Goal: Information Seeking & Learning: Learn about a topic

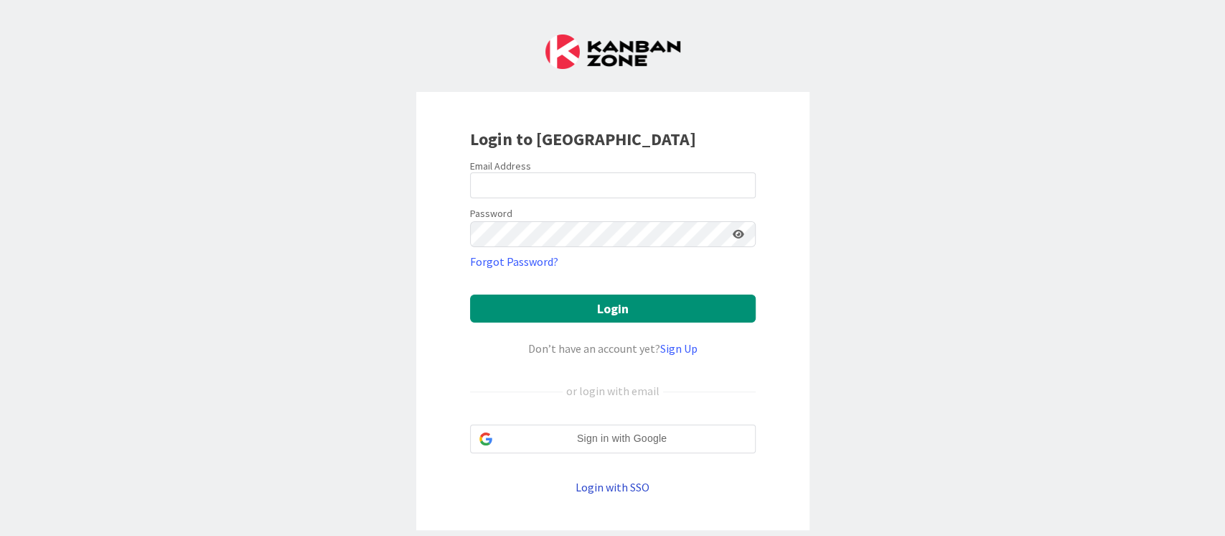
click at [609, 485] on link "Login with SSO" at bounding box center [613, 487] width 74 height 14
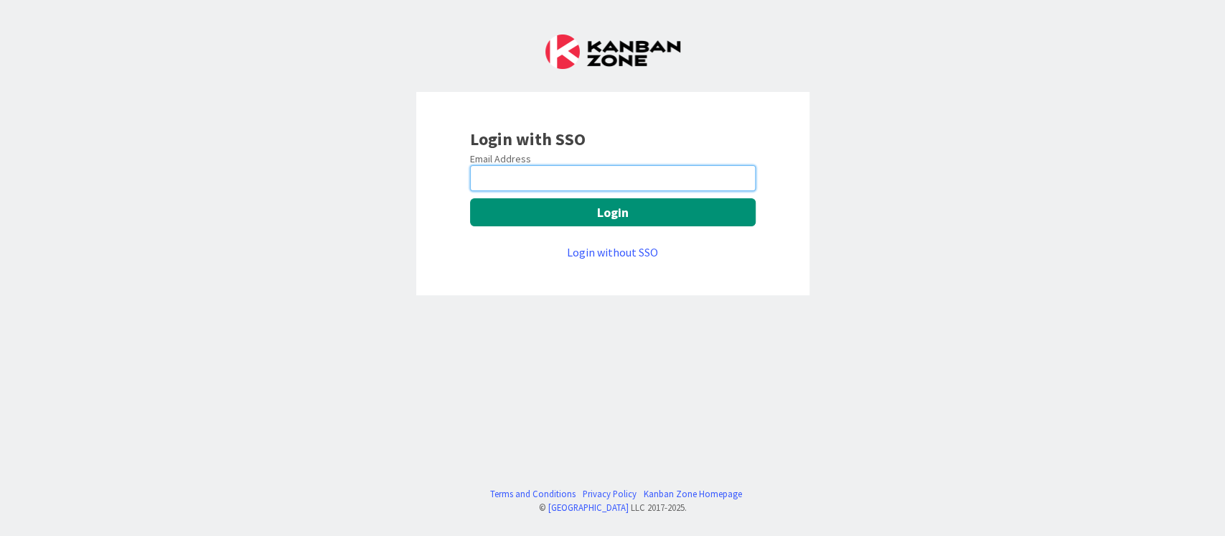
click at [584, 169] on input "email" at bounding box center [613, 178] width 286 height 26
type input "[PERSON_NAME][EMAIL_ADDRESS][DOMAIN_NAME]"
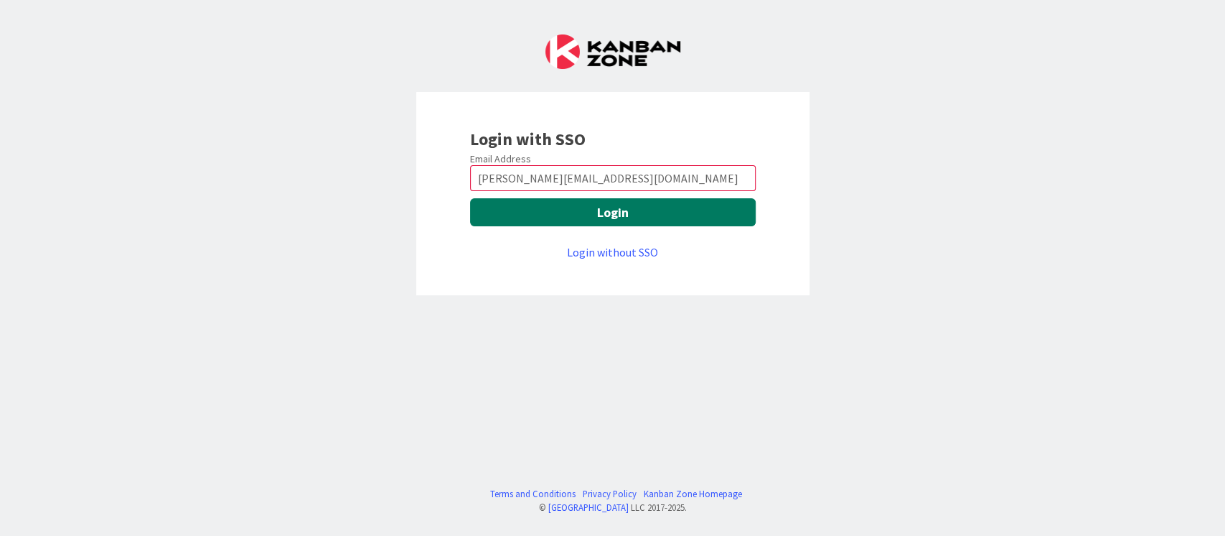
click at [596, 220] on button "Login" at bounding box center [613, 212] width 286 height 28
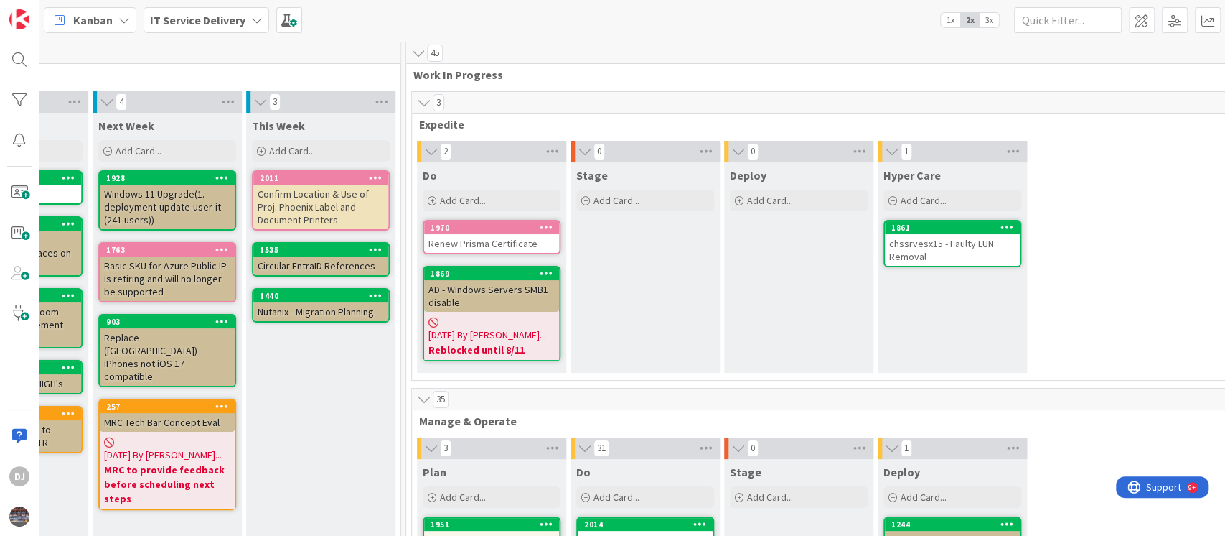
scroll to position [0, 419]
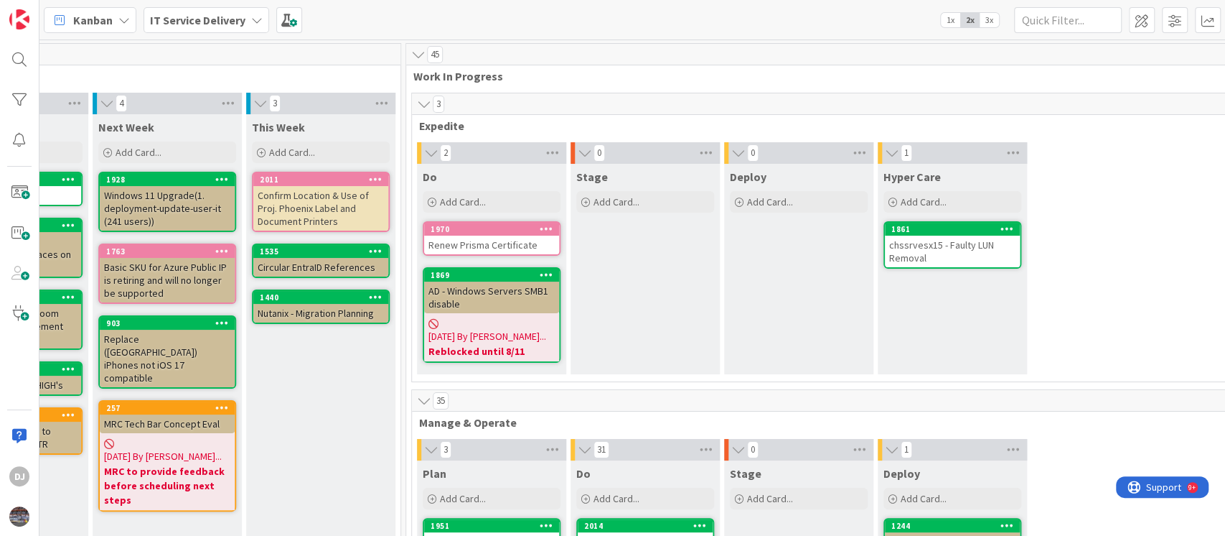
click at [517, 248] on div "Renew Prisma Certificate" at bounding box center [491, 244] width 135 height 19
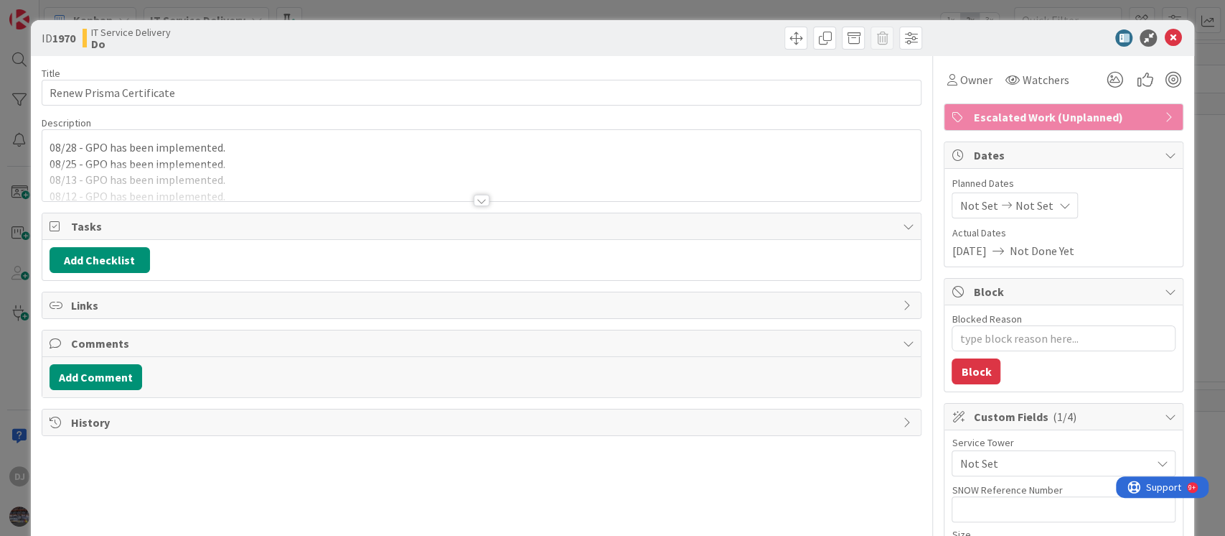
click at [479, 197] on div at bounding box center [482, 200] width 16 height 11
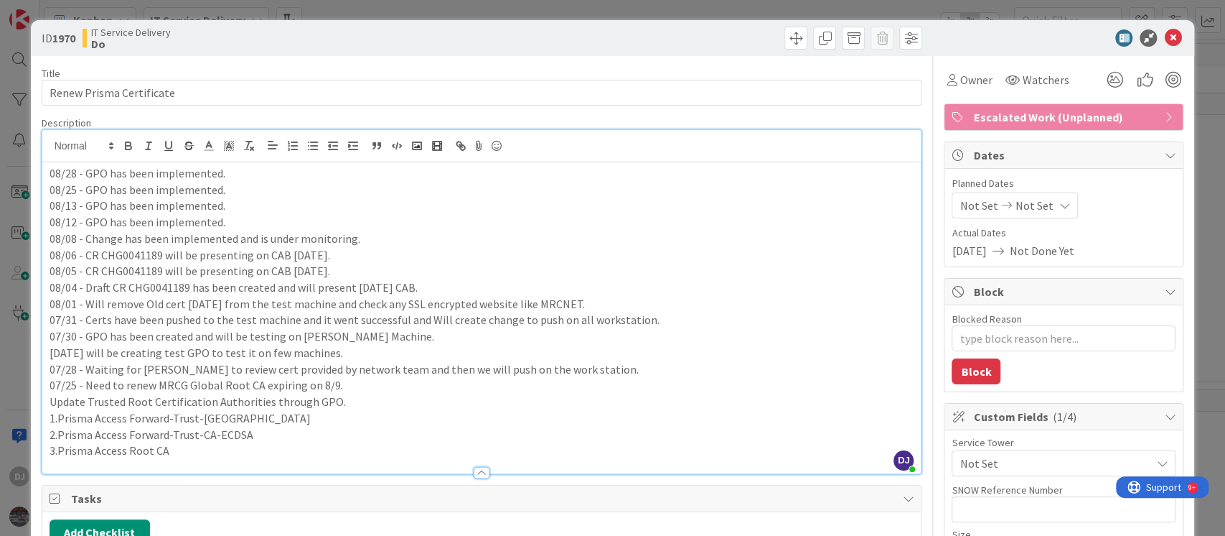
click at [521, 11] on div "ID 1970 IT Service Delivery Do Title 24 / 128 Renew Prisma Certificate Descript…" at bounding box center [612, 268] width 1225 height 536
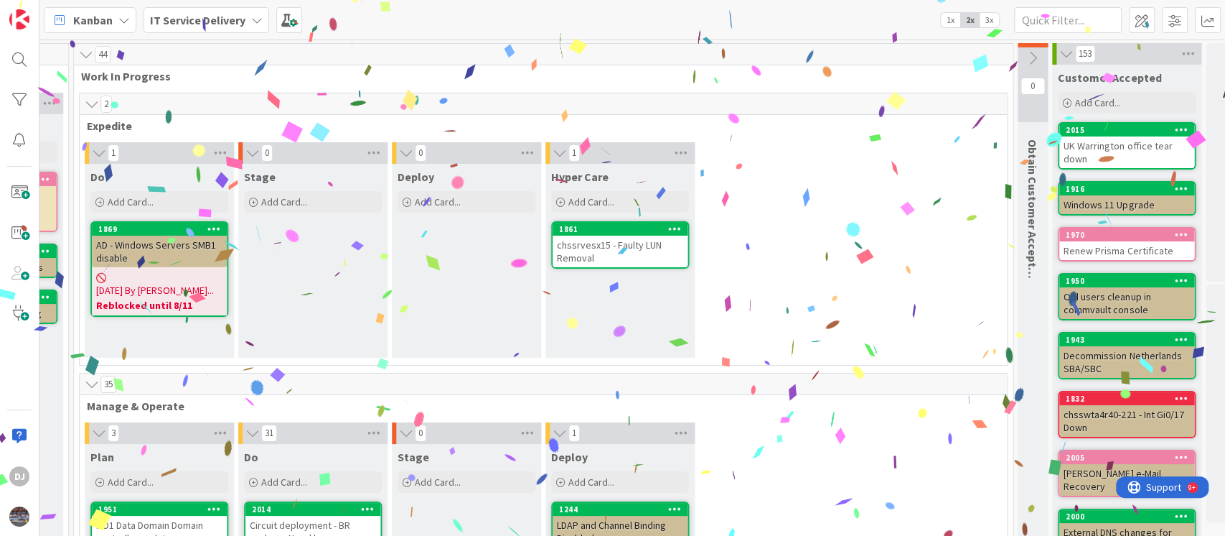
scroll to position [0, 483]
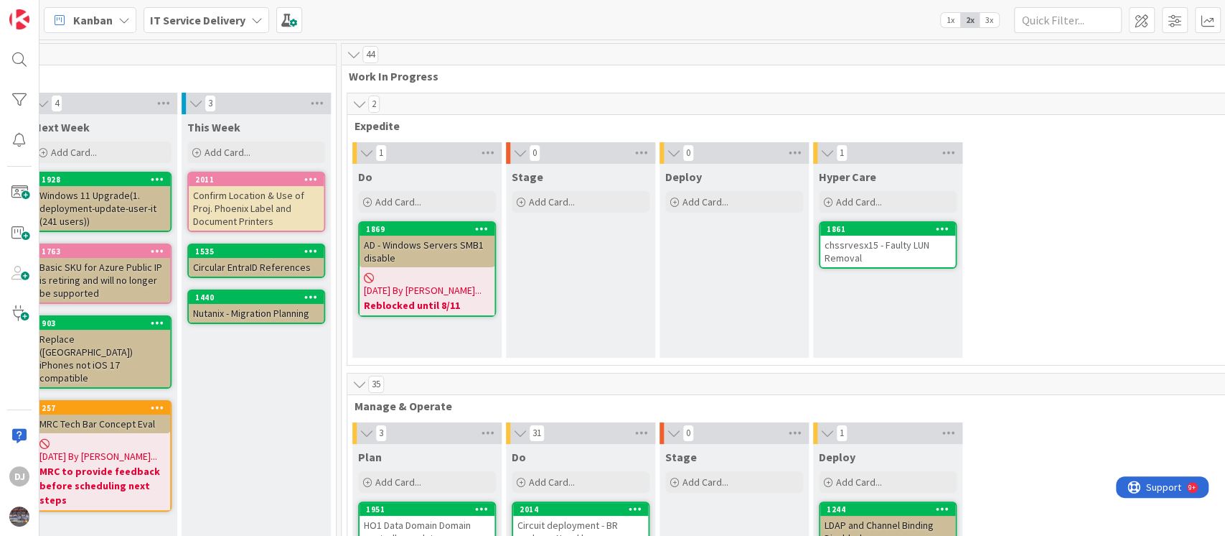
click at [446, 250] on div "AD - Windows Servers SMB1 disable" at bounding box center [427, 251] width 135 height 32
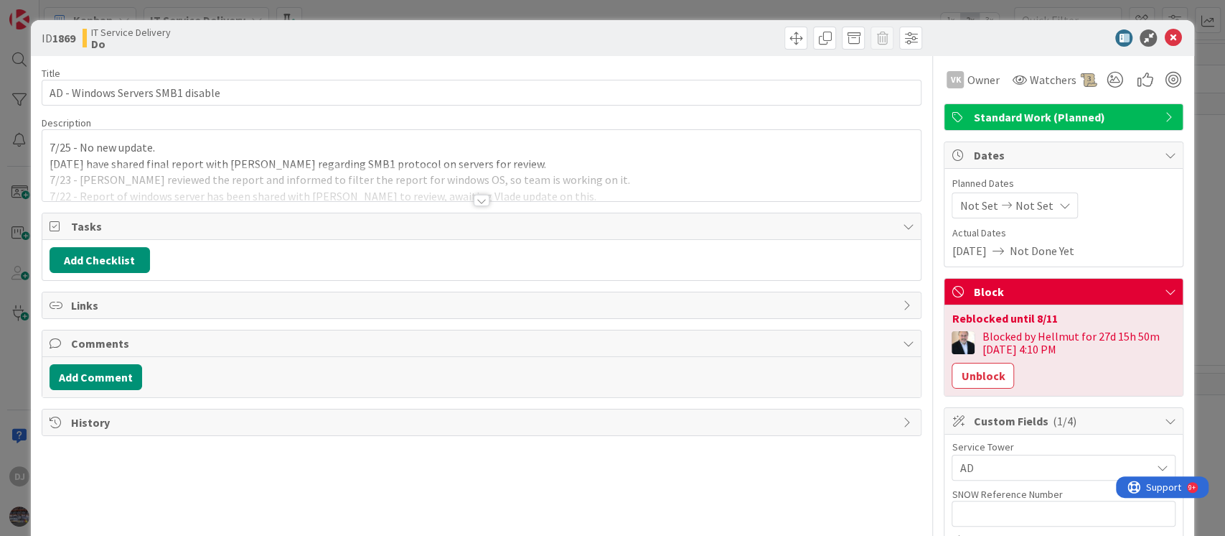
click at [529, 182] on div at bounding box center [481, 182] width 879 height 37
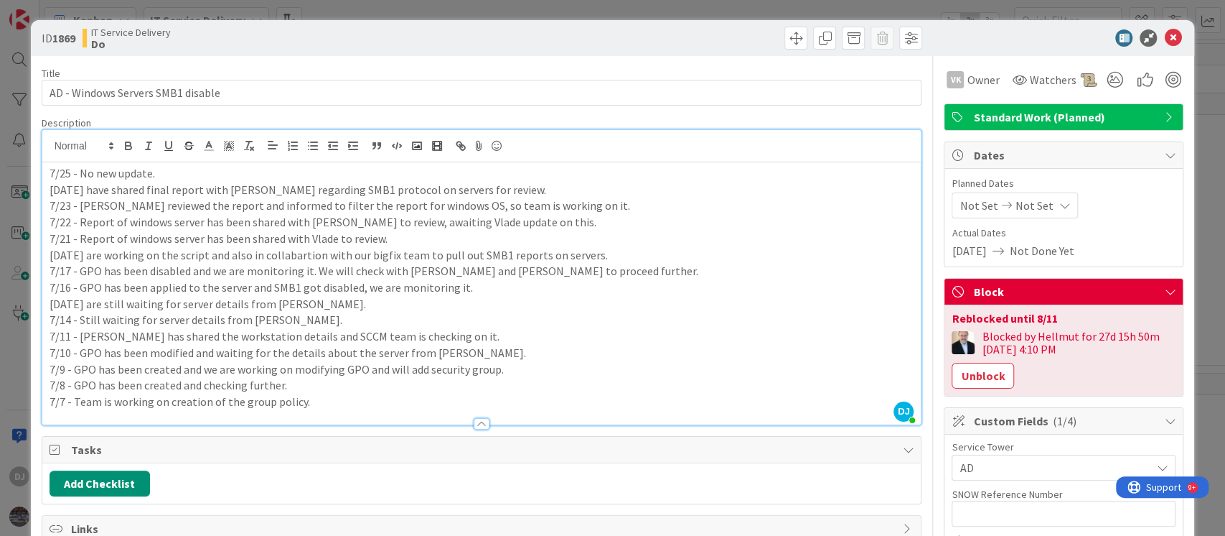
click at [473, 5] on div "ID 1869 IT Service Delivery Do Title 33 / 128 AD - Windows Servers SMB1 disable…" at bounding box center [612, 268] width 1225 height 536
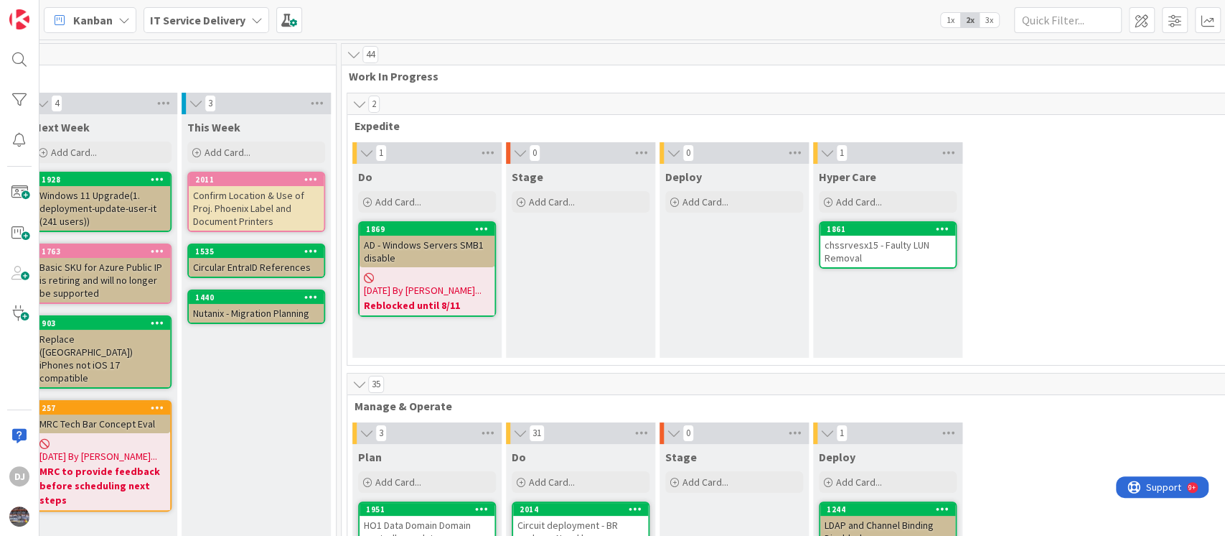
click at [892, 254] on div "chssrvesx15 - Faulty LUN Removal" at bounding box center [888, 251] width 135 height 32
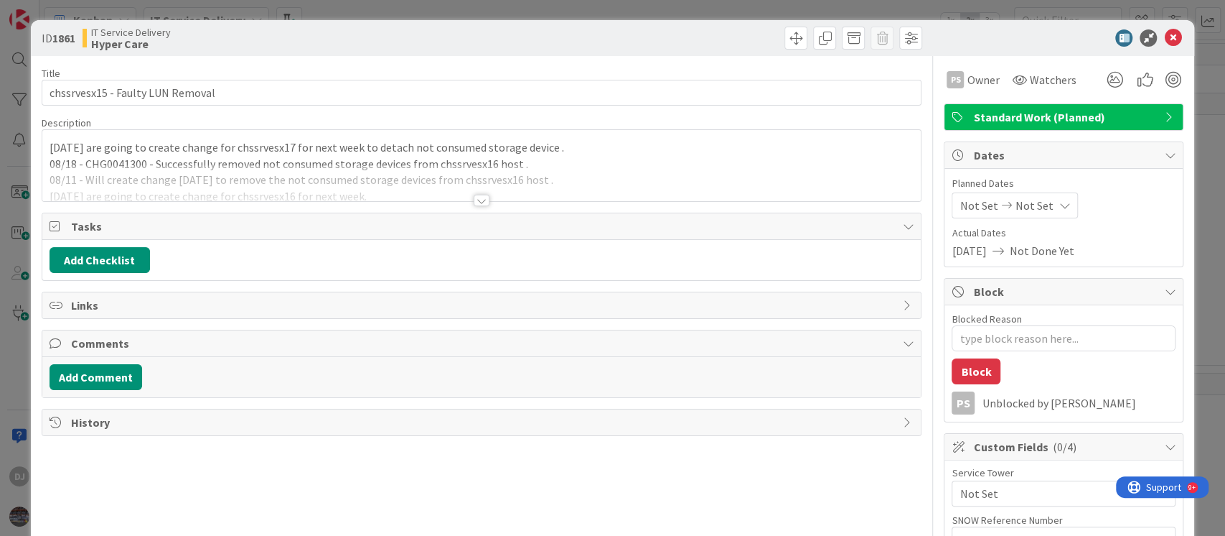
click at [640, 188] on div at bounding box center [481, 182] width 879 height 37
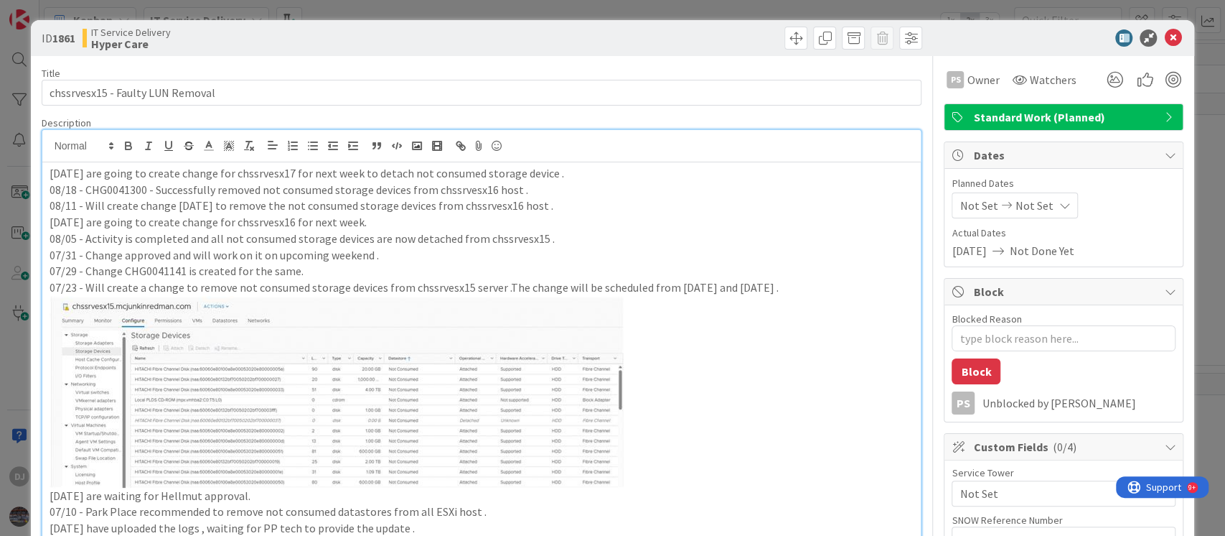
drag, startPoint x: 620, startPoint y: 11, endPoint x: 626, endPoint y: 19, distance: 10.8
click at [620, 11] on div "ID 1861 IT Service Delivery Hyper Care Title 32 / 128 chssrvesx15 - Faulty LUN …" at bounding box center [612, 268] width 1225 height 536
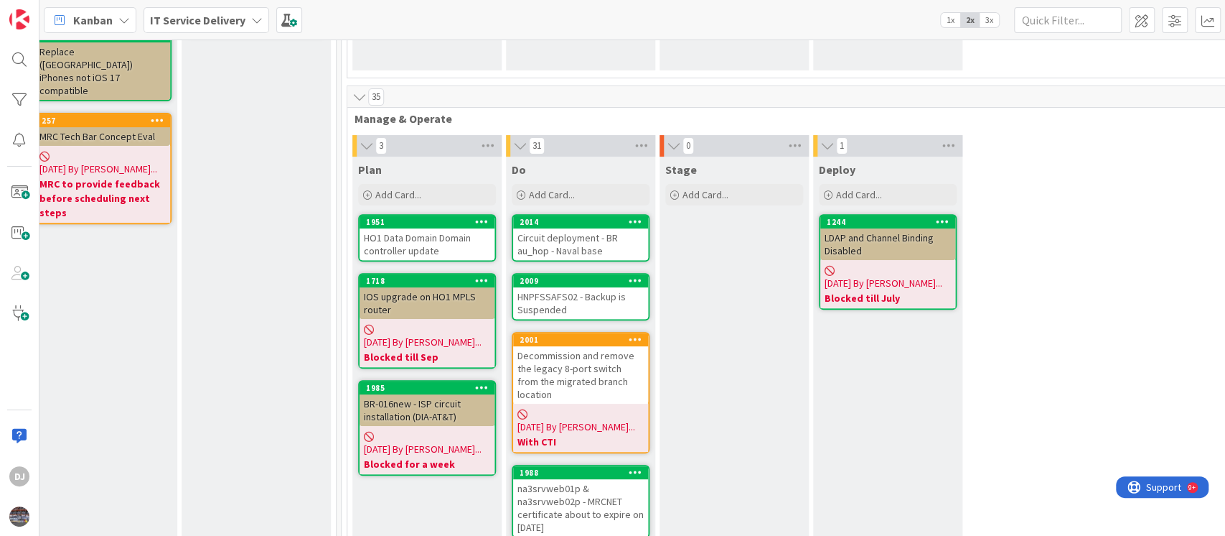
click at [447, 249] on div "HO1 Data Domain Domain controller update" at bounding box center [427, 244] width 135 height 32
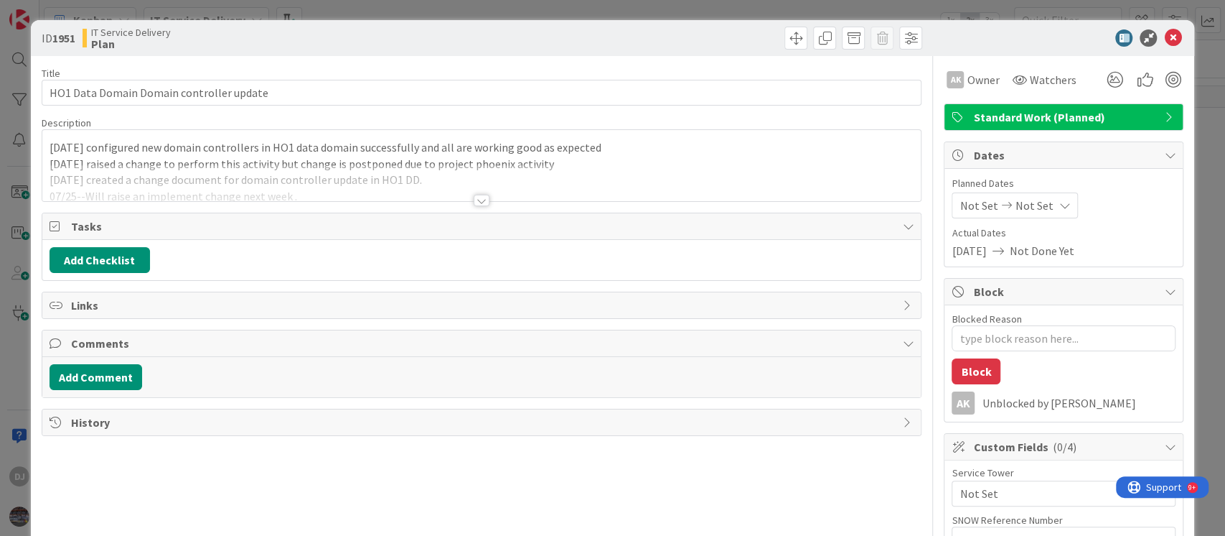
click at [503, 198] on div at bounding box center [481, 182] width 879 height 37
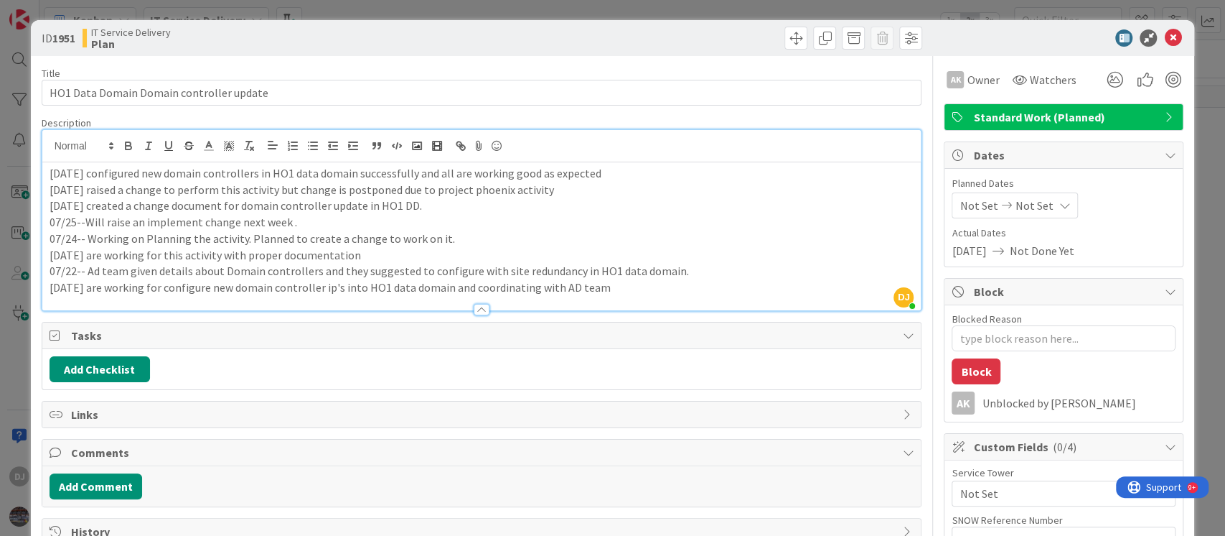
click at [643, 13] on div "ID 1951 IT Service Delivery Plan Title 41 / 128 HO1 Data Domain Domain controll…" at bounding box center [612, 268] width 1225 height 536
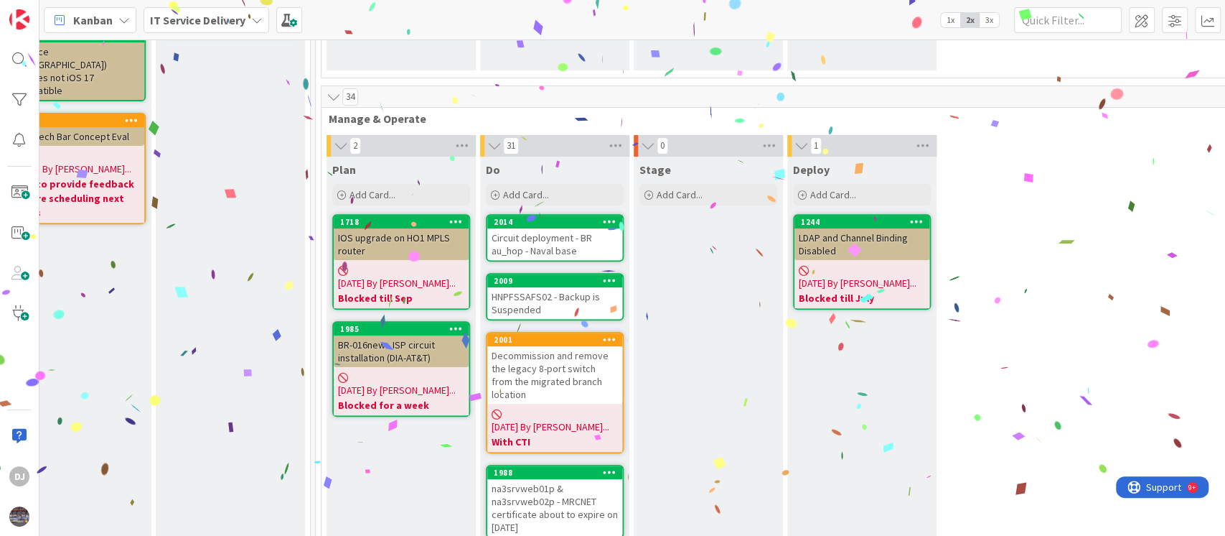
scroll to position [287, 500]
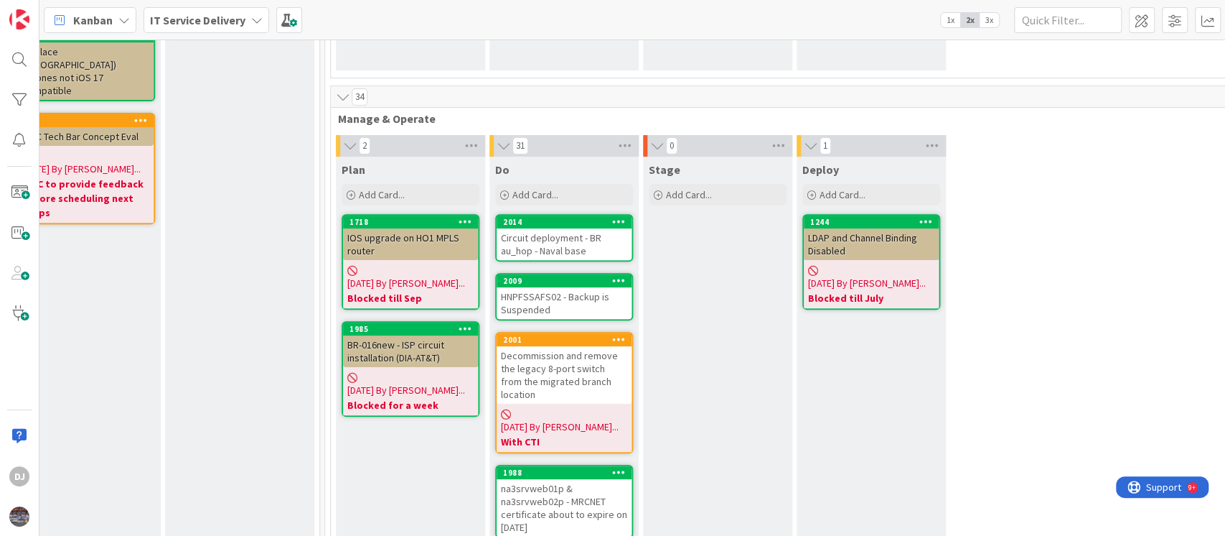
click at [594, 250] on div "Circuit deployment - BR au_hop - Naval base" at bounding box center [564, 244] width 135 height 32
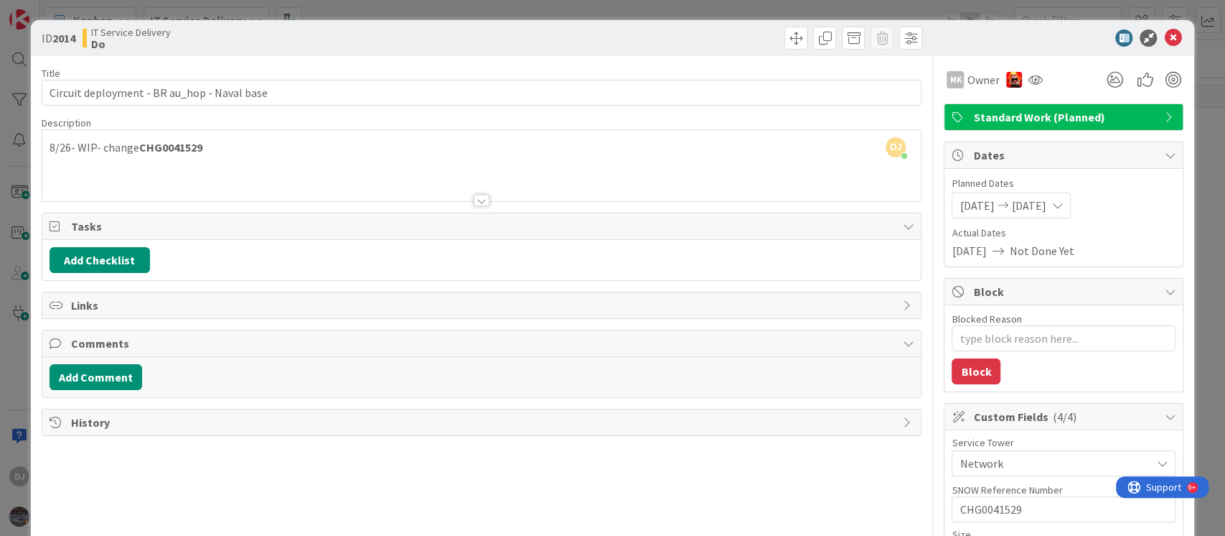
drag, startPoint x: 494, startPoint y: 11, endPoint x: 513, endPoint y: 38, distance: 33.1
click at [494, 11] on div "ID 2014 IT Service Delivery Do Title 43 / 128 Circuit deployment - BR au_hop - …" at bounding box center [612, 268] width 1225 height 536
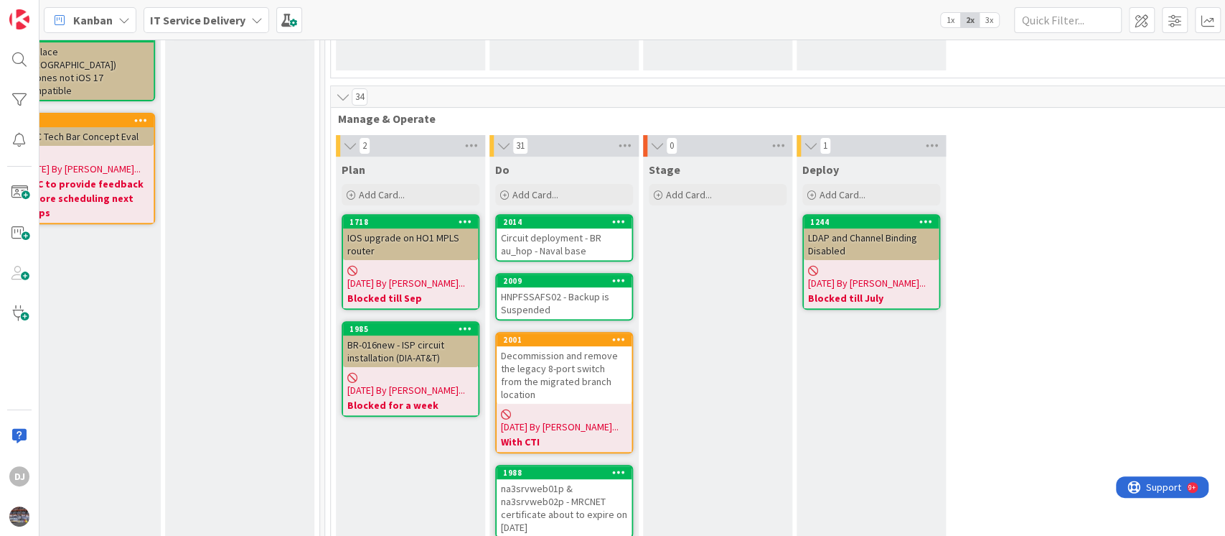
click at [561, 310] on div "HNPFSSAFS02 - Backup is Suspended" at bounding box center [564, 303] width 135 height 32
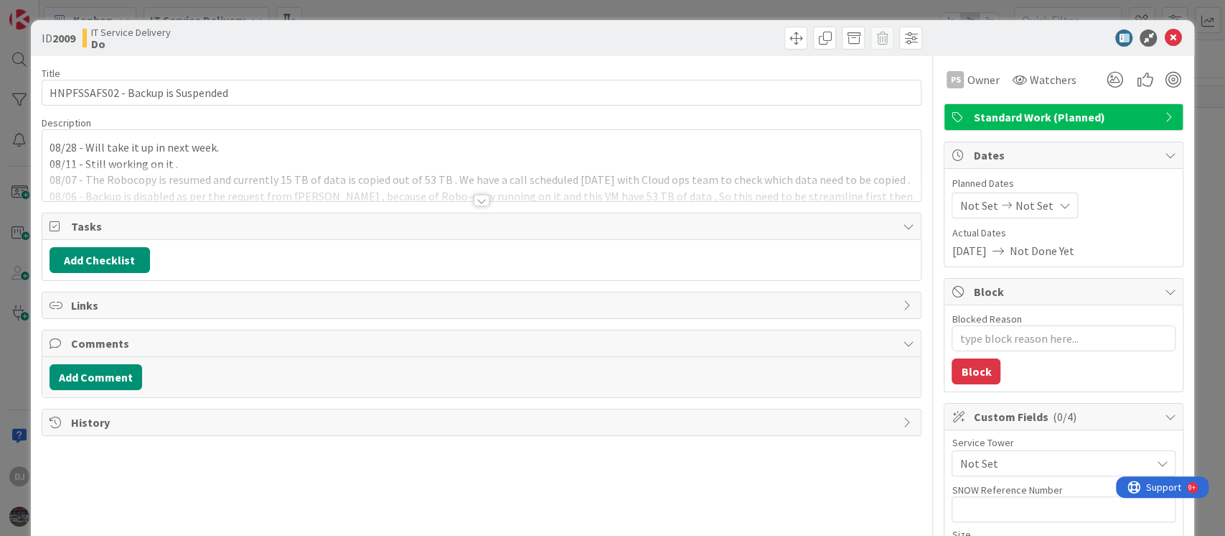
click at [584, 192] on div at bounding box center [481, 182] width 879 height 37
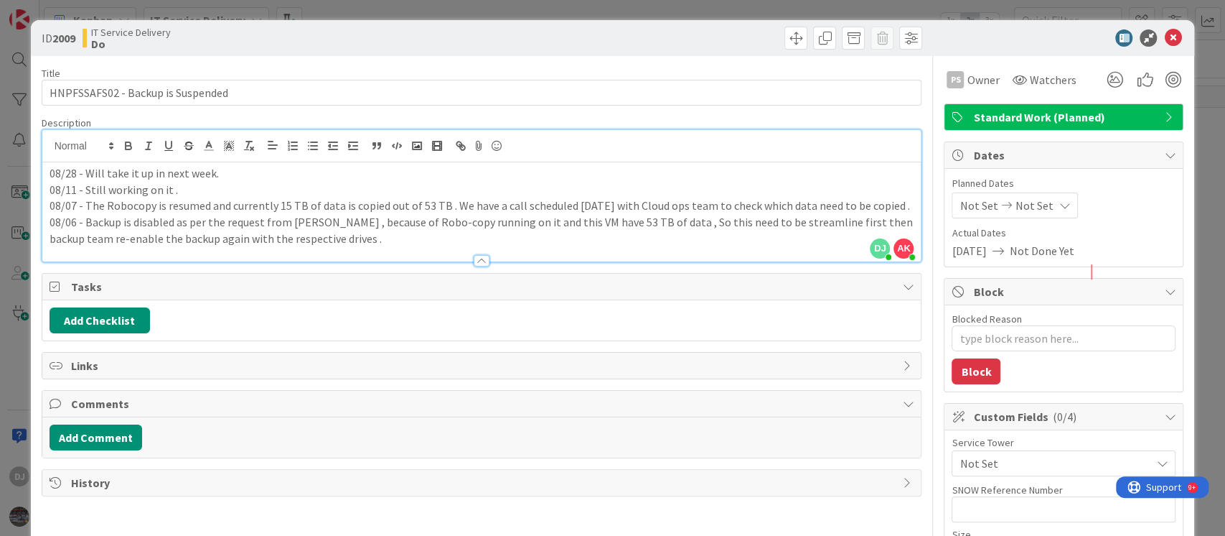
click at [660, 11] on div "ID 2009 IT Service Delivery Do Title 33 / 128 HNPFSSAFS02 - Backup is Suspended…" at bounding box center [612, 268] width 1225 height 536
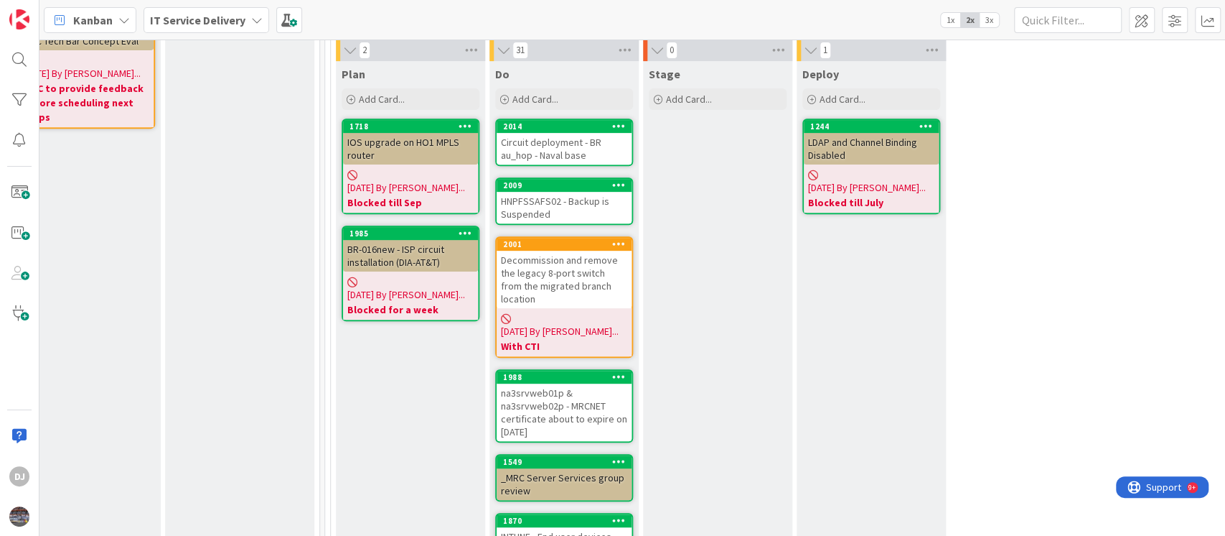
click at [423, 156] on div "IOS upgrade on HO1 MPLS router" at bounding box center [410, 149] width 135 height 32
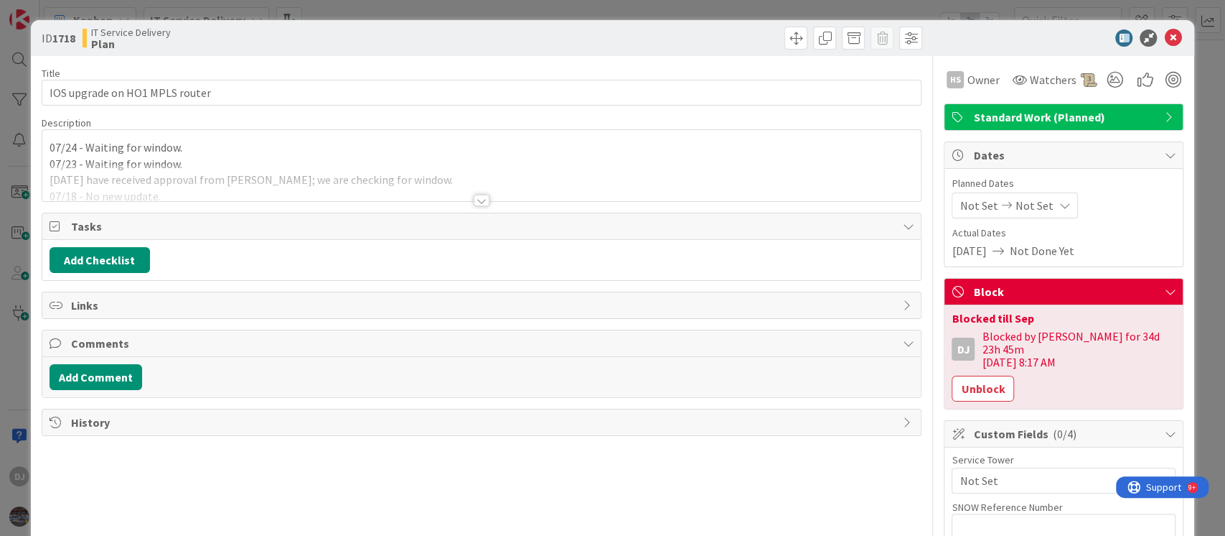
click at [14, 286] on div "ID 1718 IT Service Delivery Plan Title 30 / 128 IOS upgrade on HO1 MPLS router …" at bounding box center [612, 268] width 1225 height 536
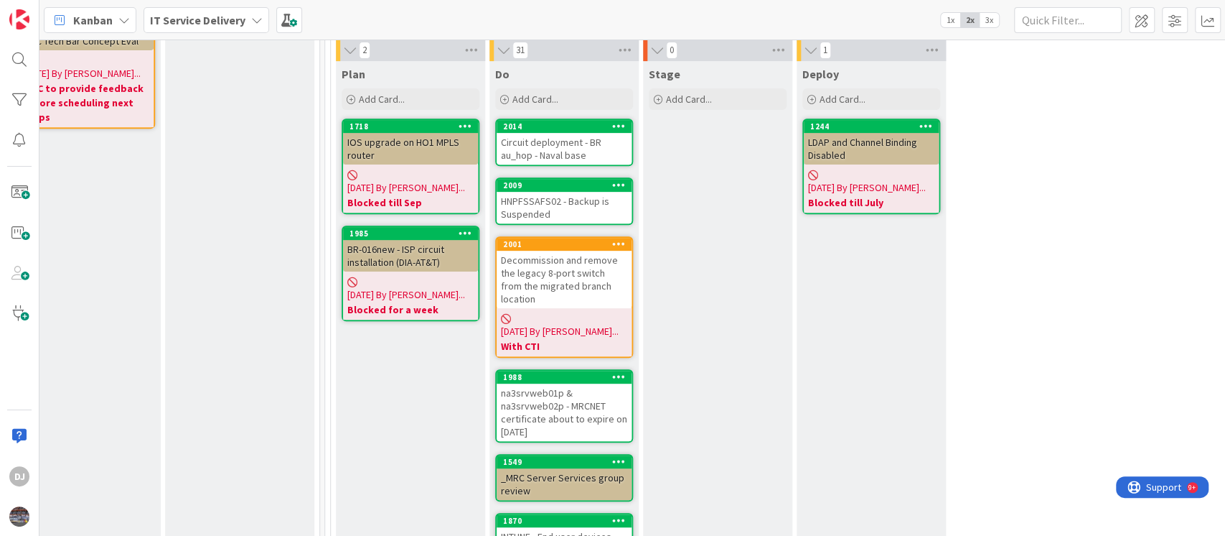
click at [421, 244] on div "BR-016new - ISP circuit installation (DIA-AT&T)" at bounding box center [410, 256] width 135 height 32
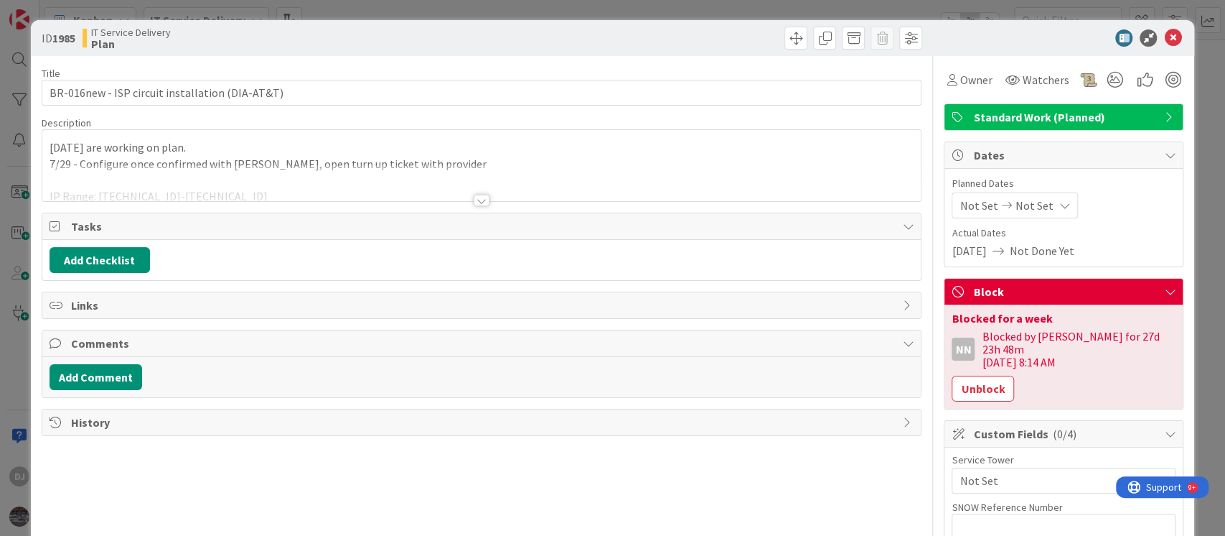
click at [500, 194] on div at bounding box center [481, 182] width 879 height 37
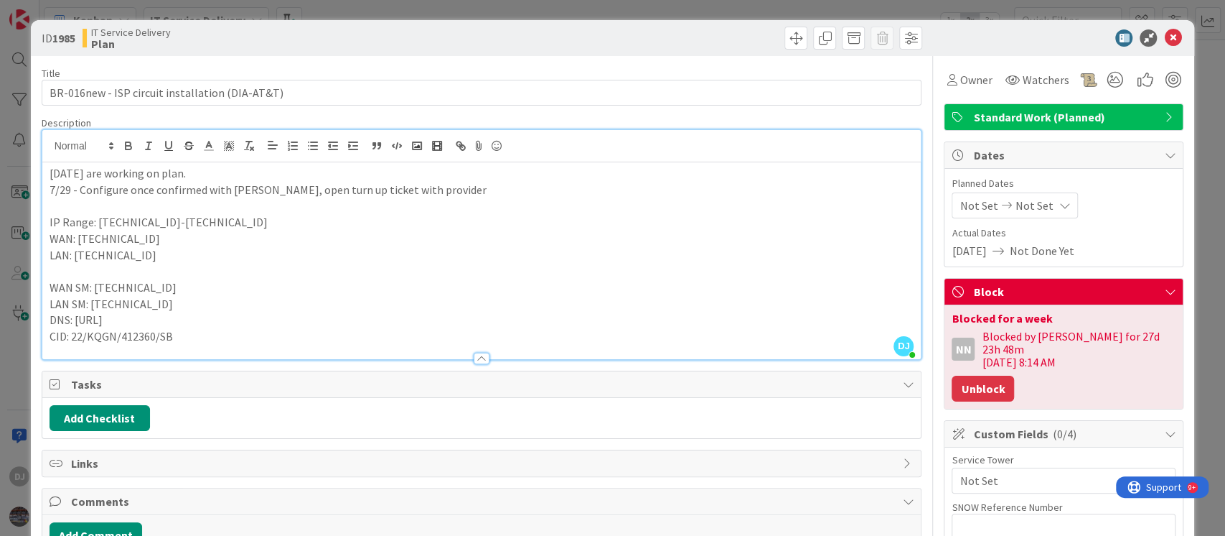
click at [958, 382] on button "Unblock" at bounding box center [983, 388] width 62 height 26
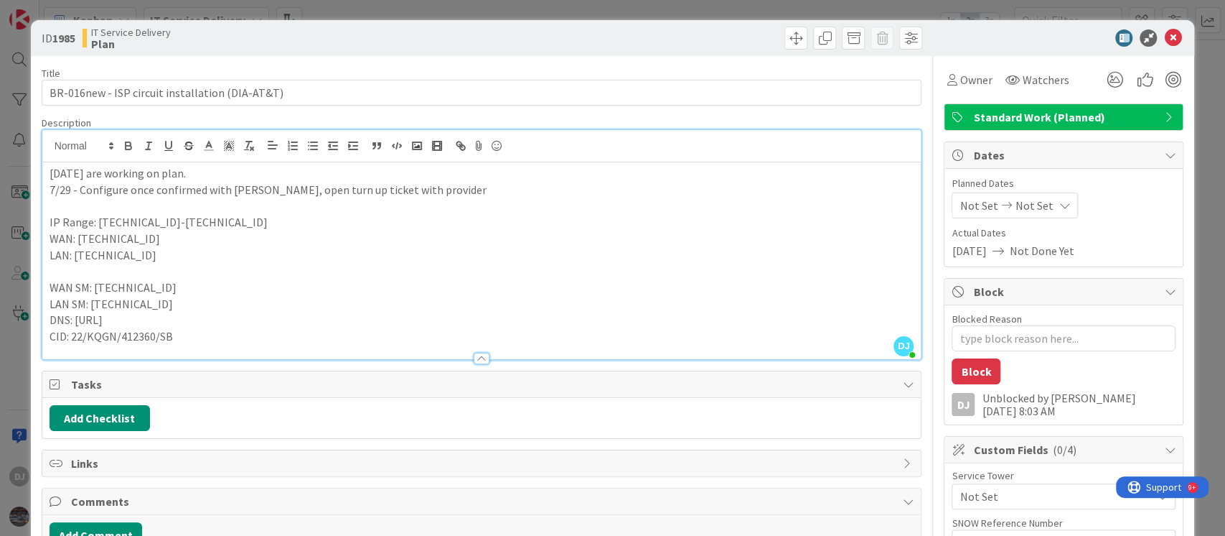
drag, startPoint x: 419, startPoint y: 12, endPoint x: 482, endPoint y: 122, distance: 126.7
click at [419, 12] on div "ID 1985 IT Service Delivery Plan Title 47 / 128 BR-016new - ISP circuit install…" at bounding box center [612, 268] width 1225 height 536
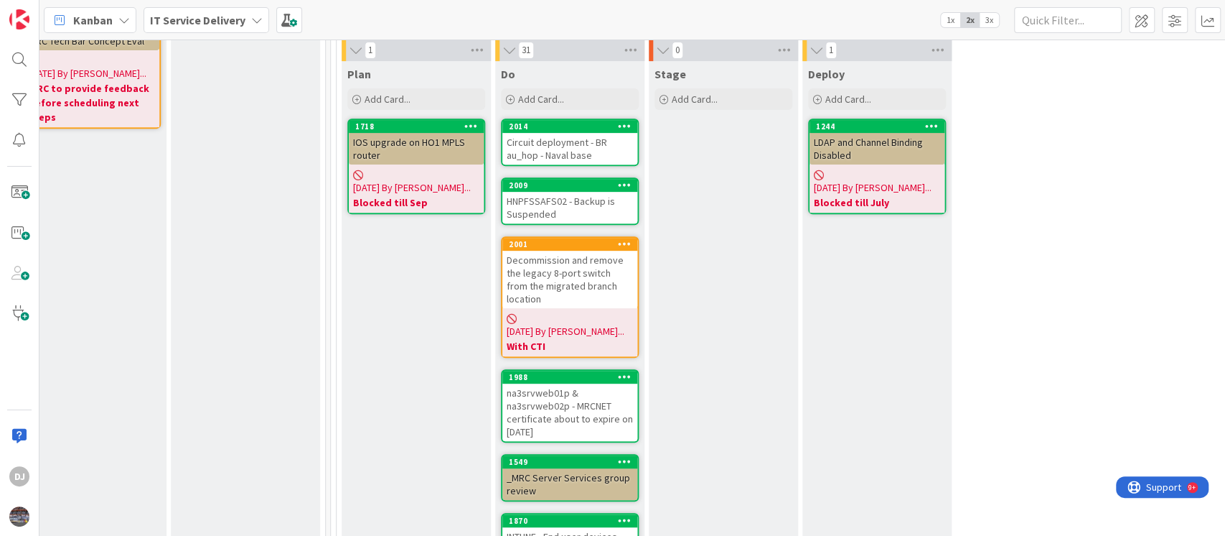
scroll to position [478, 494]
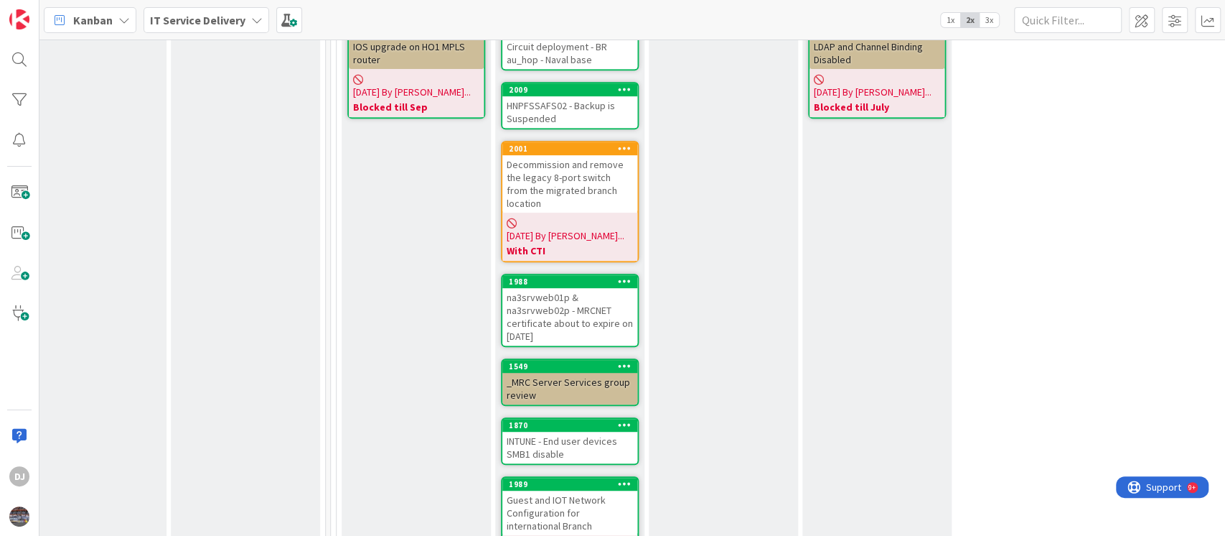
click at [592, 184] on div "Decommission and remove the legacy 8-port switch from the migrated branch locat…" at bounding box center [570, 183] width 135 height 57
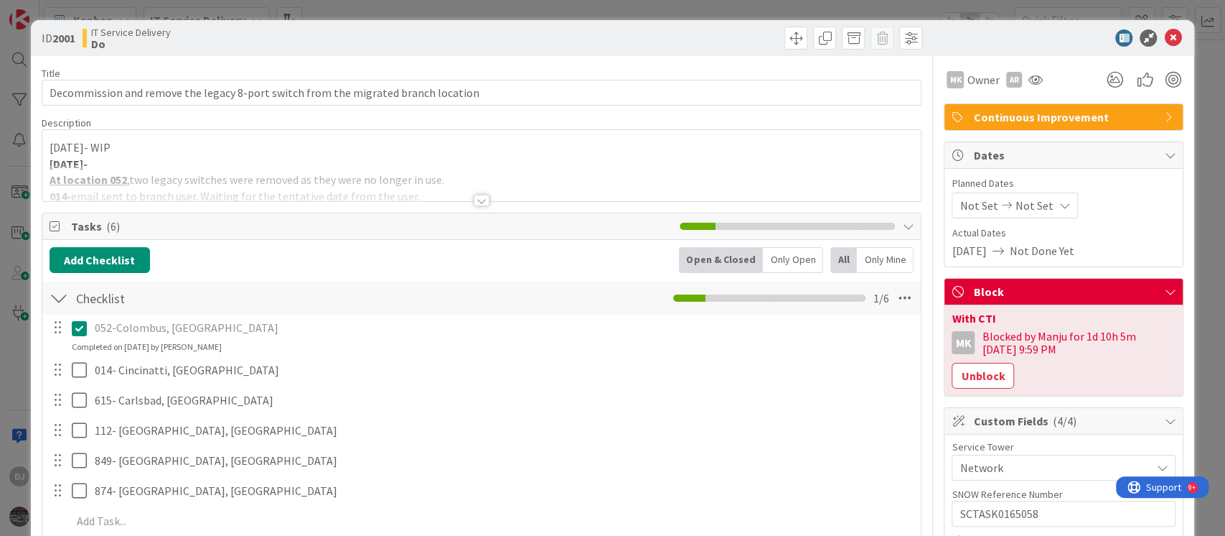
drag, startPoint x: 595, startPoint y: 190, endPoint x: 604, endPoint y: 190, distance: 8.6
click at [604, 190] on div at bounding box center [481, 182] width 879 height 37
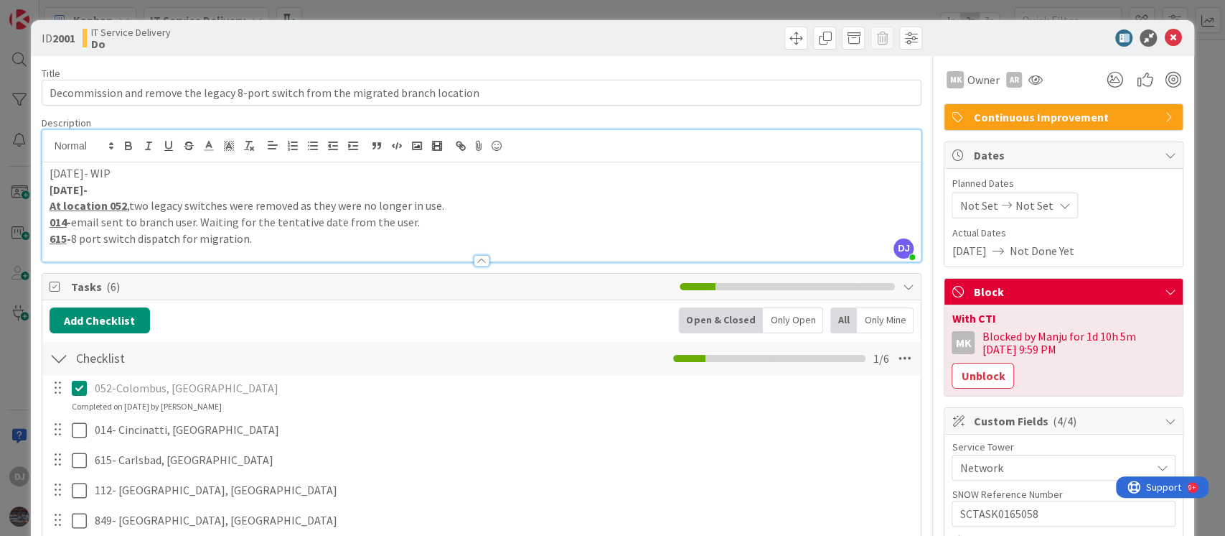
drag, startPoint x: 433, startPoint y: 10, endPoint x: 463, endPoint y: 43, distance: 44.7
click at [433, 10] on div "ID 2001 IT Service Delivery Do Title 82 / 128 Decommission and remove the legac…" at bounding box center [612, 268] width 1225 height 536
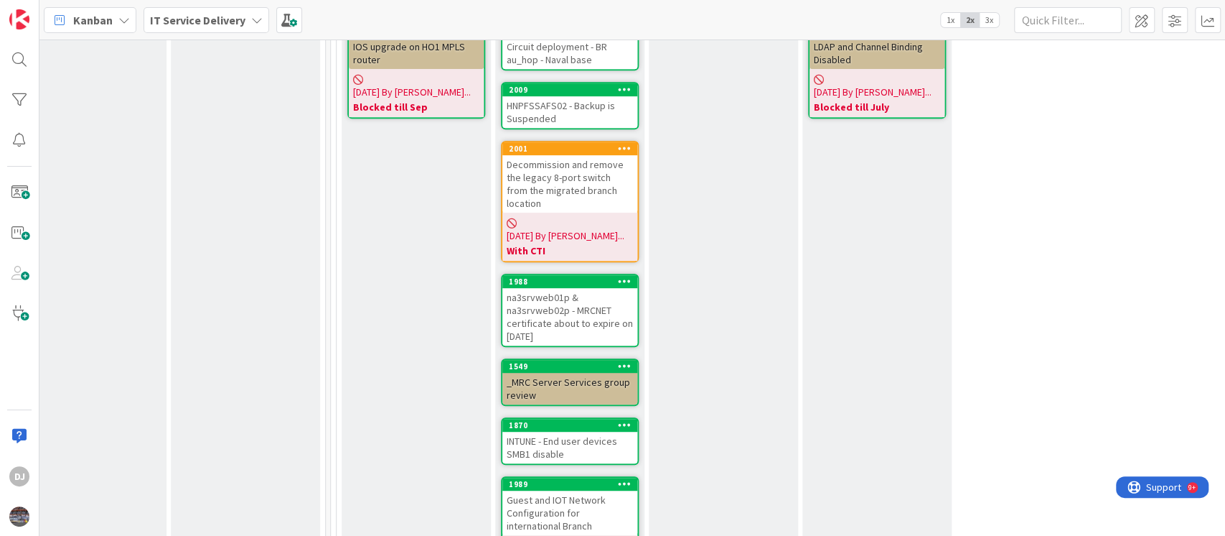
click at [589, 292] on div "na3srvweb01p & na3srvweb02p - MRCNET certificate about to expire on 28th August…" at bounding box center [570, 316] width 135 height 57
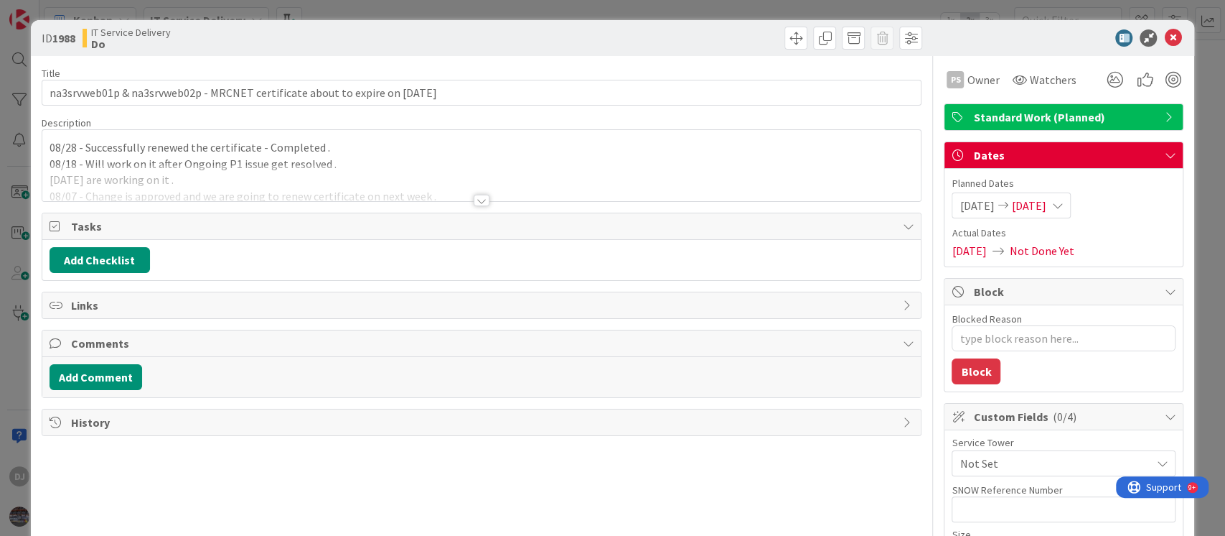
click at [627, 162] on div "08/28 - Successfully renewed the certificate - Completed . 08/18 - Will work on…" at bounding box center [481, 168] width 879 height 65
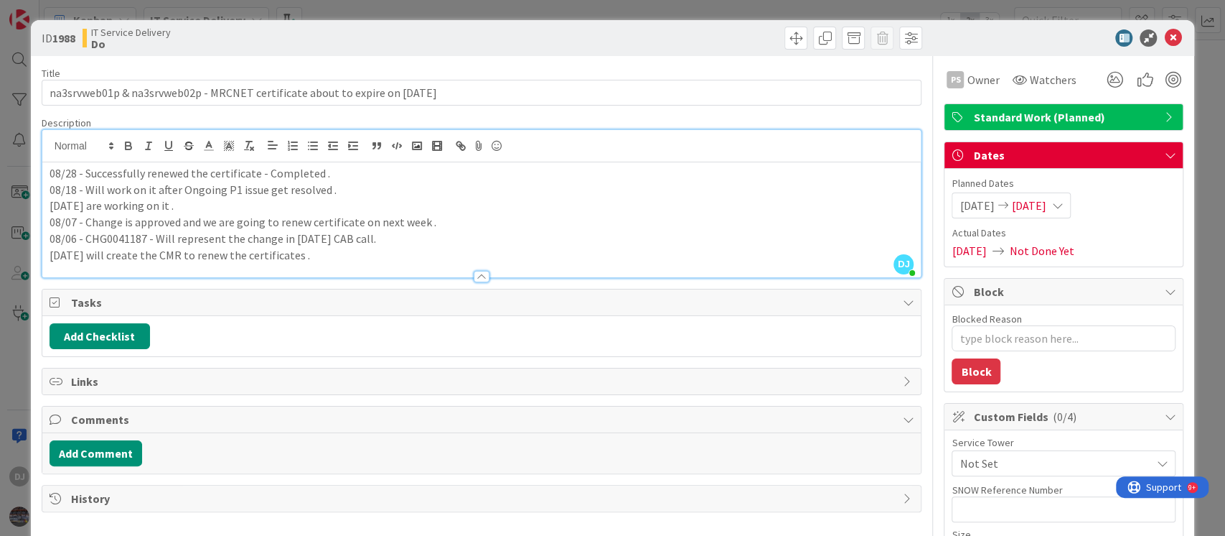
click at [439, 11] on div "ID 1988 IT Service Delivery Do Title 84 / 128 na3srvweb01p & na3srvweb02p - MRC…" at bounding box center [612, 268] width 1225 height 536
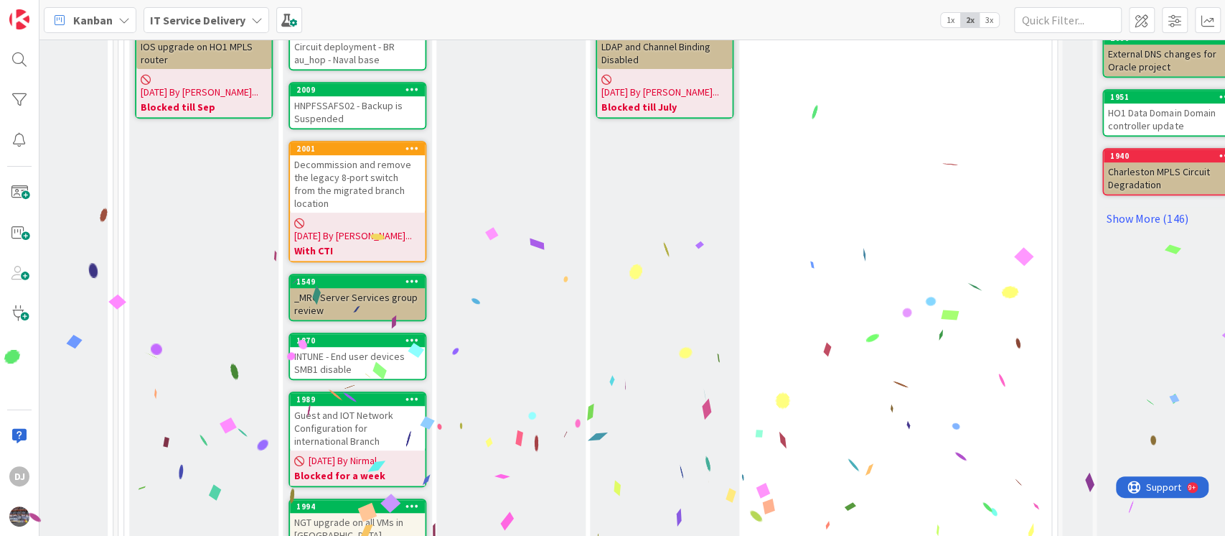
scroll to position [478, 694]
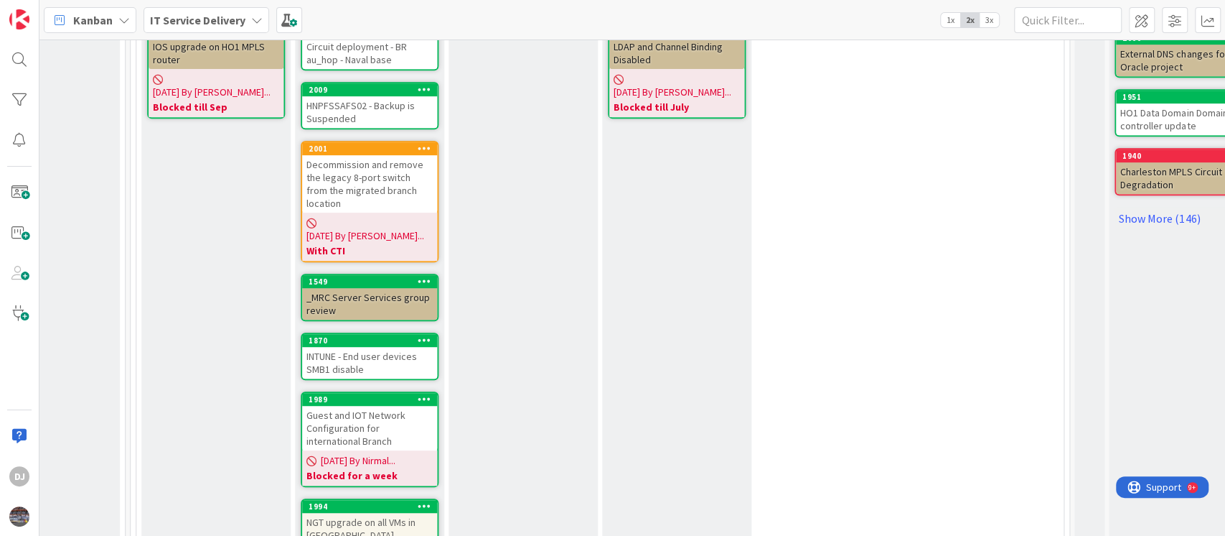
click at [387, 288] on div "_MRC Server Services group review" at bounding box center [369, 304] width 135 height 32
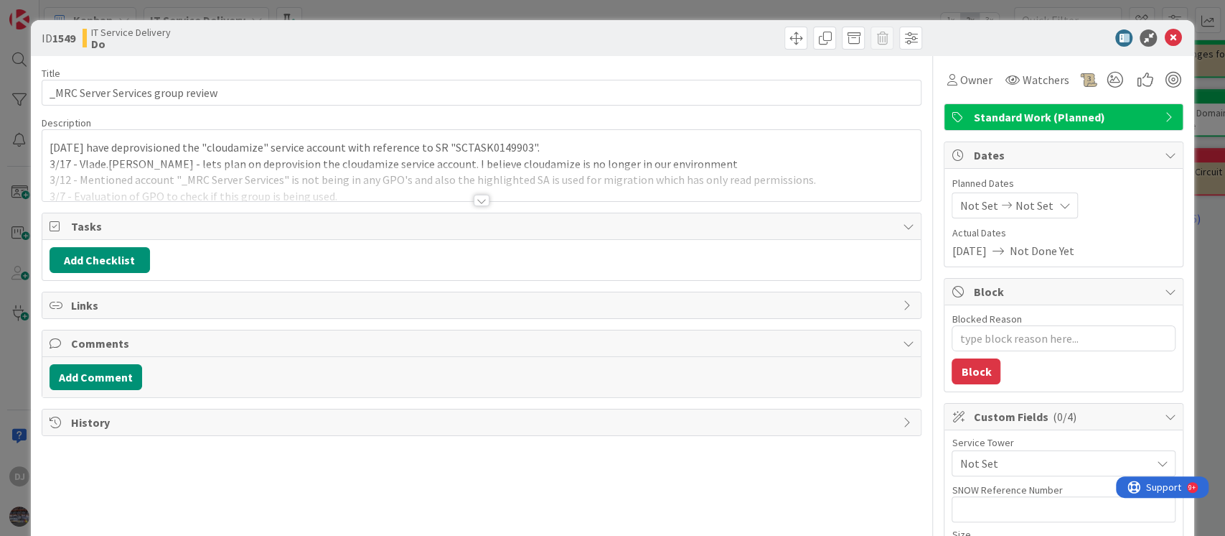
click at [533, 189] on div at bounding box center [481, 182] width 879 height 37
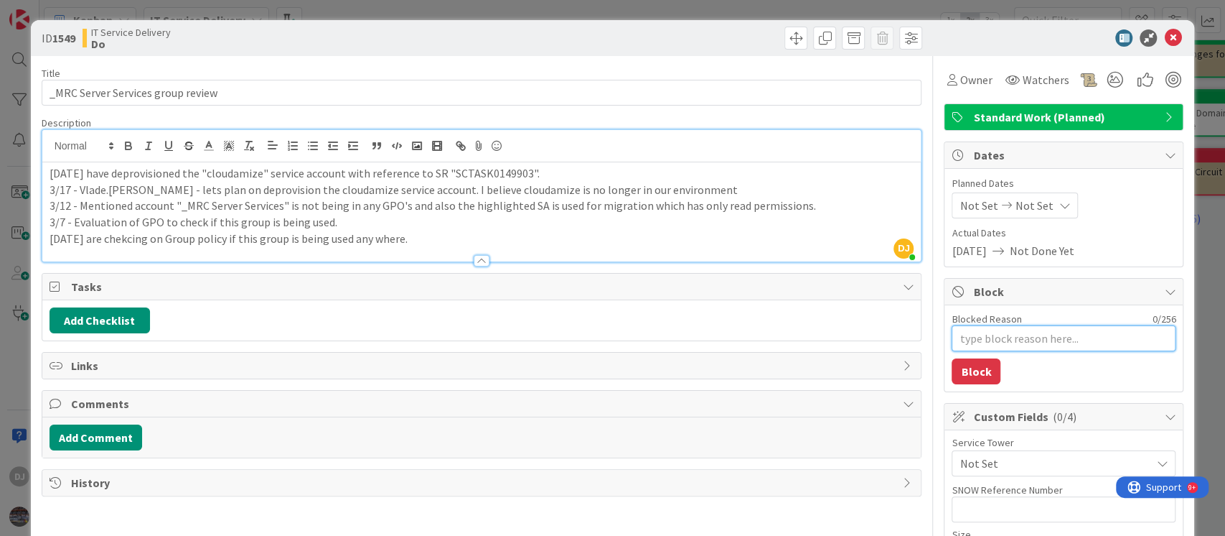
click at [963, 332] on textarea "Blocked Reason" at bounding box center [1064, 338] width 224 height 26
type textarea "x"
type textarea "B"
type textarea "x"
type textarea "Bl"
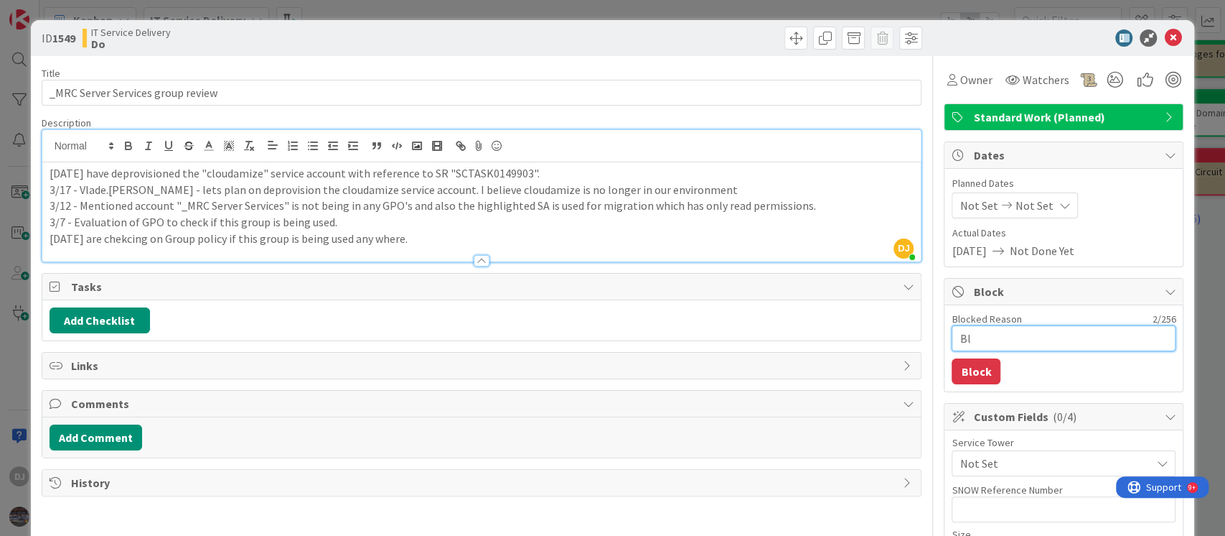
type textarea "x"
type textarea "Blo"
type textarea "x"
type textarea "Bloc"
type textarea "x"
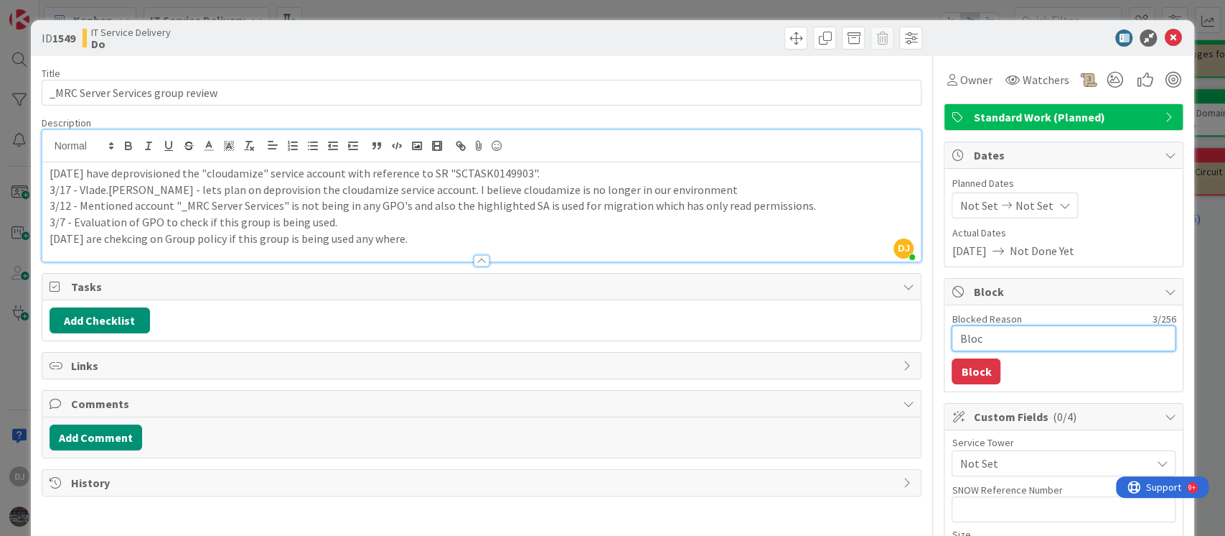
type textarea "Block"
type textarea "x"
type textarea "Blocke"
type textarea "x"
type textarea "Blocked"
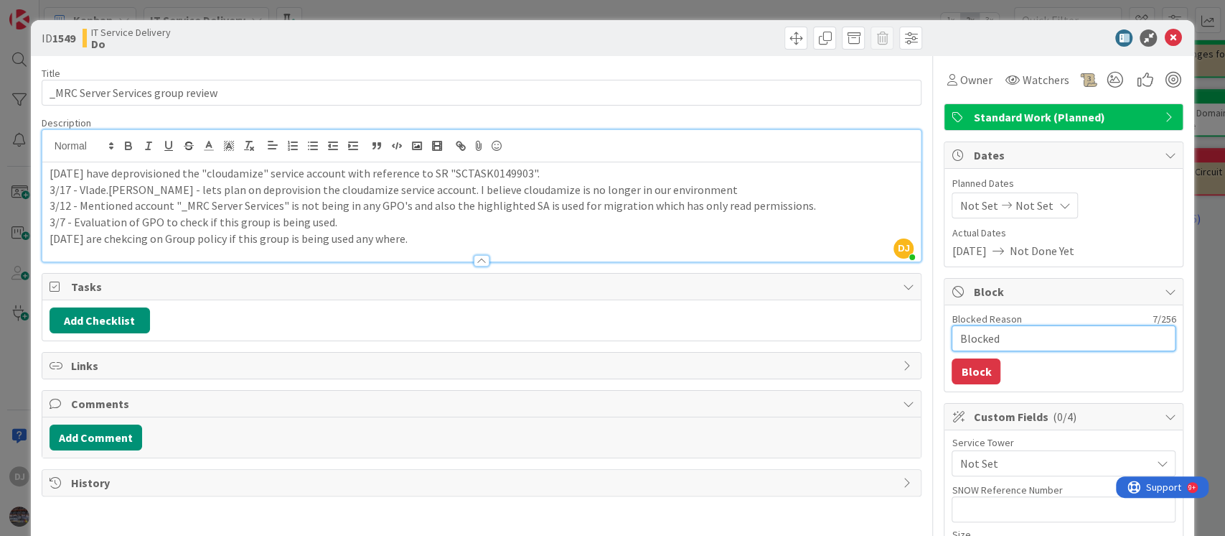
type textarea "x"
type textarea "Blocked"
type textarea "x"
type textarea "Blocked t"
type textarea "x"
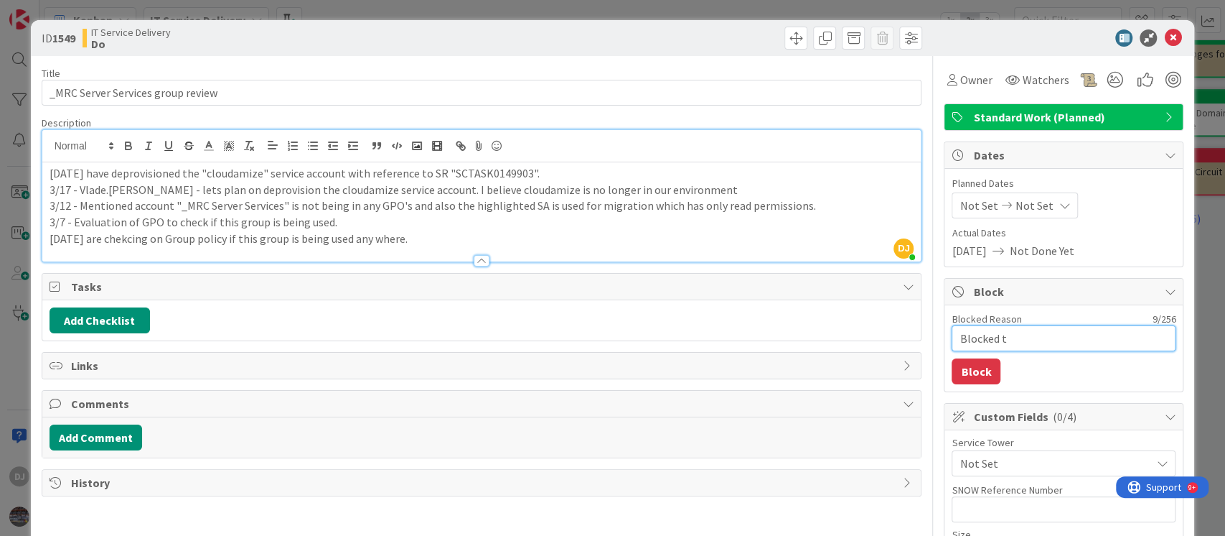
type textarea "Blocked ti"
type textarea "x"
type textarea "Blocked til"
type textarea "x"
type textarea "Blocked till"
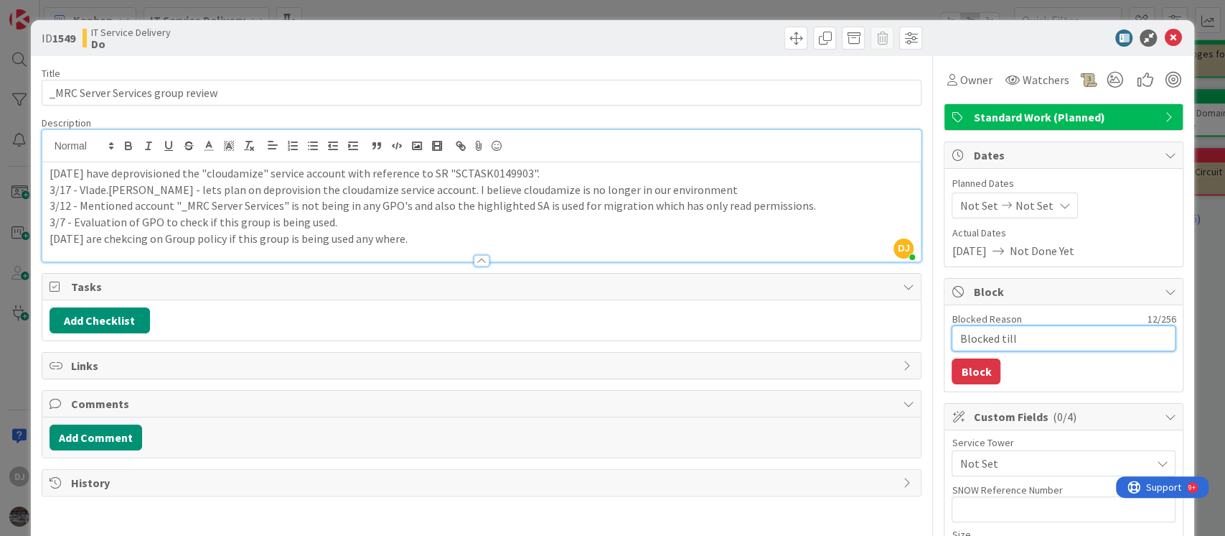
type textarea "x"
type textarea "Blocked till"
type textarea "x"
type textarea "Blocked till T"
type textarea "x"
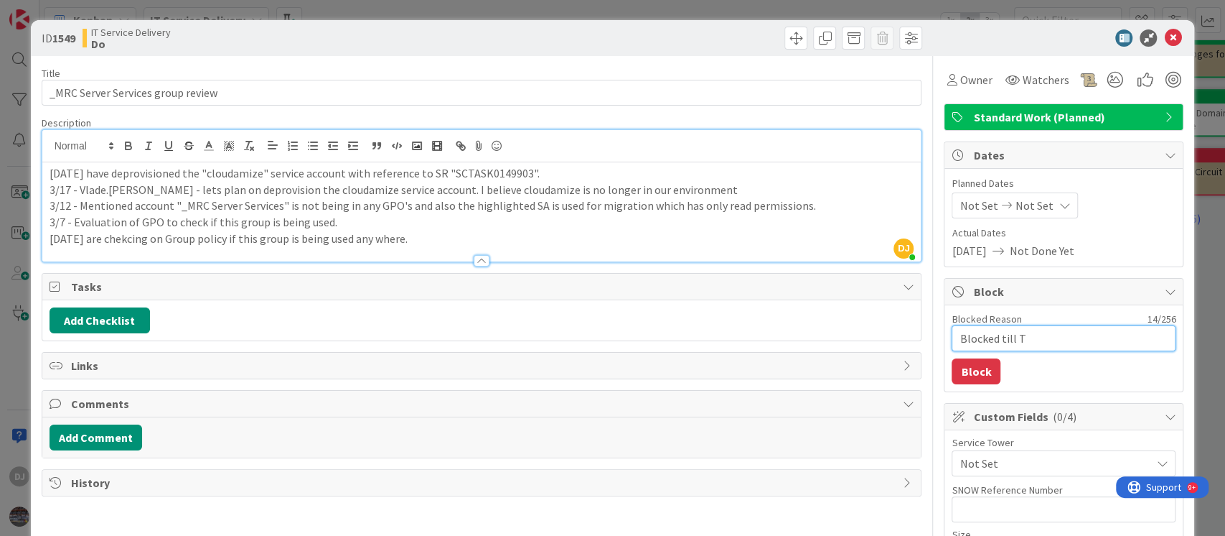
type textarea "Blocked till Tu"
type textarea "x"
type textarea "Blocked till Tue"
type textarea "x"
type textarea "Blocked till Tues"
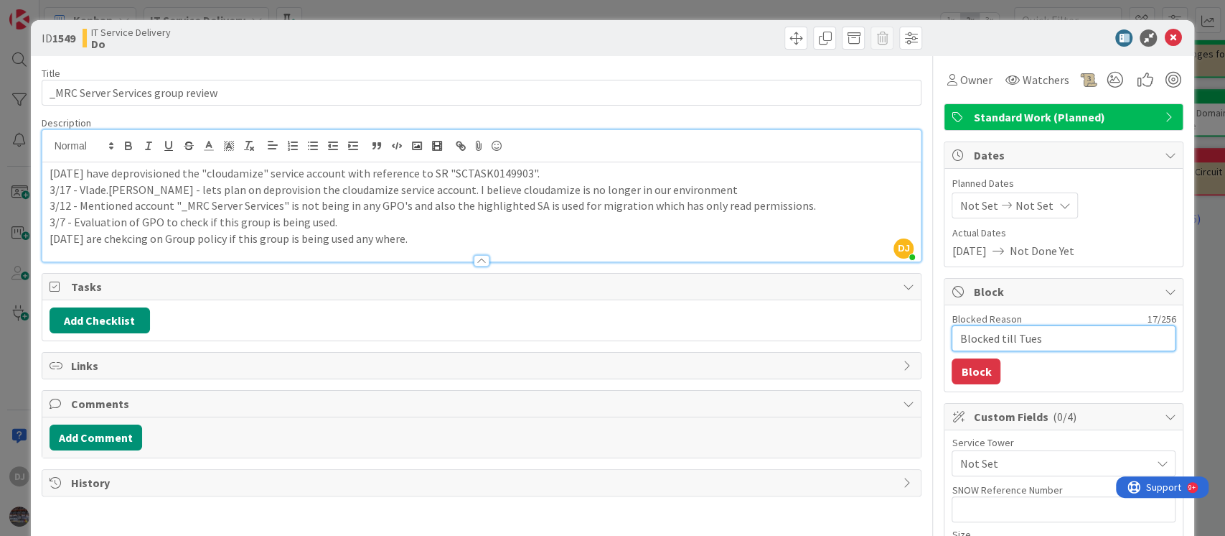
type textarea "x"
type textarea "Blocked till Tuesd"
type textarea "x"
type textarea "Blocked till Tuesda"
type textarea "x"
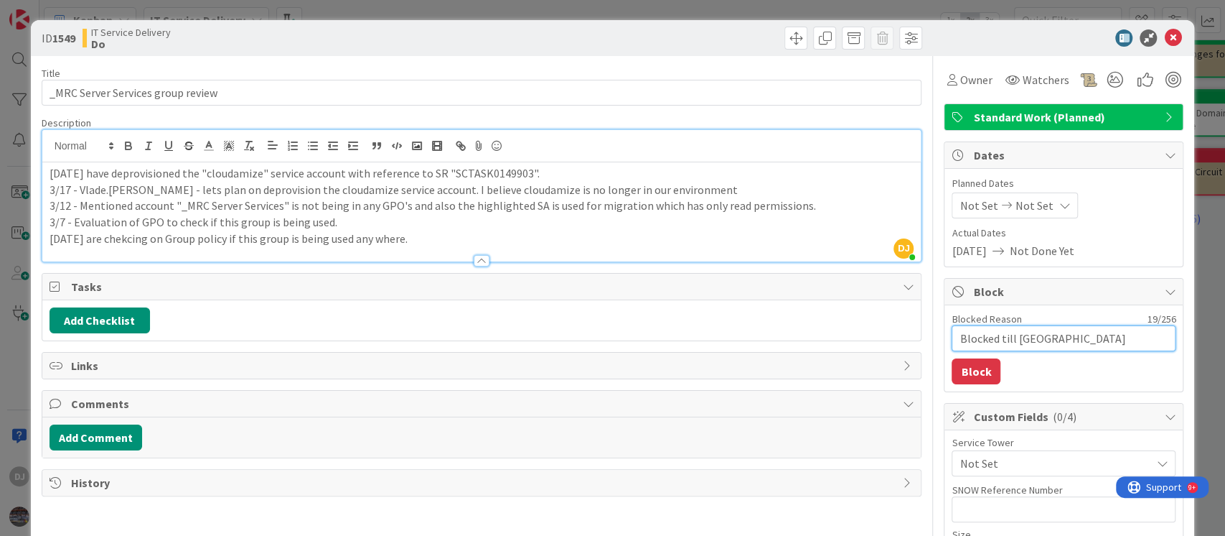
type textarea "Blocked till Tuesday"
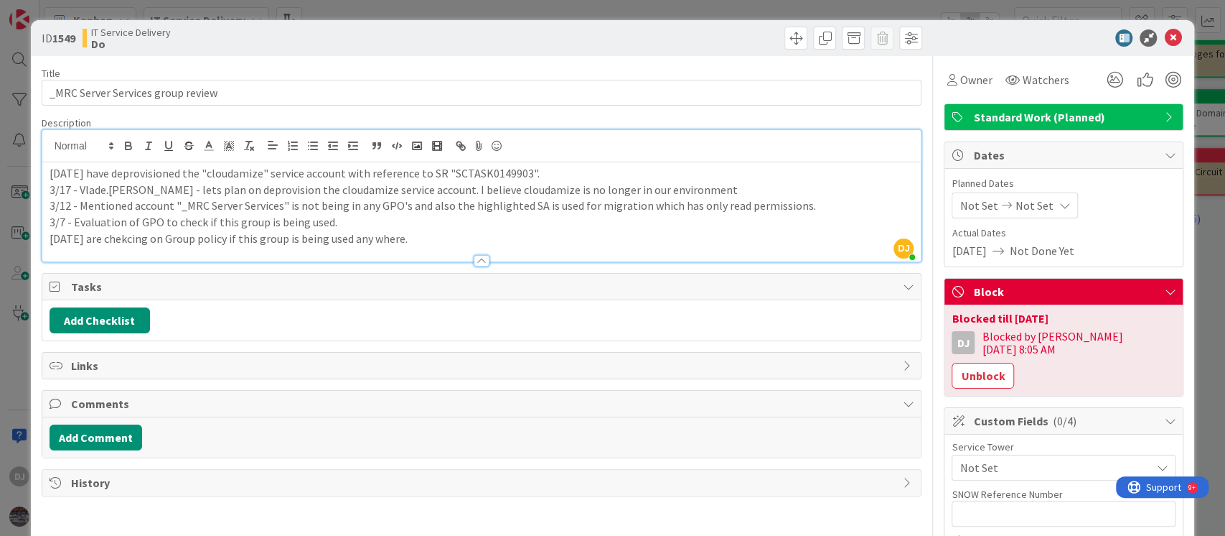
click at [716, 13] on div "ID 1549 IT Service Delivery Do Title 33 / 128 _MRC Server Services group review…" at bounding box center [612, 268] width 1225 height 536
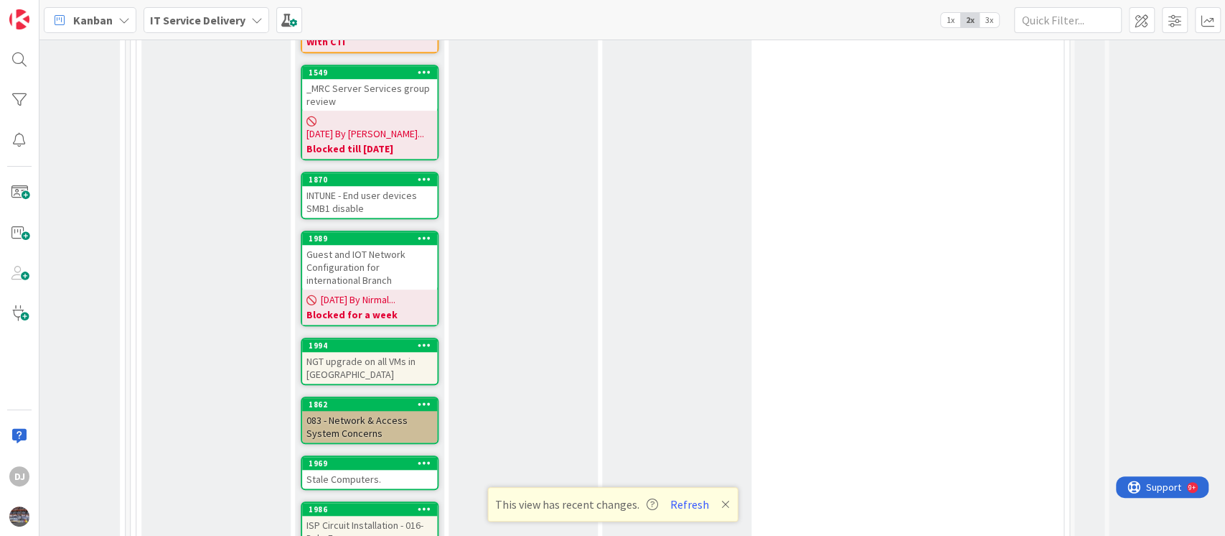
scroll to position [574, 694]
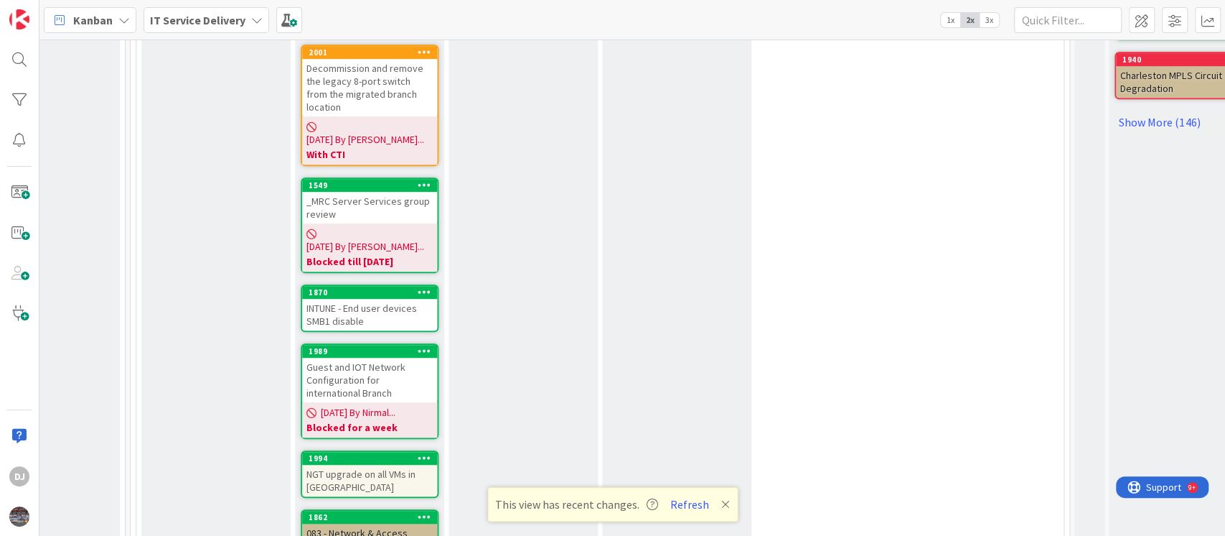
click at [413, 299] on div "INTUNE - End user devices SMB1 disable" at bounding box center [369, 315] width 135 height 32
click at [370, 299] on div "INTUNE - End user devices SMB1 disable" at bounding box center [369, 315] width 135 height 32
click at [681, 499] on button "Refresh" at bounding box center [689, 504] width 49 height 19
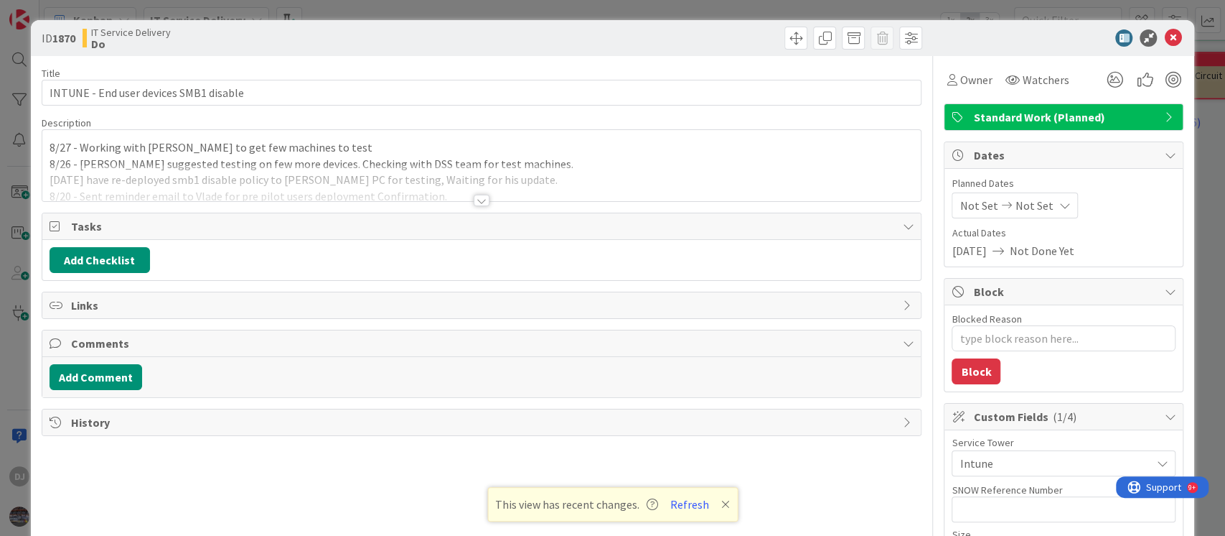
type textarea "x"
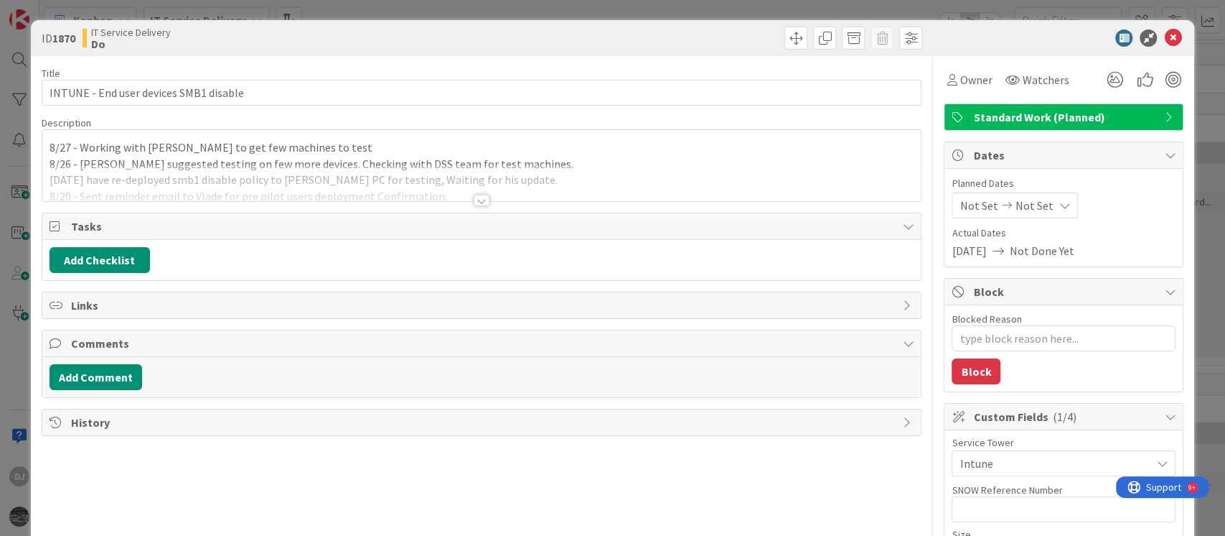
click at [492, 203] on div "Title 38 / 128 INTUNE - End user devices SMB1 disable Description 8/27 - Workin…" at bounding box center [482, 420] width 881 height 729
click at [487, 202] on div "Title 38 / 128 INTUNE - End user devices SMB1 disable Description 8/27 - Workin…" at bounding box center [482, 420] width 881 height 729
click at [477, 200] on div at bounding box center [482, 200] width 16 height 11
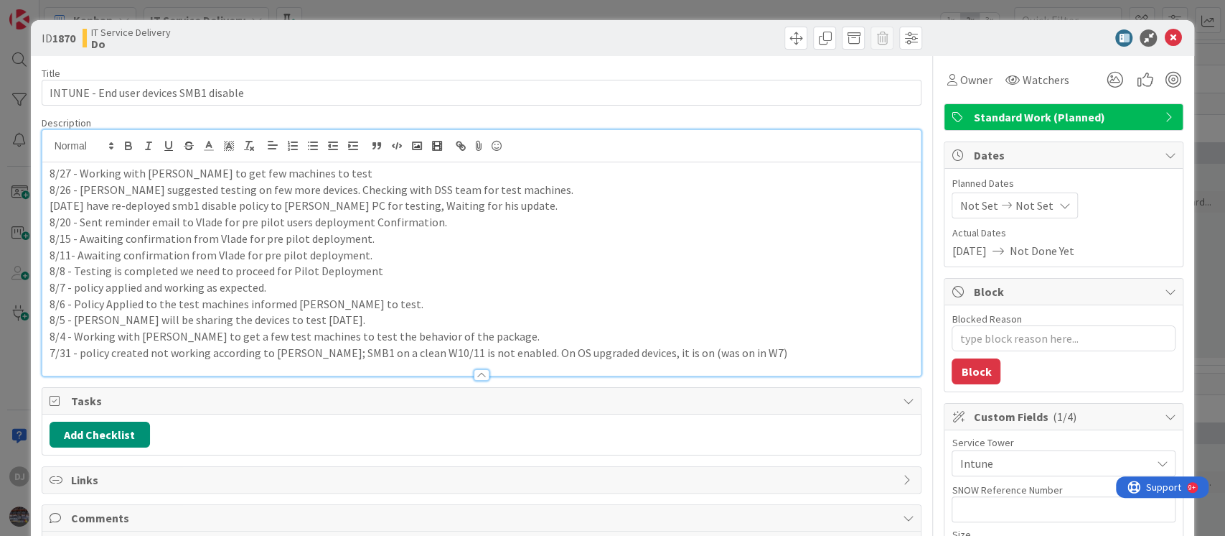
drag, startPoint x: 614, startPoint y: 8, endPoint x: 628, endPoint y: 178, distance: 170.7
click at [614, 8] on div "ID 1870 IT Service Delivery Do Title 38 / 128 INTUNE - End user devices SMB1 di…" at bounding box center [612, 268] width 1225 height 536
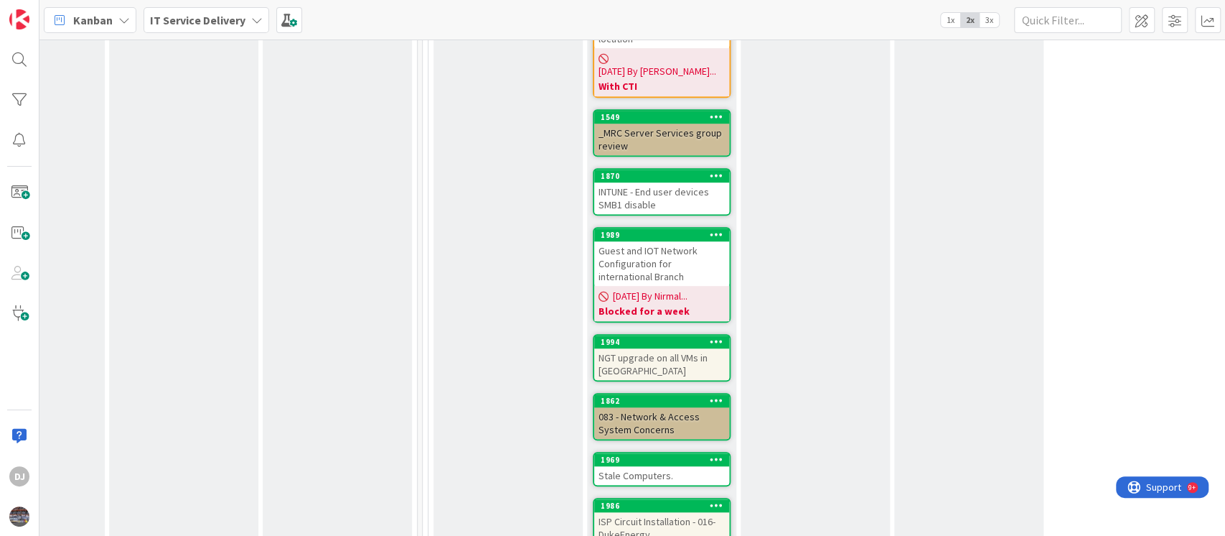
scroll to position [670, 402]
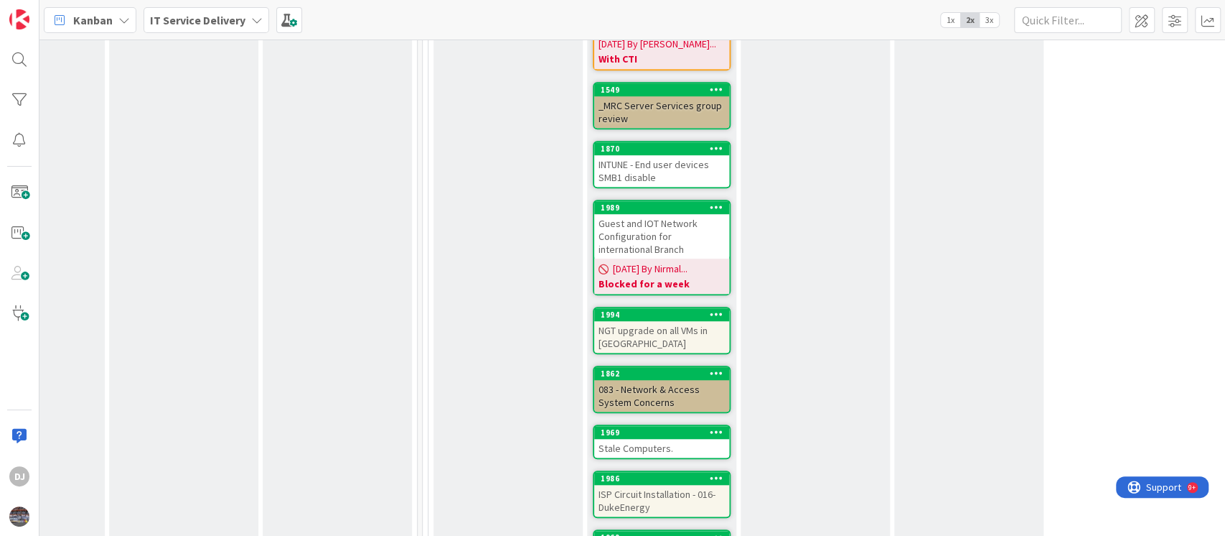
click at [691, 214] on div "Guest and IOT Network Configuration for international Branch" at bounding box center [661, 236] width 135 height 45
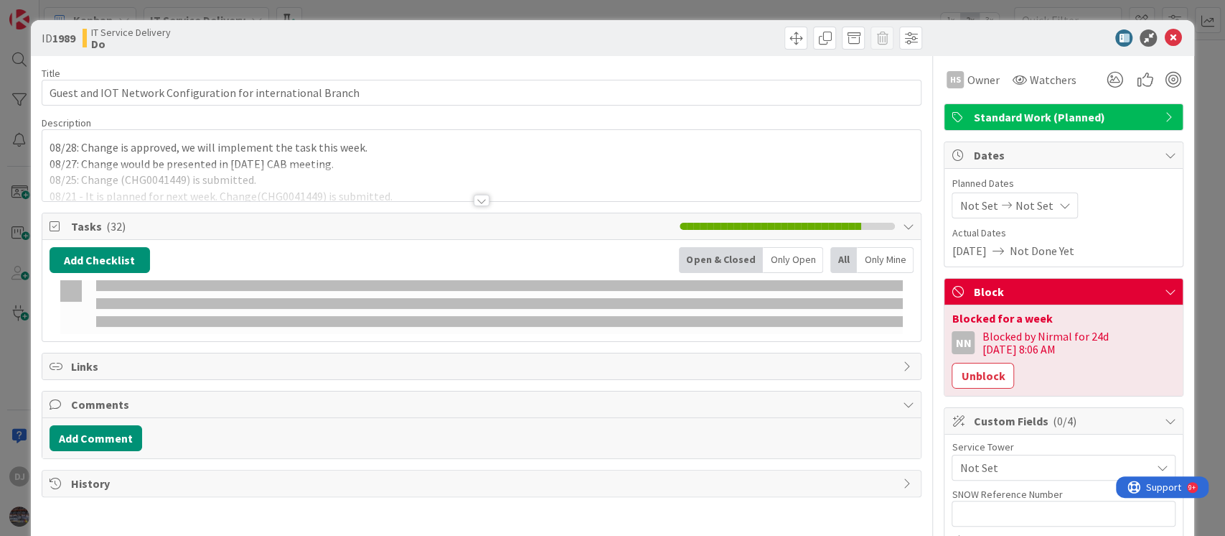
click at [678, 162] on p "08/27: Change would be presented in [DATE] CAB meeting." at bounding box center [482, 164] width 865 height 17
click at [620, 172] on p "08/27: Change would be presented in [DATE] CAB meeting." at bounding box center [482, 164] width 865 height 17
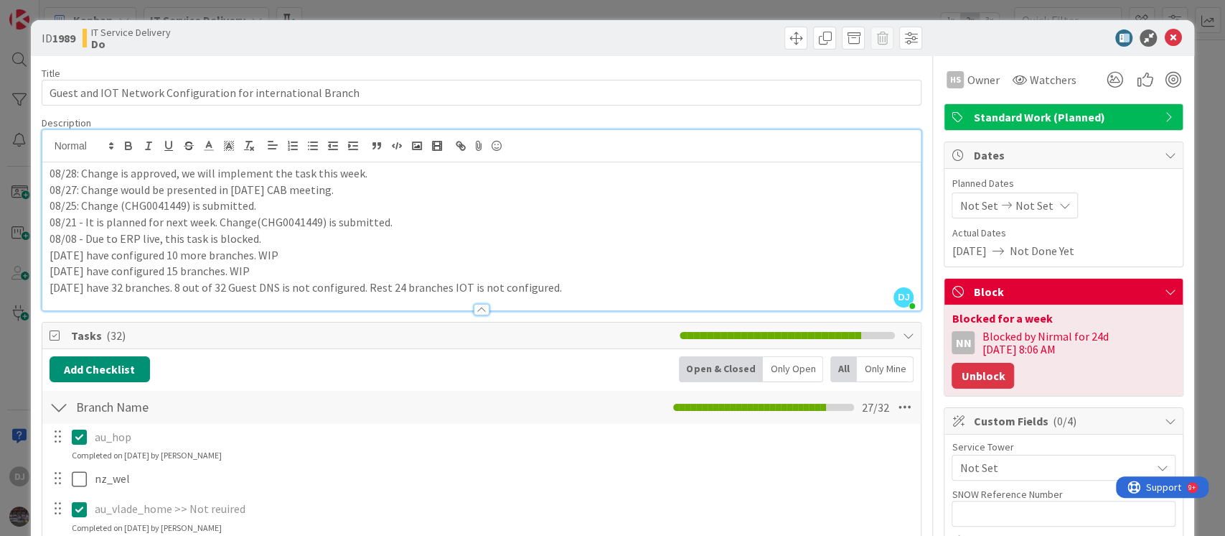
click at [1014, 363] on button "Unblock" at bounding box center [983, 376] width 62 height 26
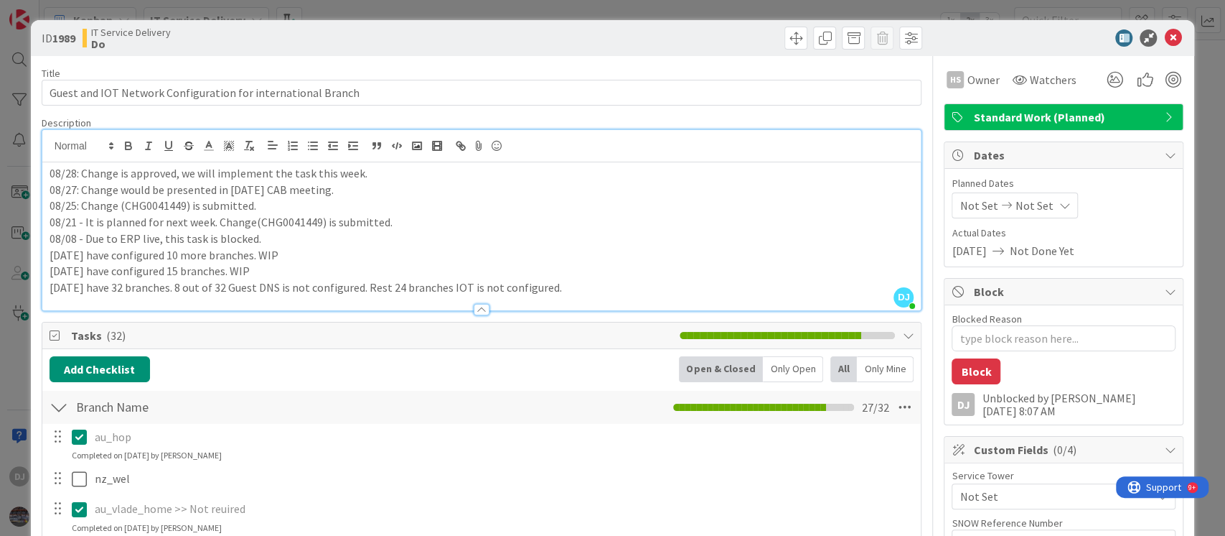
click at [676, 10] on div "ID 1989 IT Service Delivery Do Title 60 / 128 Guest and IOT Network Configurati…" at bounding box center [612, 268] width 1225 height 536
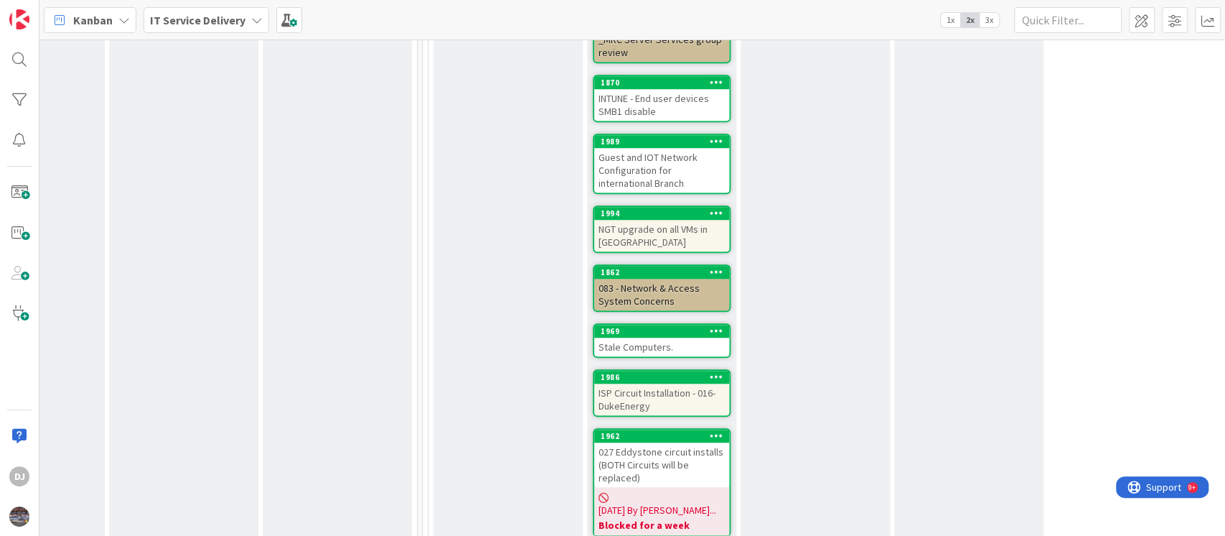
scroll to position [765, 402]
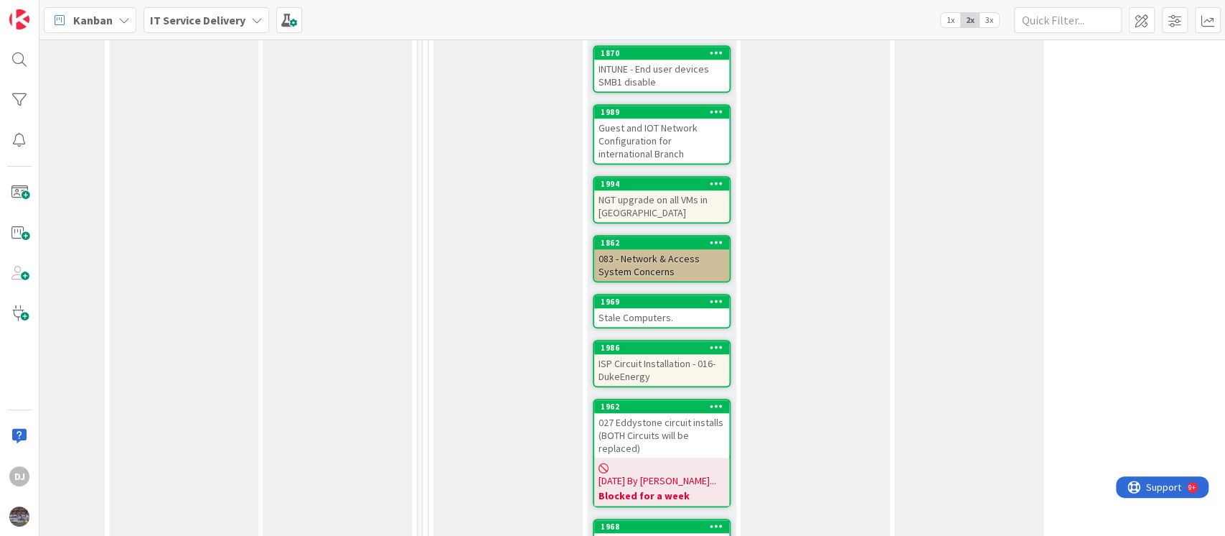
click at [721, 190] on div "NGT upgrade on all VMs in [GEOGRAPHIC_DATA]" at bounding box center [661, 206] width 135 height 32
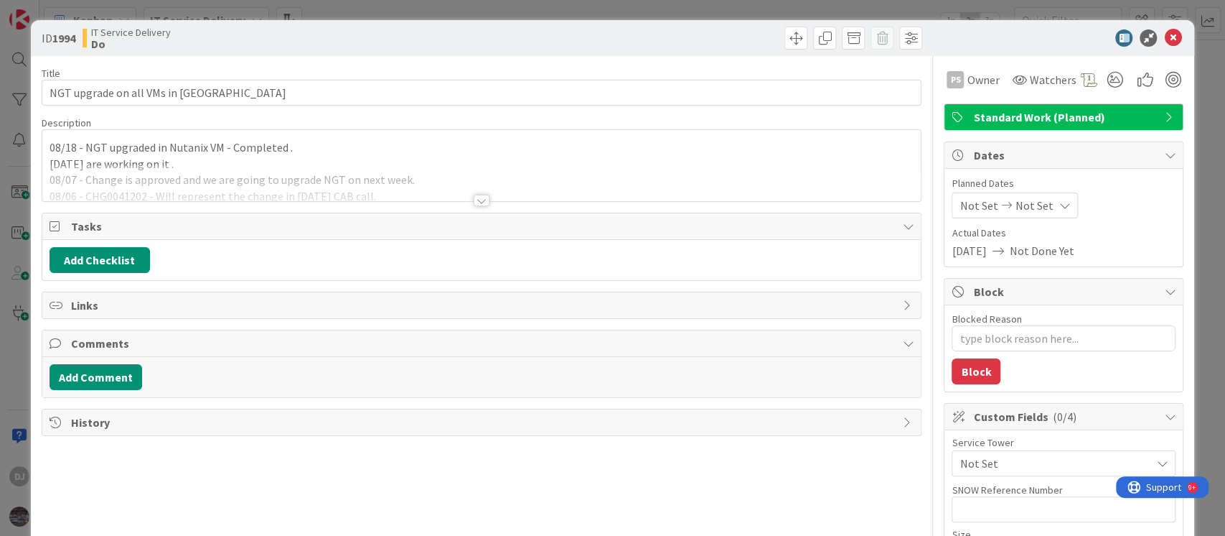
click at [721, 181] on div at bounding box center [481, 182] width 879 height 37
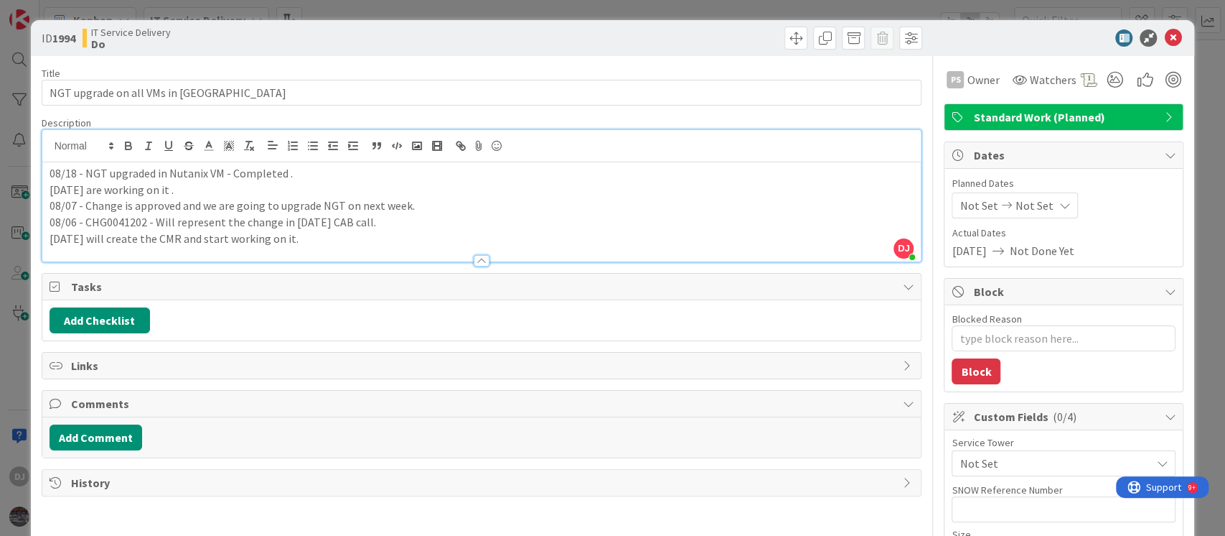
click at [656, 8] on div "ID 1994 IT Service Delivery Do Title 33 / 128 NGT upgrade on all VMs in [GEOGRA…" at bounding box center [612, 268] width 1225 height 536
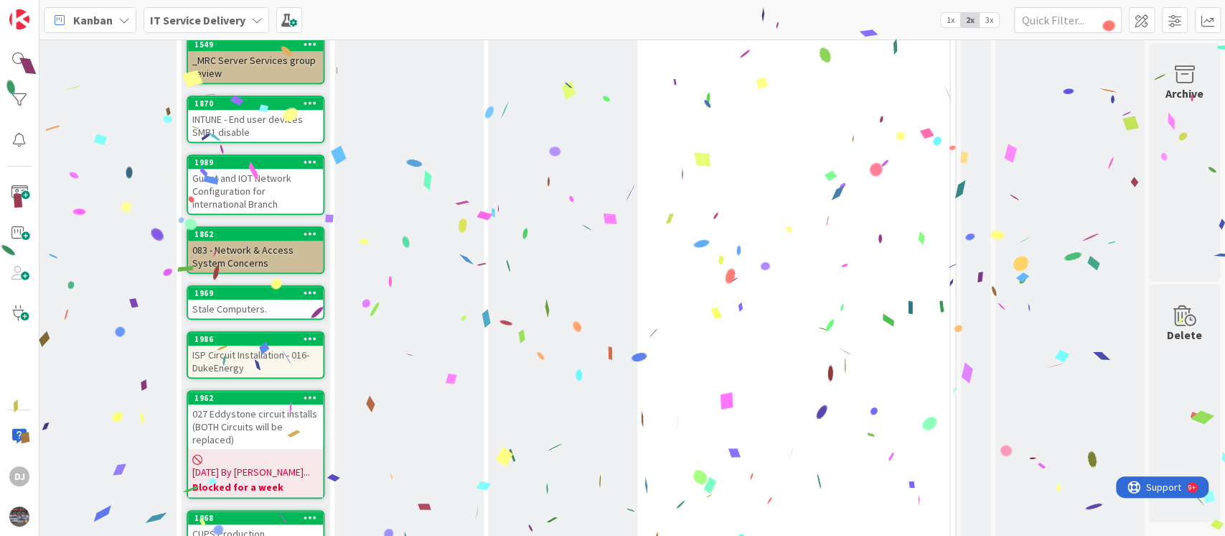
scroll to position [715, 739]
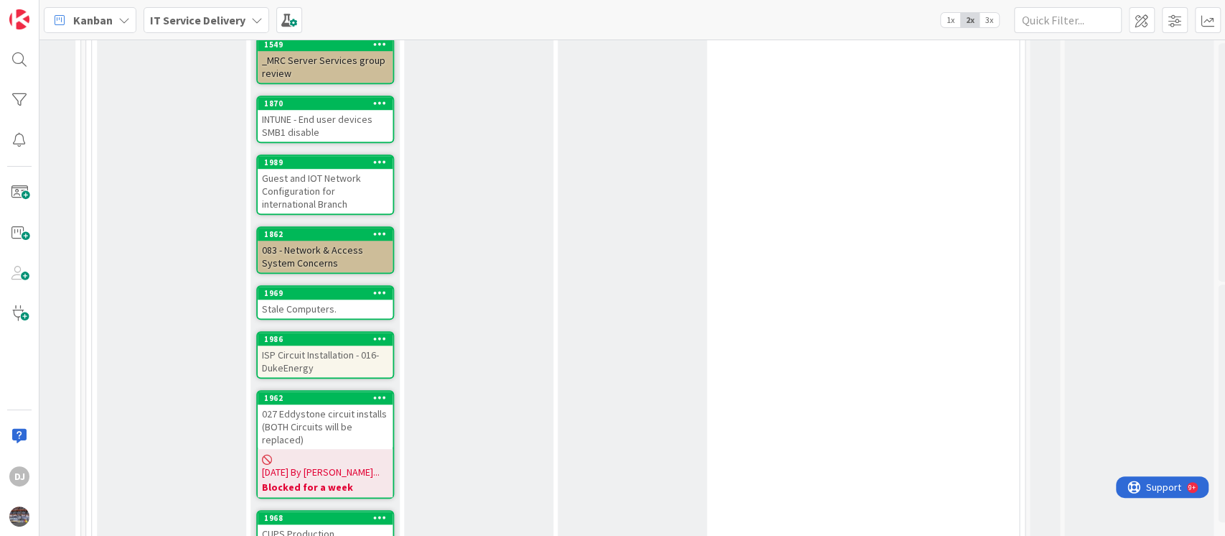
click at [347, 240] on div "083 - Network & Access System Concerns" at bounding box center [325, 256] width 135 height 32
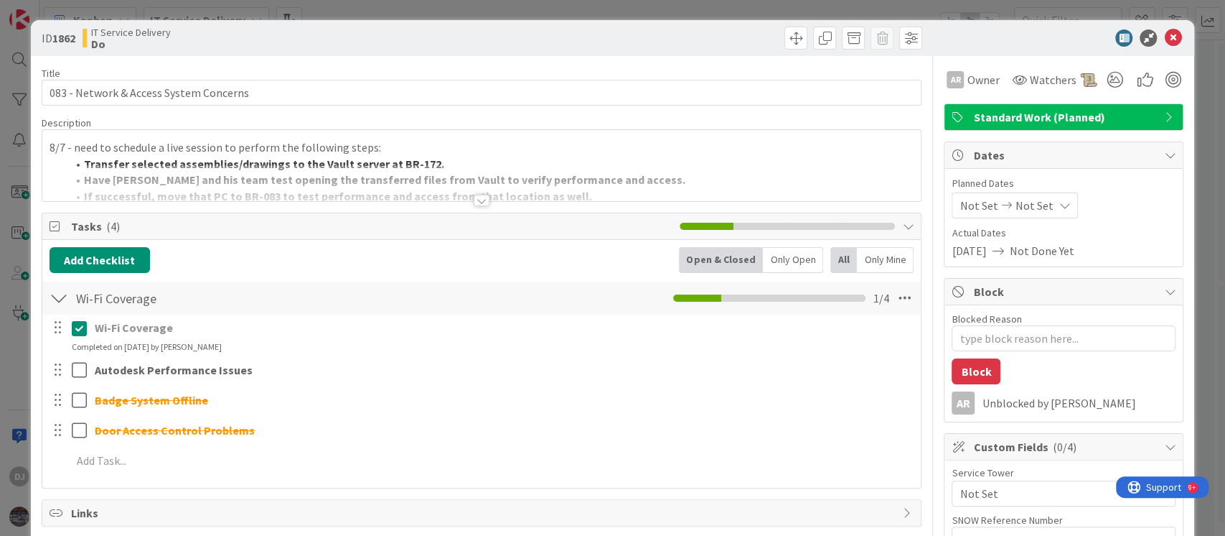
click at [436, 202] on div "Title 39 / 128 083 - Network & Access System Concerns Description 8/7 - need to…" at bounding box center [482, 436] width 881 height 760
click at [482, 194] on div at bounding box center [481, 182] width 879 height 37
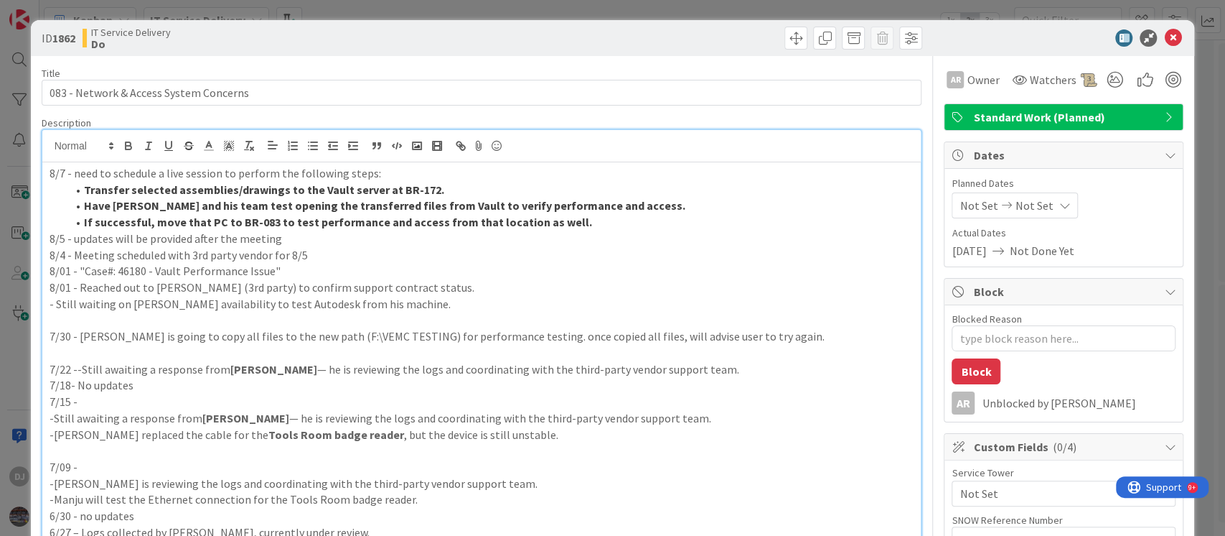
click at [520, 9] on div "ID 1862 IT Service Delivery Do Title 39 / 128 083 - Network & Access System Con…" at bounding box center [612, 268] width 1225 height 536
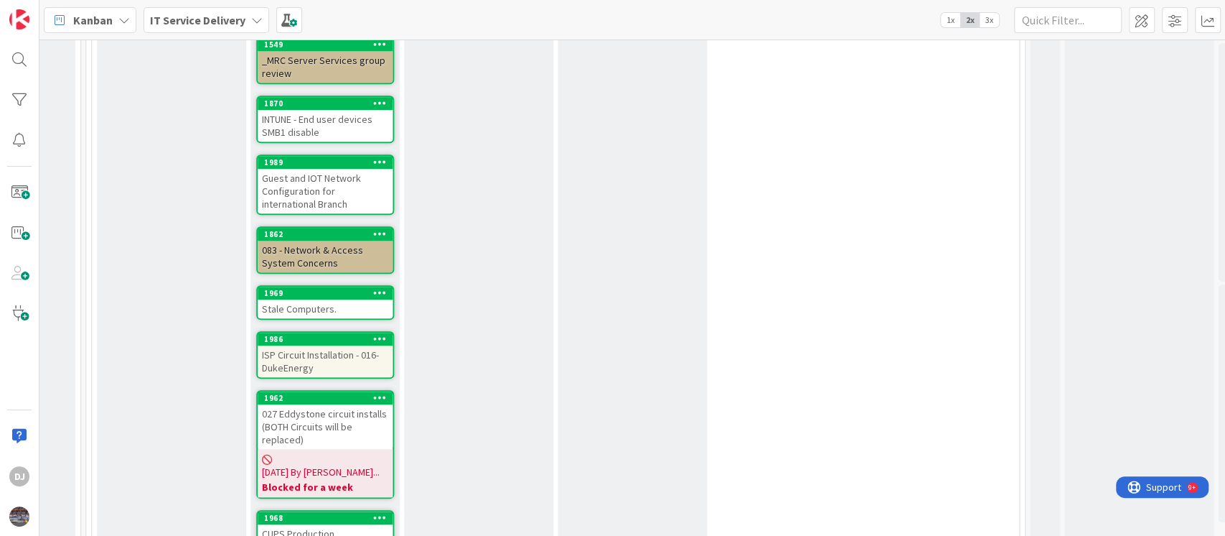
click at [335, 299] on div "Stale Computers." at bounding box center [325, 308] width 135 height 19
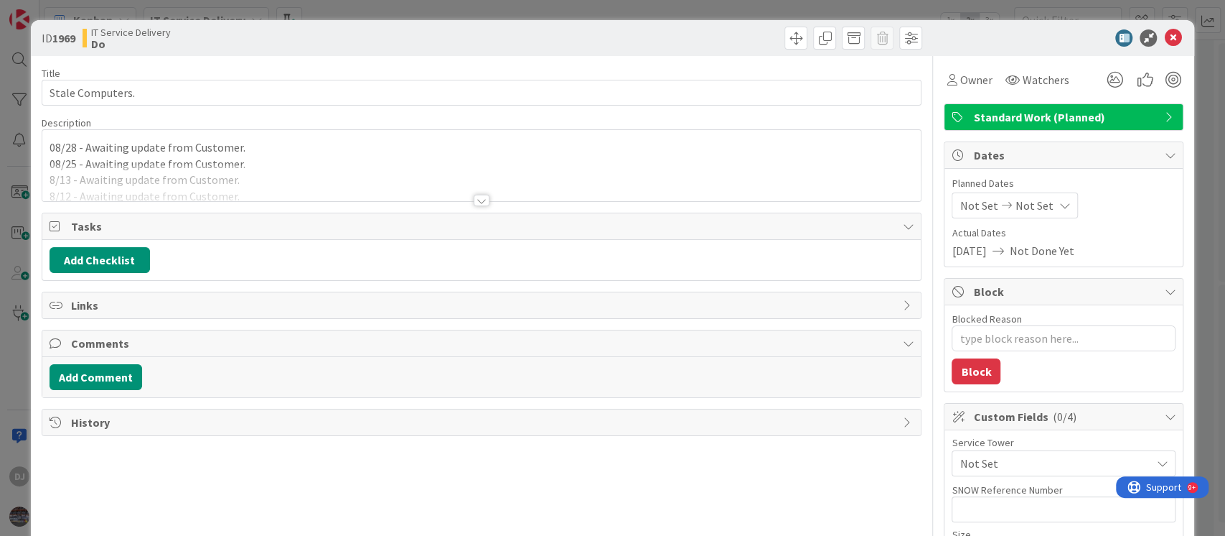
click at [467, 181] on div at bounding box center [481, 182] width 879 height 37
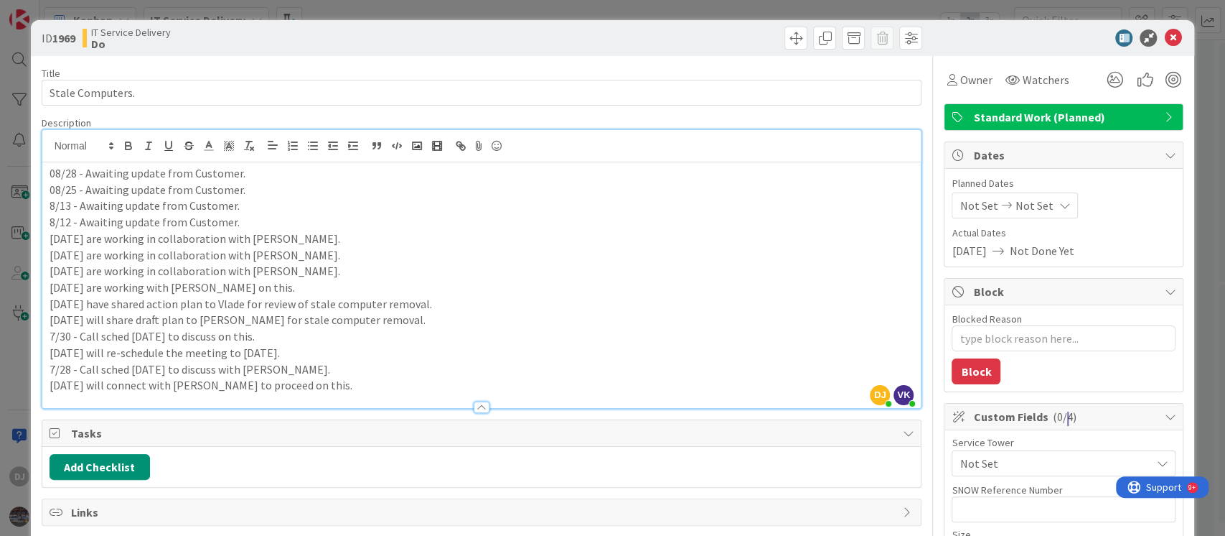
click at [347, 13] on div "ID 1969 IT Service Delivery Do Title 16 / 128 Stale Computers. Description DJ […" at bounding box center [612, 268] width 1225 height 536
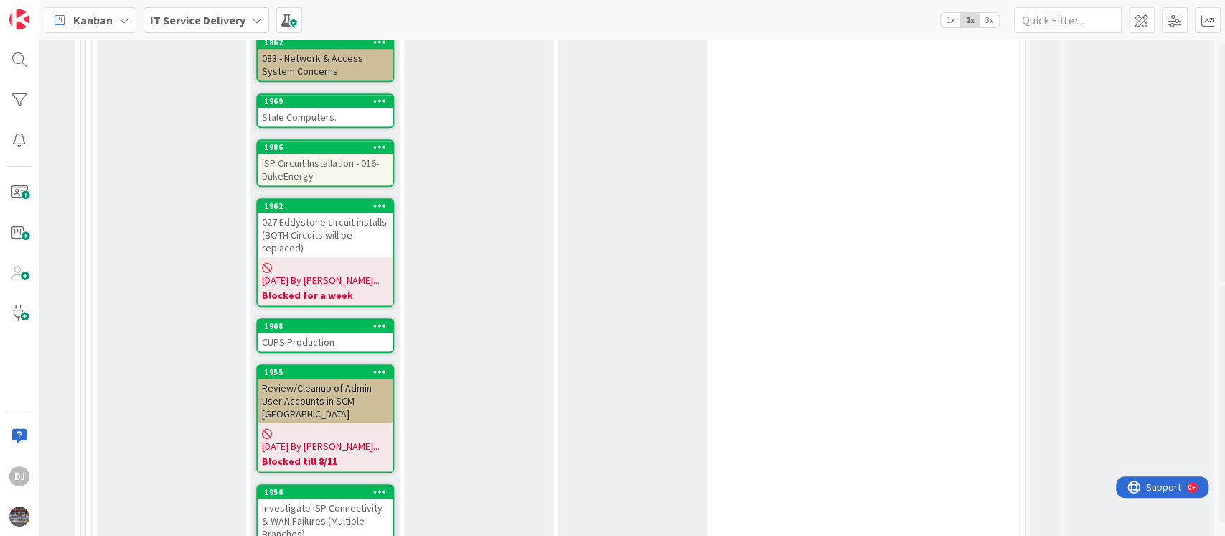
click at [327, 154] on div "ISP Circuit Installation - 016-DukeEnergy" at bounding box center [325, 170] width 135 height 32
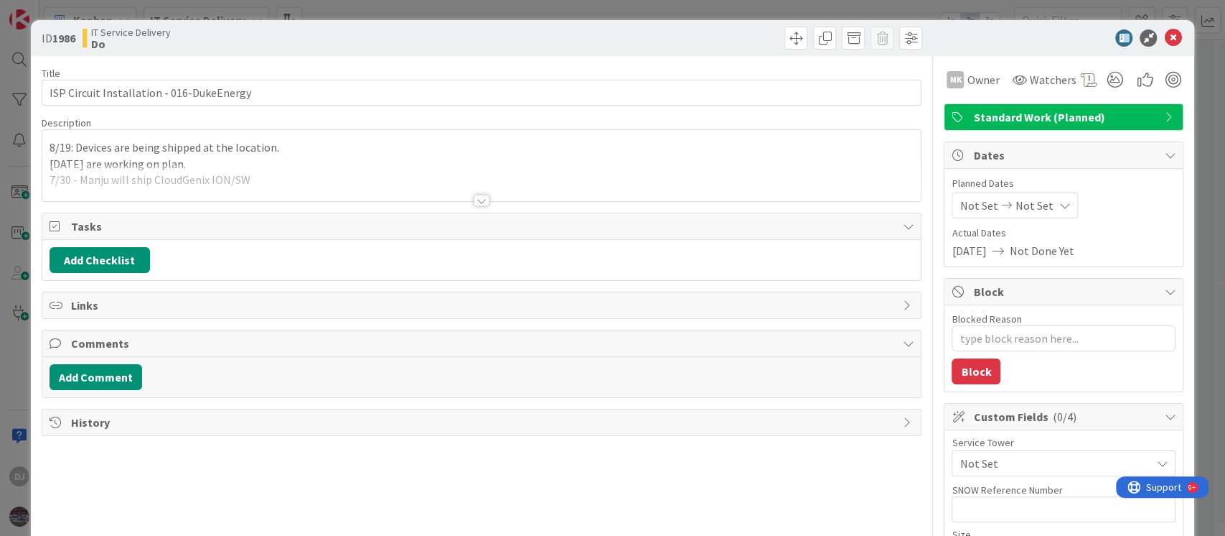
click at [525, 179] on div at bounding box center [481, 182] width 879 height 37
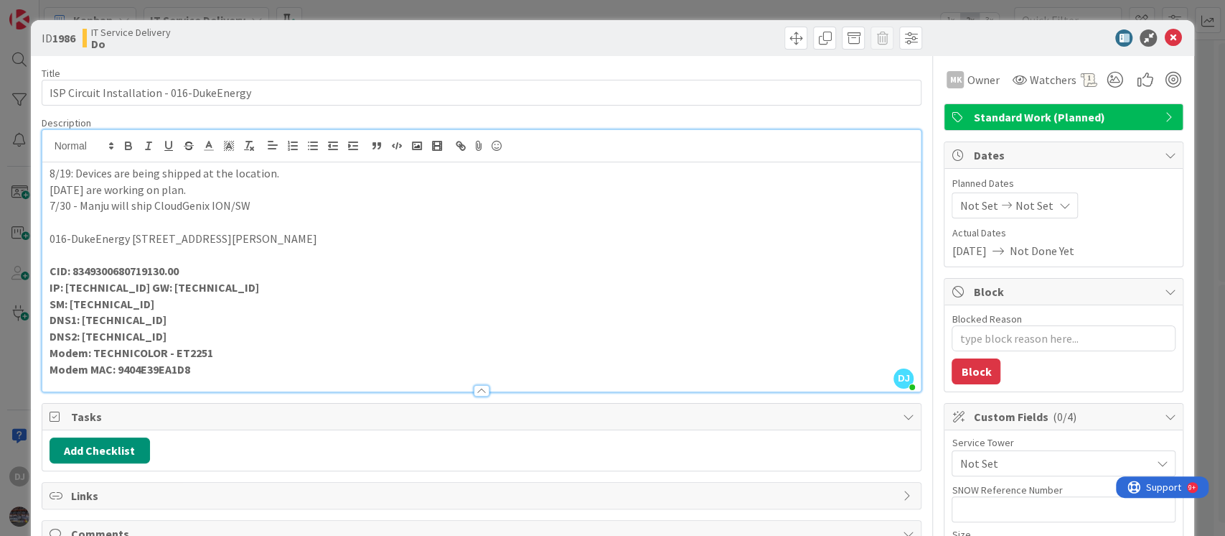
drag, startPoint x: 574, startPoint y: 9, endPoint x: 585, endPoint y: 66, distance: 57.7
click at [574, 9] on div "ID 1986 IT Service Delivery Do Title 41 / 128 ISP Circuit Installation - 016-Du…" at bounding box center [612, 268] width 1225 height 536
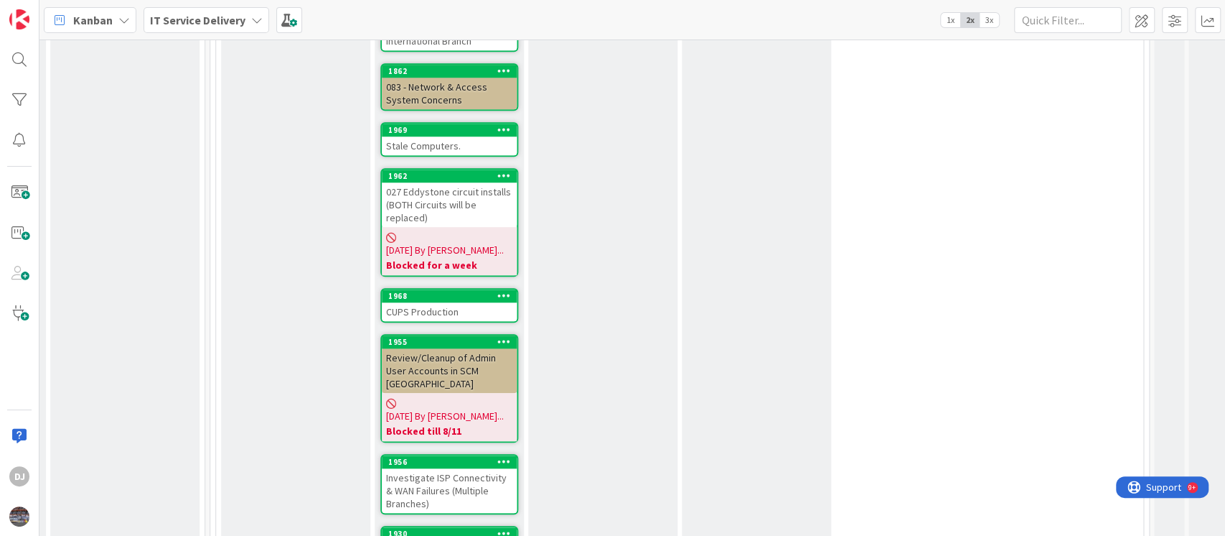
scroll to position [973, 614]
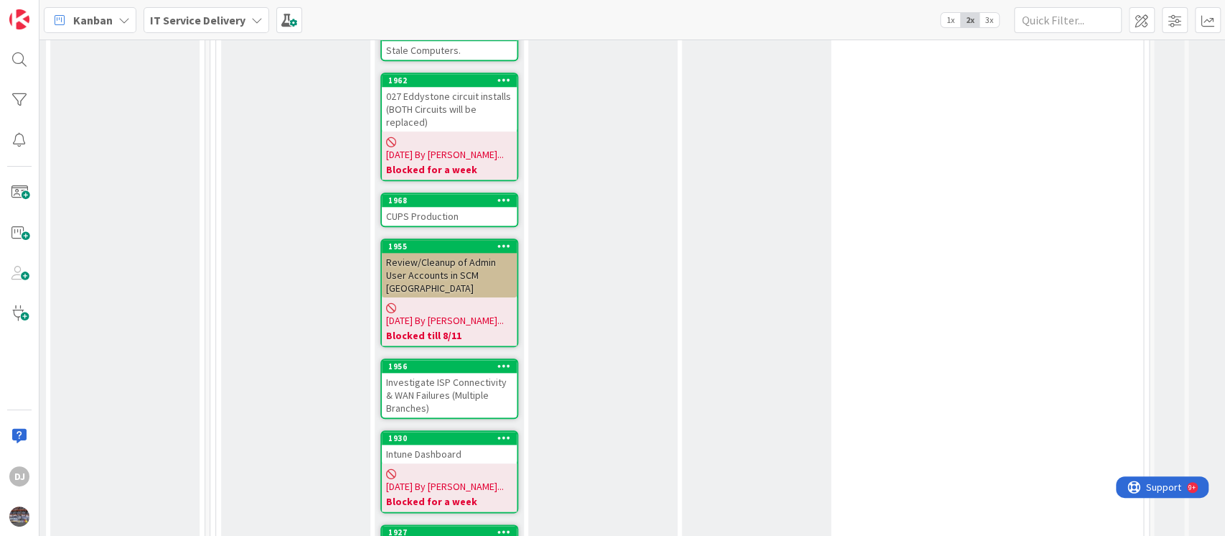
click at [492, 87] on div "027 Eddystone circuit installs (BOTH Circuits will be replaced)" at bounding box center [449, 109] width 135 height 45
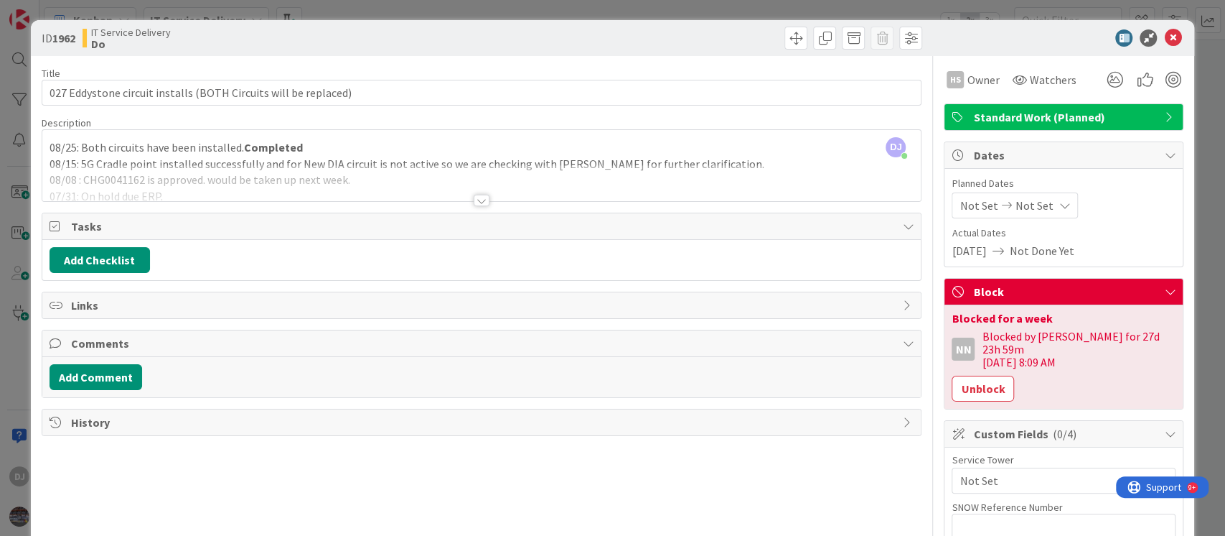
drag, startPoint x: 459, startPoint y: 12, endPoint x: 513, endPoint y: 116, distance: 117.2
click at [459, 13] on div "ID 1962 IT Service Delivery Do Title 63 / 128 027 Eddystone circuit installs (B…" at bounding box center [612, 268] width 1225 height 536
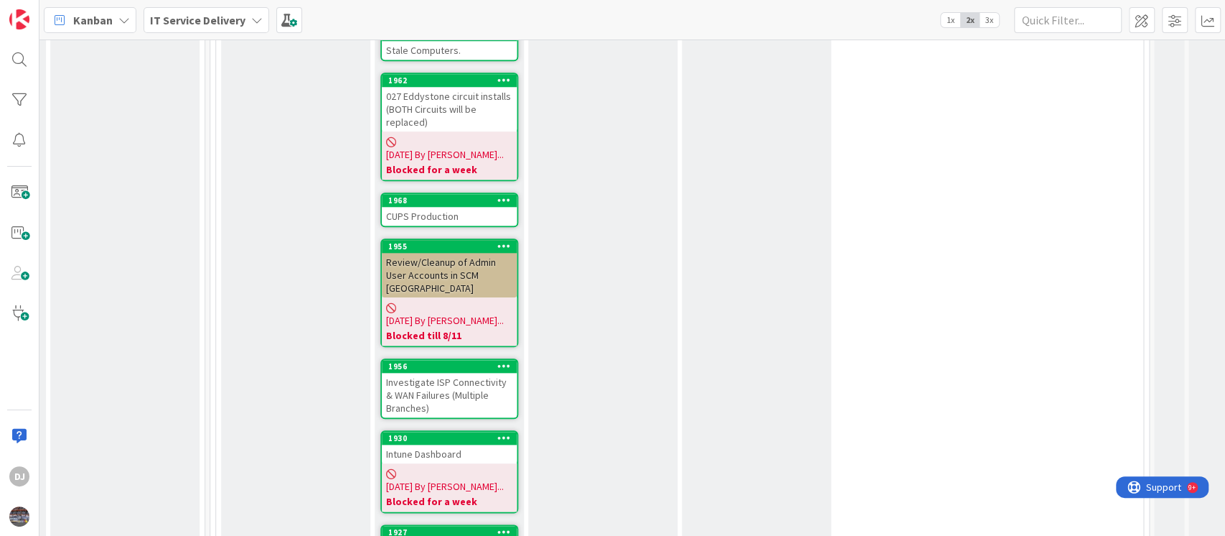
click at [439, 147] on span "[DATE] By [PERSON_NAME]..." at bounding box center [445, 154] width 118 height 15
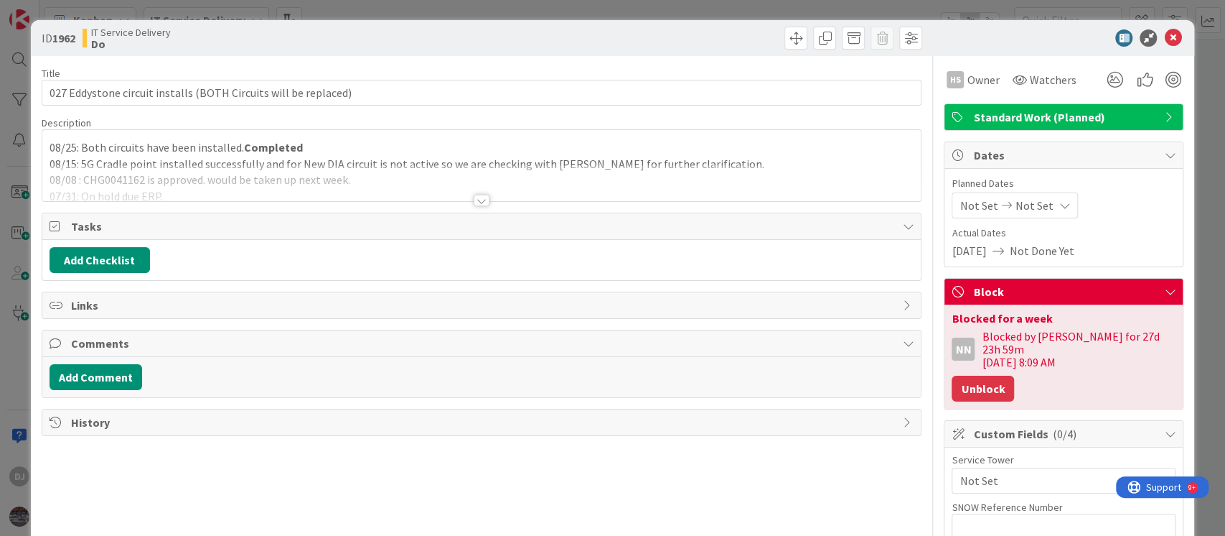
click at [971, 383] on button "Unblock" at bounding box center [983, 388] width 62 height 26
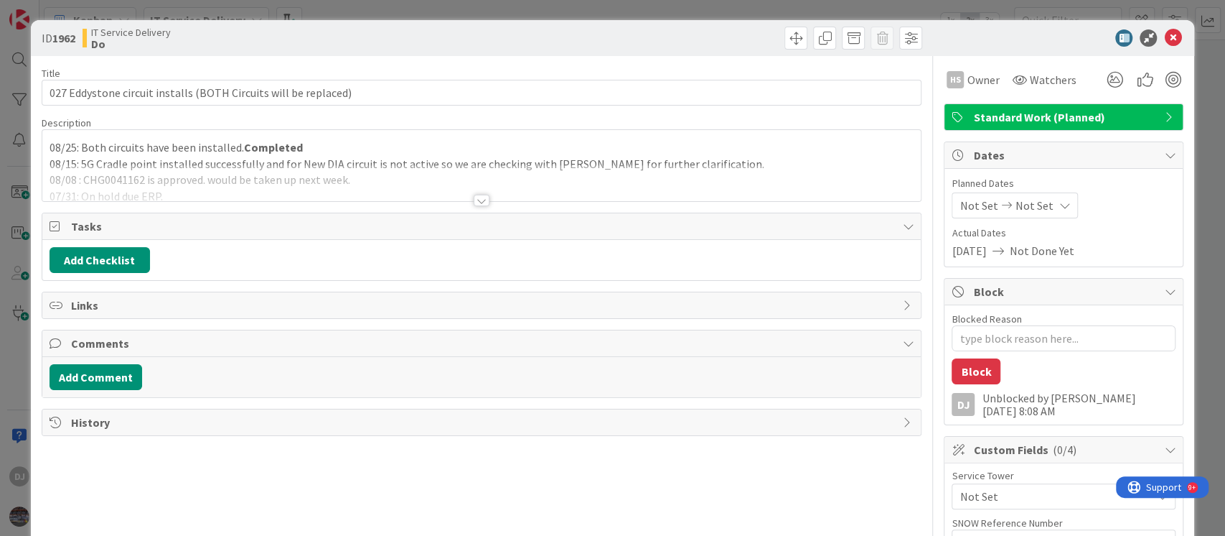
click at [590, 8] on div "ID 1962 IT Service Delivery Do Title 63 / 128 027 Eddystone circuit installs (B…" at bounding box center [612, 268] width 1225 height 536
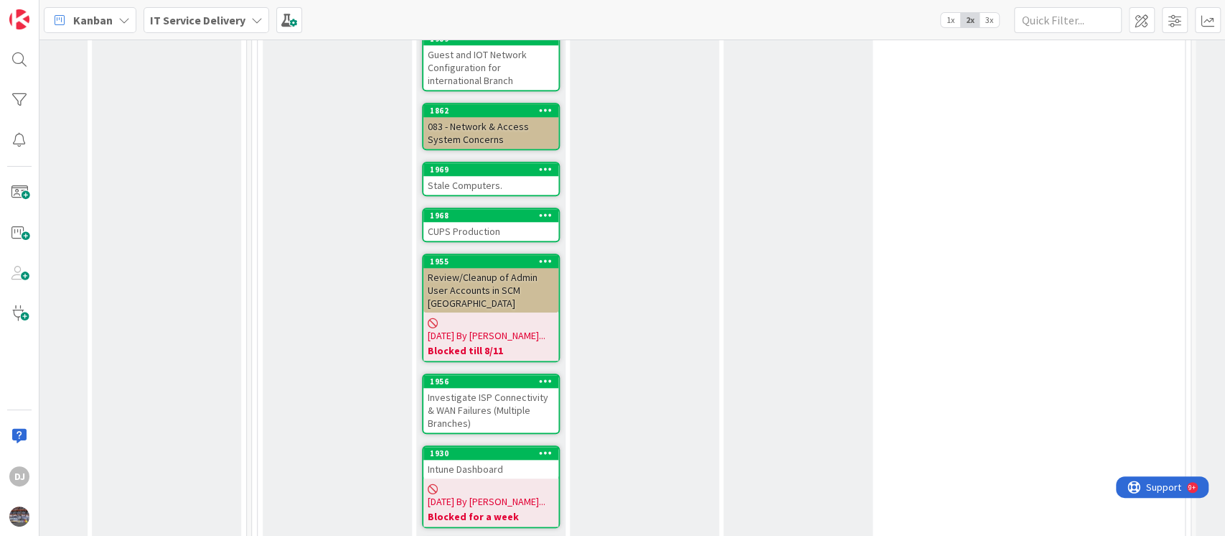
scroll to position [838, 551]
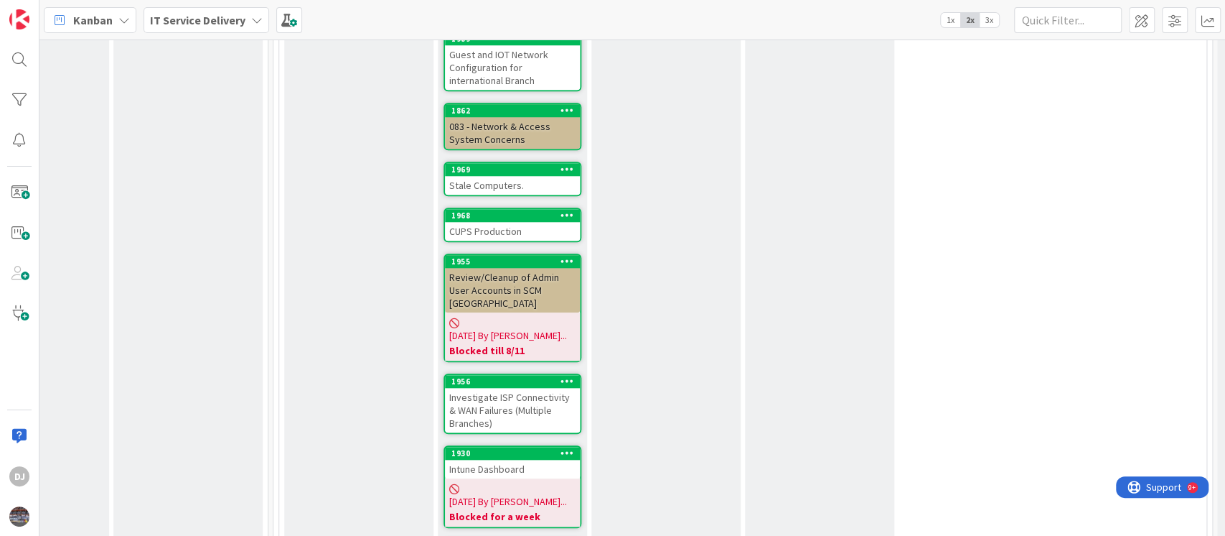
click at [517, 222] on div "CUPS Production" at bounding box center [512, 231] width 135 height 19
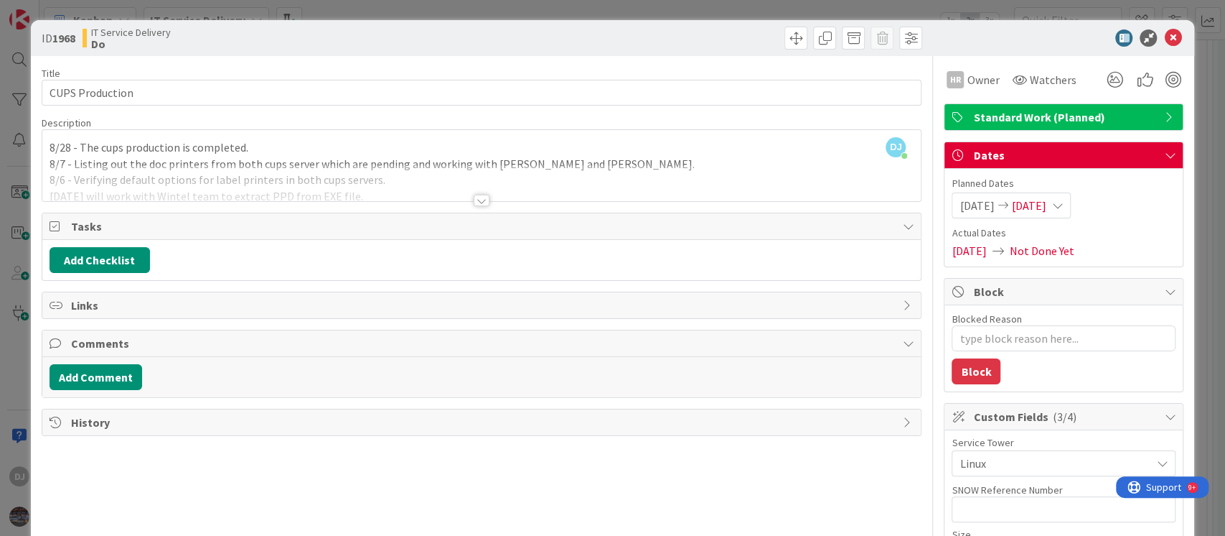
click at [495, 197] on div at bounding box center [481, 182] width 879 height 37
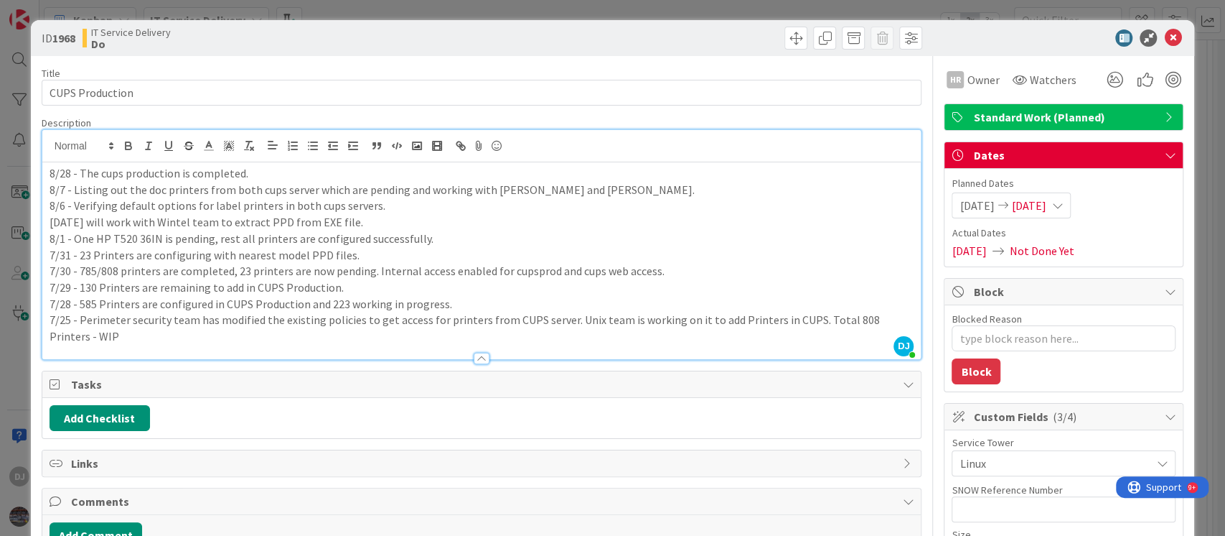
click at [612, 9] on div "ID 1968 IT Service Delivery Do Title 15 / 128 CUPS Production Description DJ [P…" at bounding box center [612, 268] width 1225 height 536
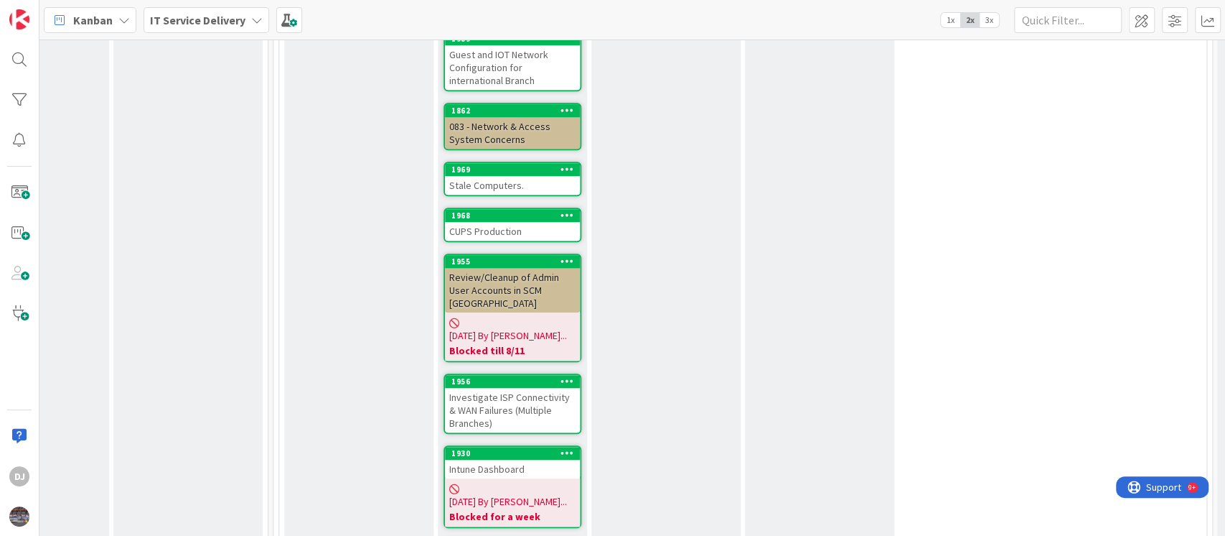
scroll to position [935, 551]
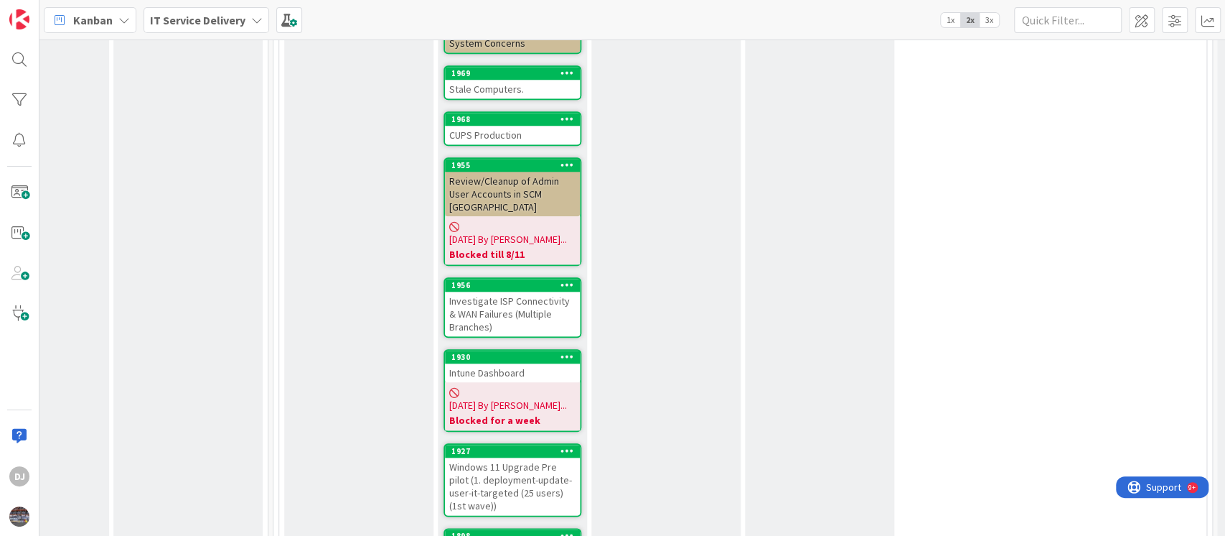
click at [556, 172] on div "Review/Cleanup of Admin User Accounts in SCM [GEOGRAPHIC_DATA]" at bounding box center [512, 194] width 135 height 45
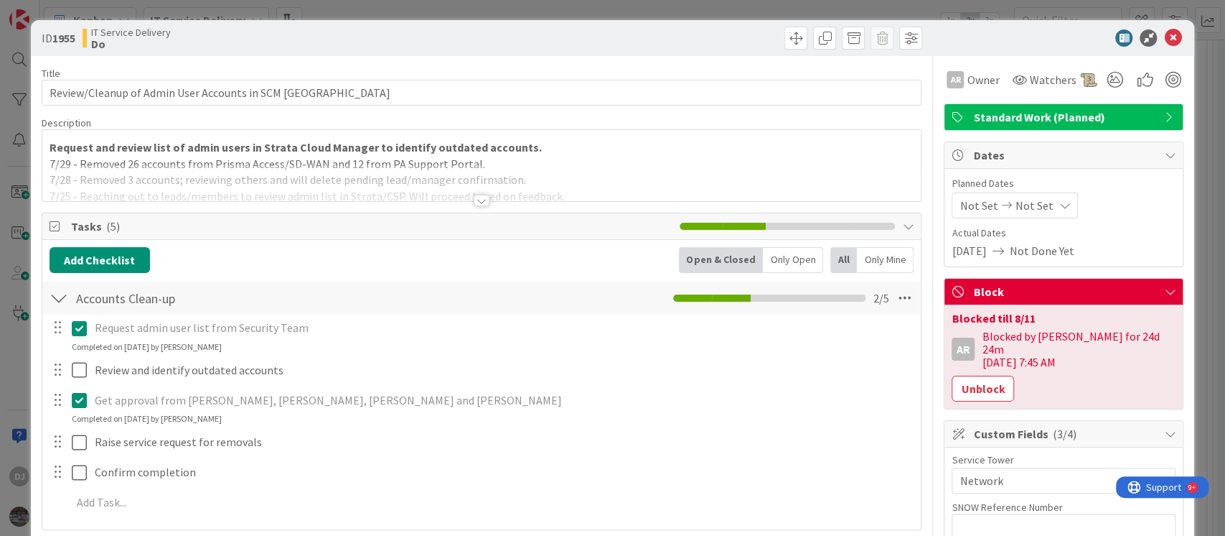
click at [556, 159] on div "Request and review list of admin users in Strata Cloud Manager to identify outd…" at bounding box center [481, 165] width 879 height 71
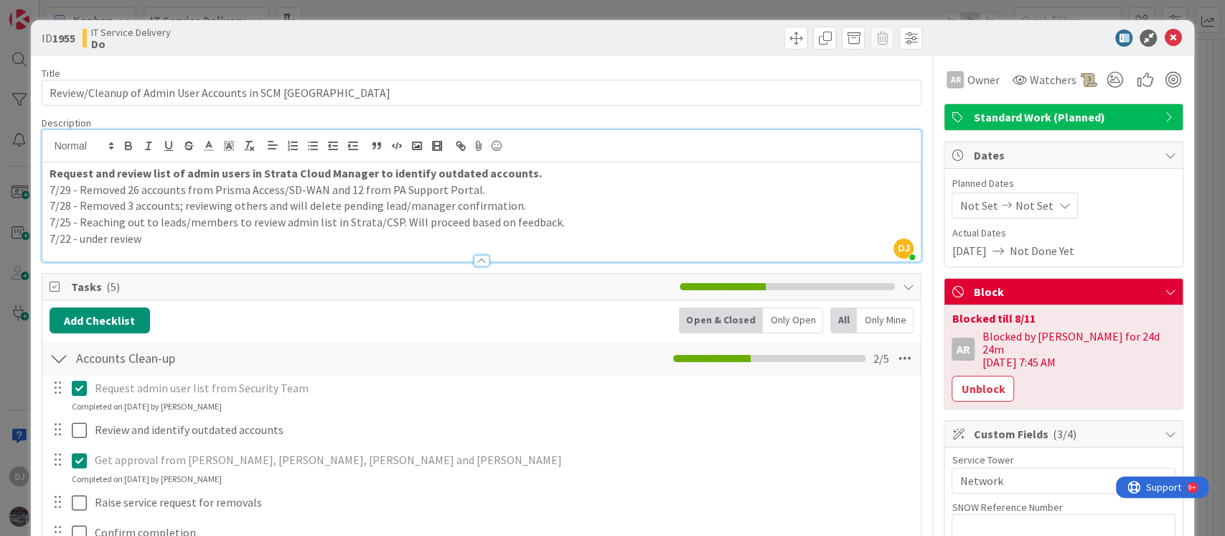
click at [467, 9] on div "ID 1955 IT Service Delivery Do Title 58 / 128 Review/Cleanup of Admin User Acco…" at bounding box center [612, 268] width 1225 height 536
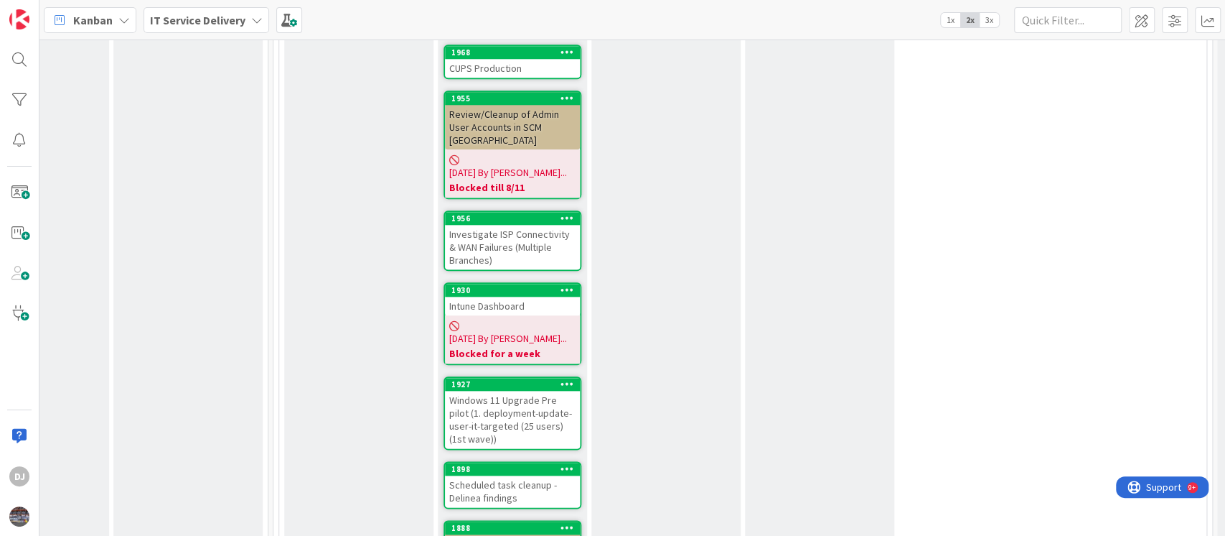
scroll to position [1030, 551]
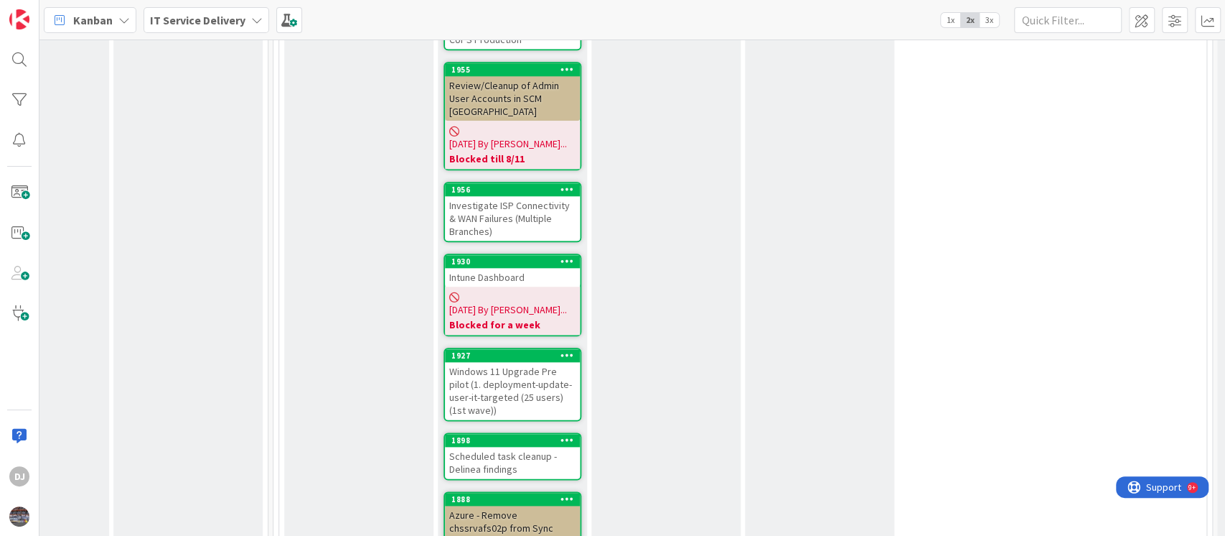
click at [563, 196] on div "Investigate ISP Connectivity & WAN Failures (Multiple Branches)" at bounding box center [512, 218] width 135 height 45
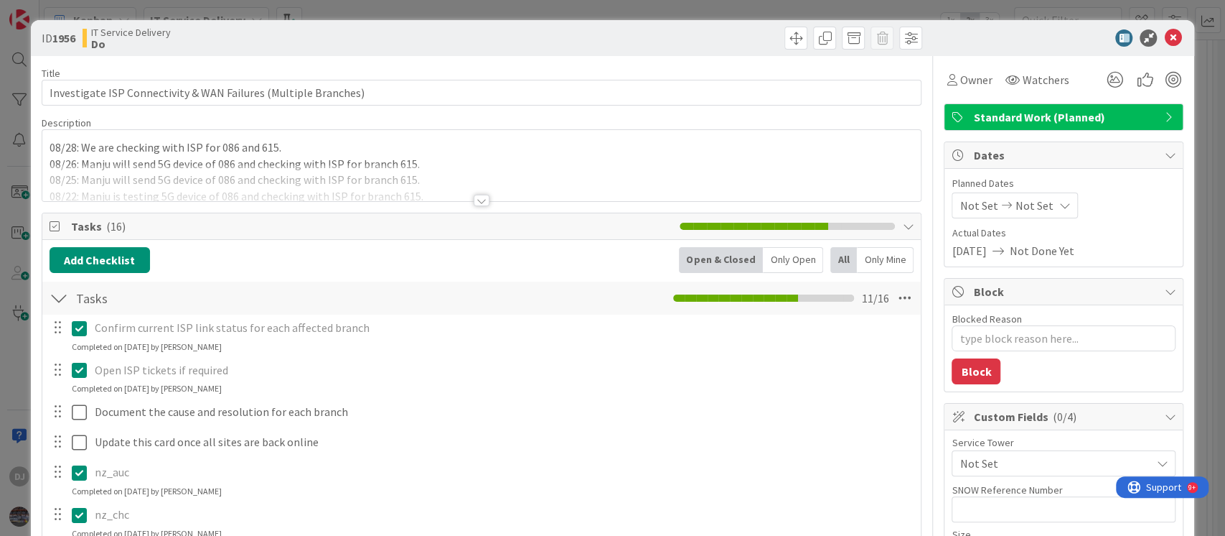
click at [563, 182] on div at bounding box center [481, 182] width 879 height 37
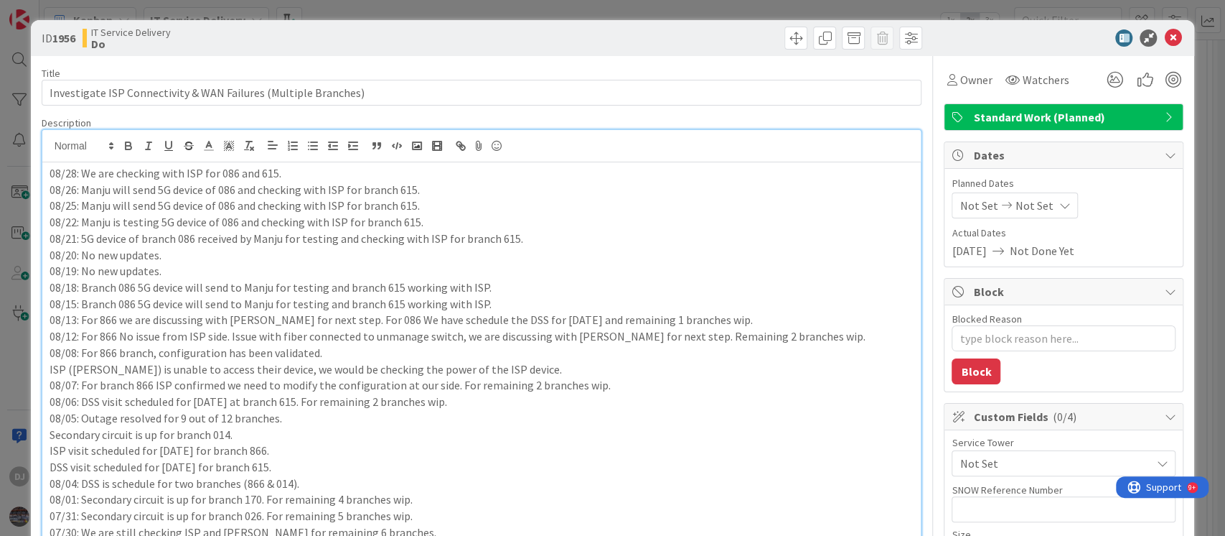
click at [369, 12] on div "ID 1956 IT Service Delivery Do Title 63 / 128 Investigate ISP Connectivity & WA…" at bounding box center [612, 268] width 1225 height 536
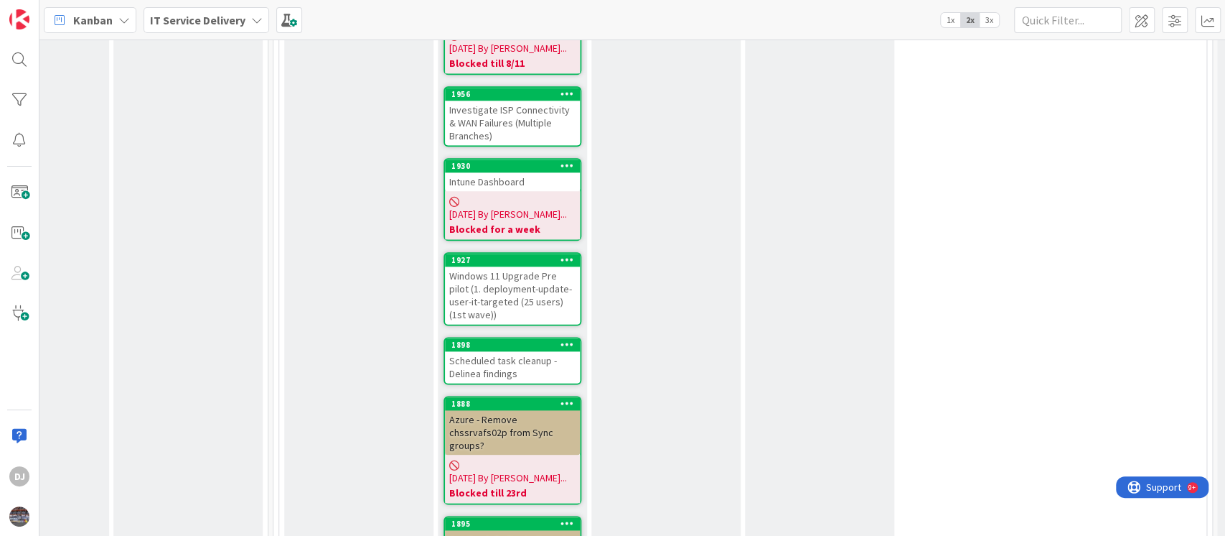
click at [534, 172] on div "Intune Dashboard" at bounding box center [512, 181] width 135 height 19
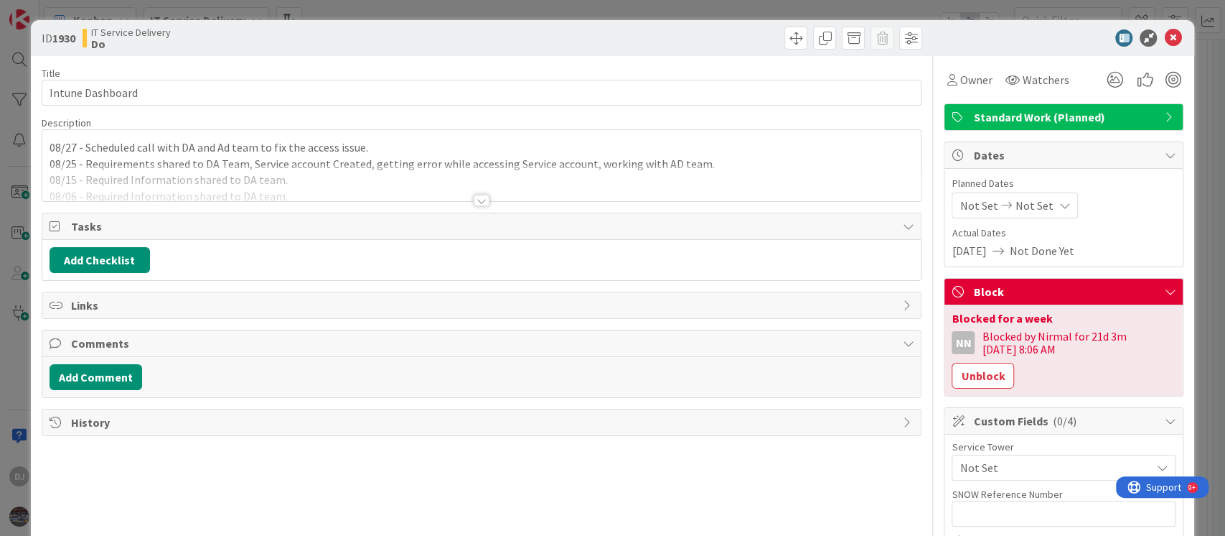
click at [602, 185] on div at bounding box center [481, 182] width 879 height 37
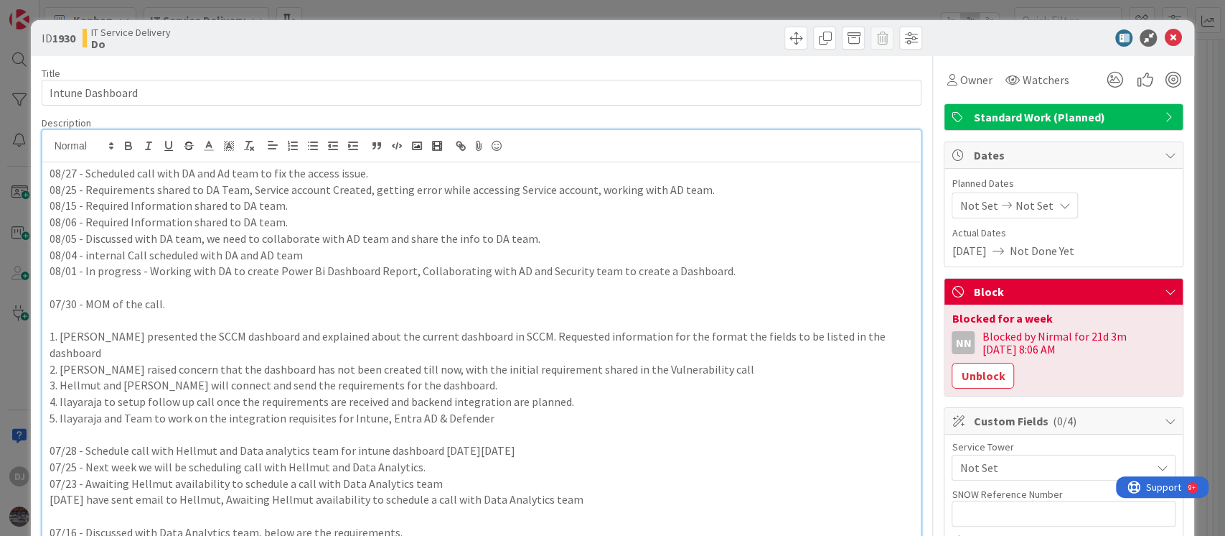
click at [566, 9] on div "ID 1930 IT Service Delivery Do Title 16 / 128 Intune Dashboard Description DJ […" at bounding box center [612, 268] width 1225 height 536
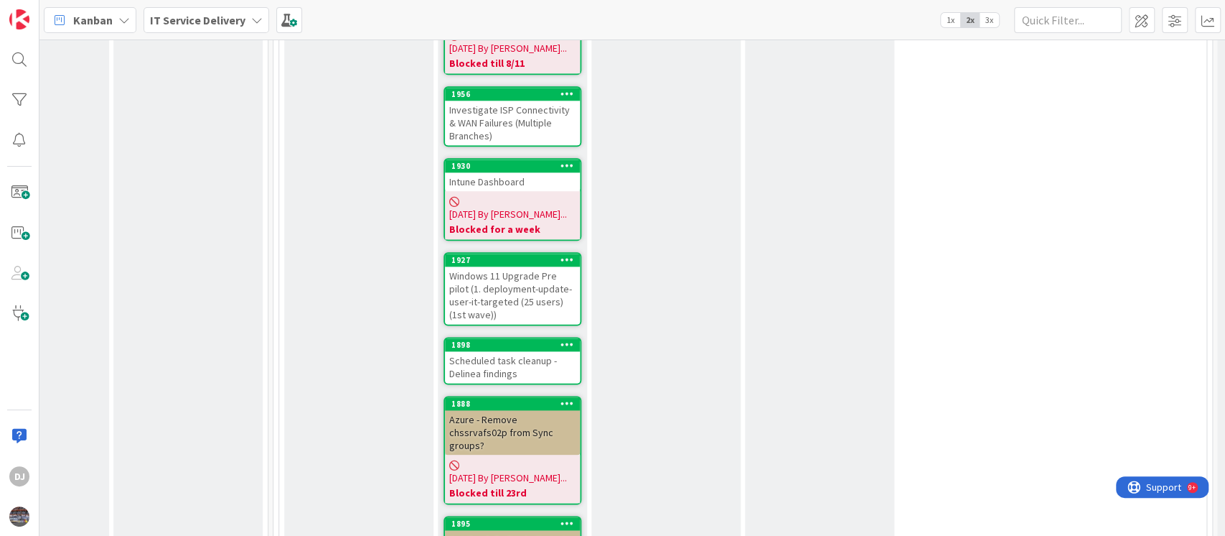
scroll to position [1222, 551]
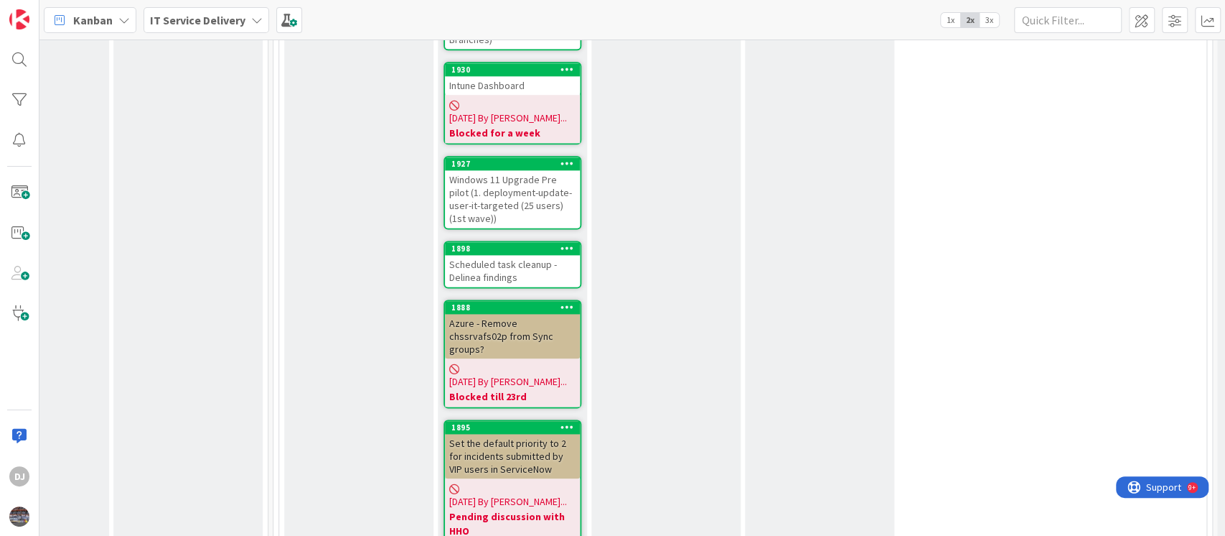
click at [536, 170] on div "Windows 11 Upgrade Pre pilot (1. deployment-update-user-it-targeted (25 users) …" at bounding box center [512, 198] width 135 height 57
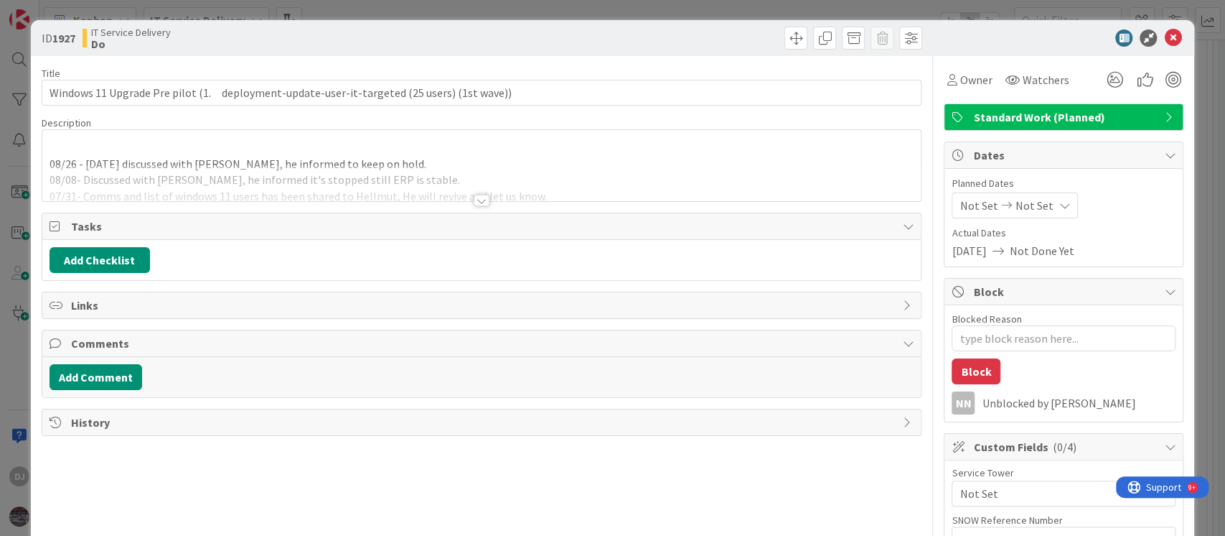
click at [544, 174] on div at bounding box center [481, 182] width 879 height 37
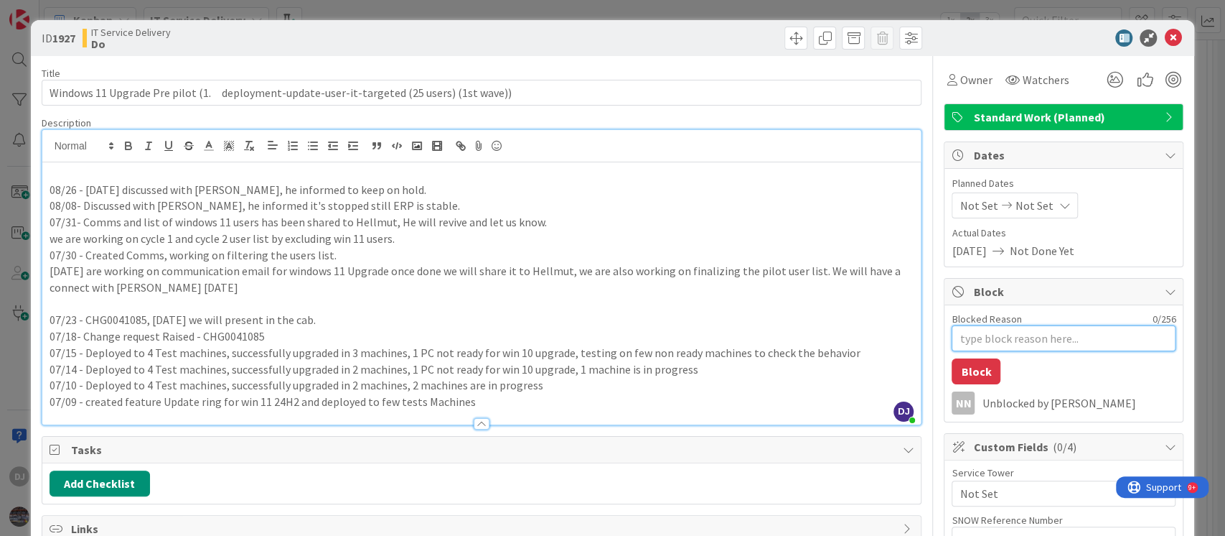
click at [999, 338] on textarea "Blocked Reason" at bounding box center [1064, 338] width 224 height 26
type textarea "x"
type textarea "B"
type textarea "x"
type textarea "Bl"
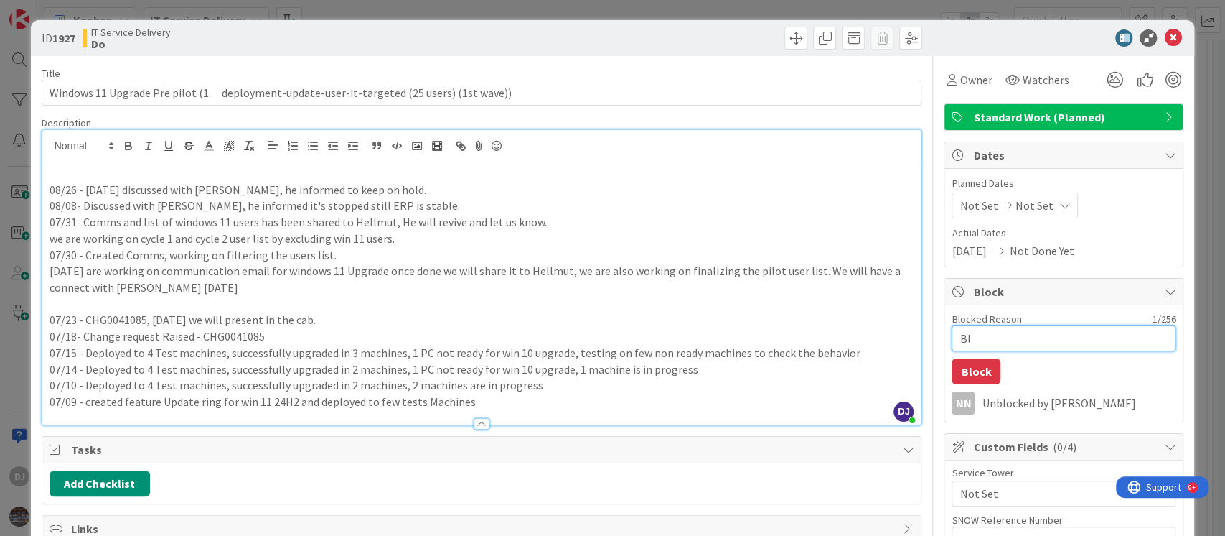
type textarea "x"
type textarea "Blo"
type textarea "x"
type textarea "Block"
type textarea "x"
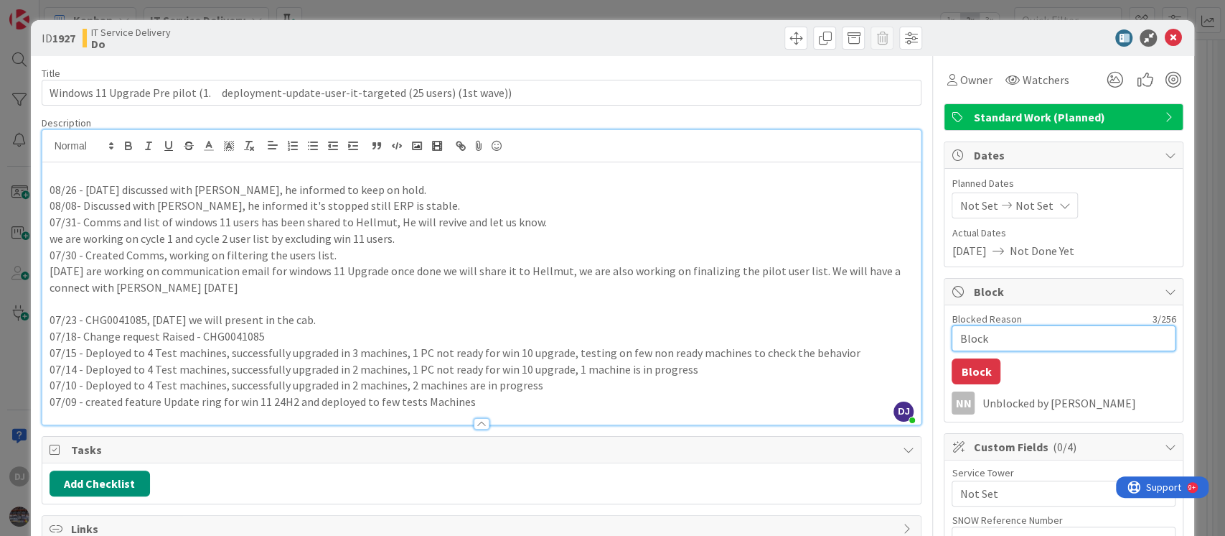
type textarea "Blocke"
type textarea "x"
type textarea "Blocked"
type textarea "x"
type textarea "Blocked"
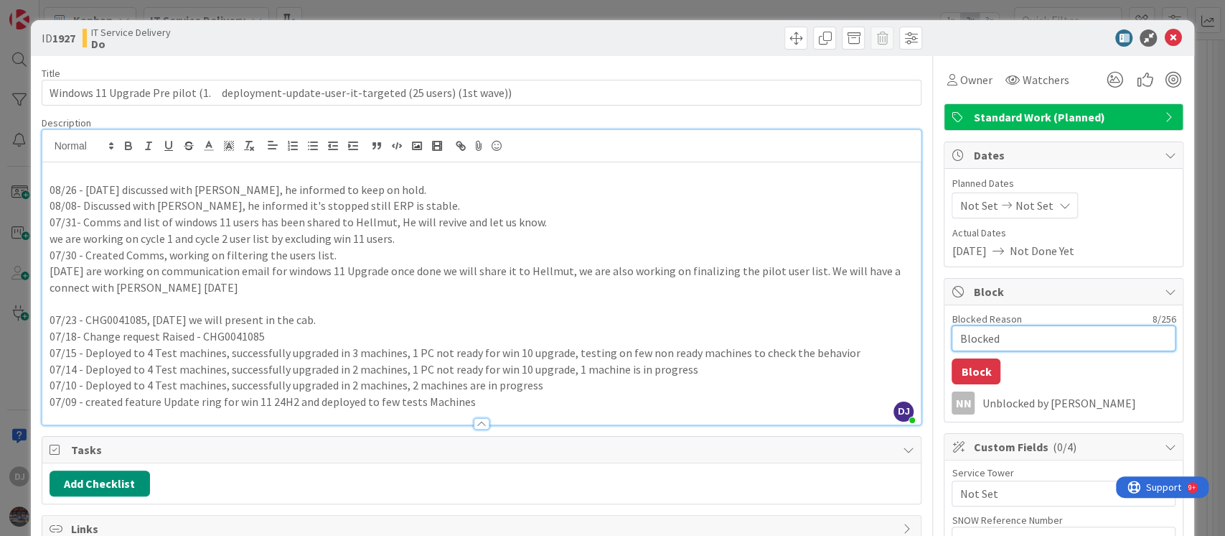
type textarea "x"
type textarea "Blocked d"
type textarea "x"
type textarea "Blocked du"
type textarea "x"
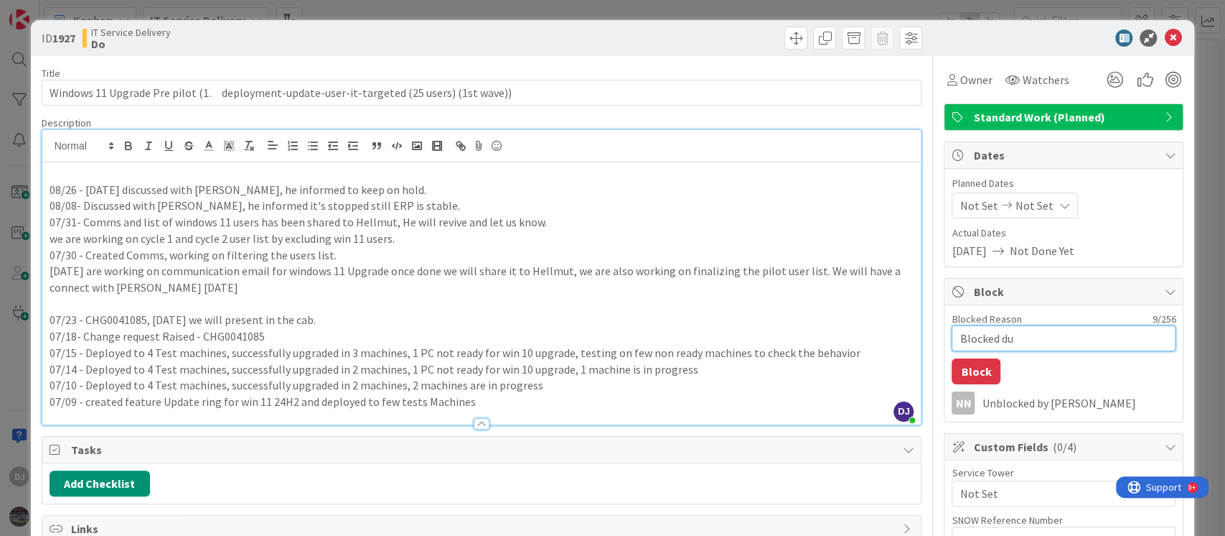
type textarea "Blocked due"
type textarea "x"
type textarea "Blocked due"
type textarea "x"
type textarea "Blocked due t"
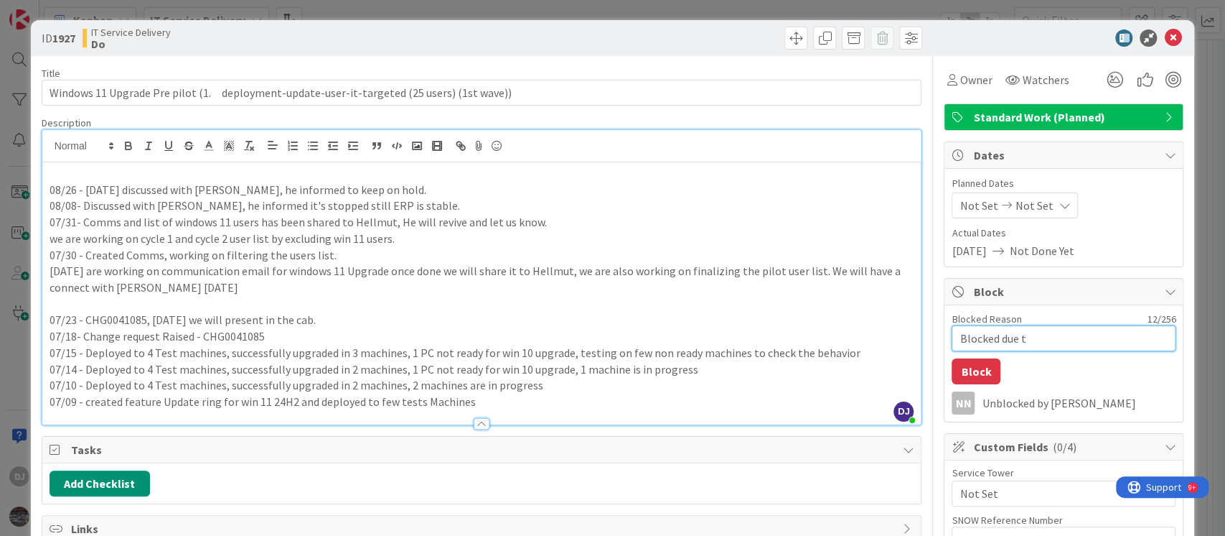
type textarea "x"
type textarea "Blocked due to"
type textarea "x"
type textarea "Blocked due to"
type textarea "x"
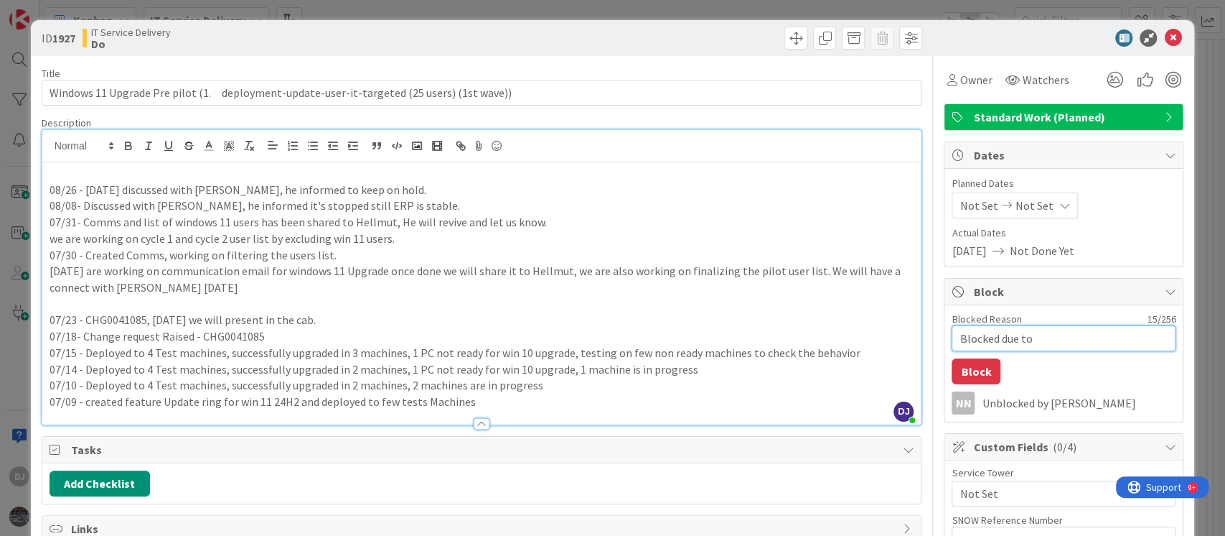
type textarea "Blocked due to E"
type textarea "x"
type textarea "Blocked due to ER"
type textarea "x"
type textarea "Blocked due to ERP"
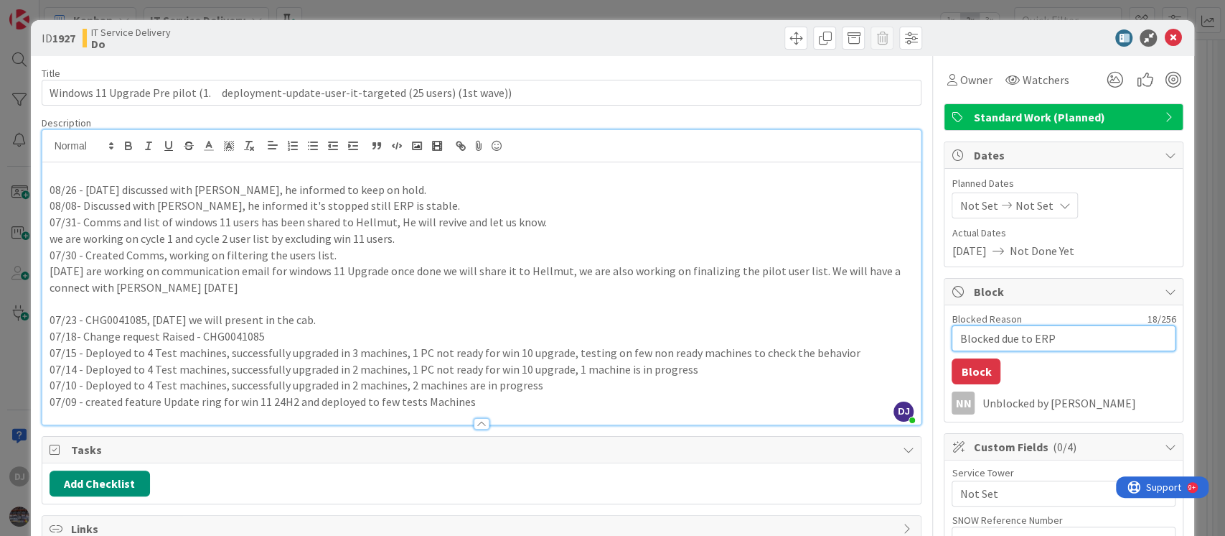
type textarea "x"
type textarea "Blocked due to ERP"
type textarea "x"
type textarea "Blocked due to ERP p"
type textarea "x"
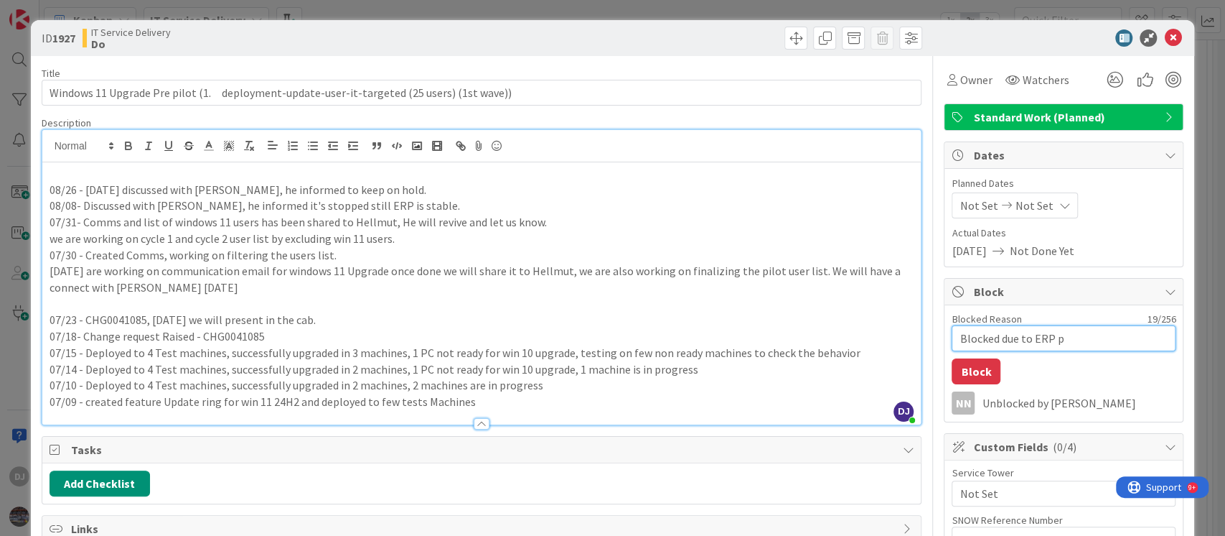
type textarea "Blocked due to ERP pr"
type textarea "x"
type textarea "Blocked due to ERP pro"
type textarea "x"
type textarea "Blocked due to ERP proj"
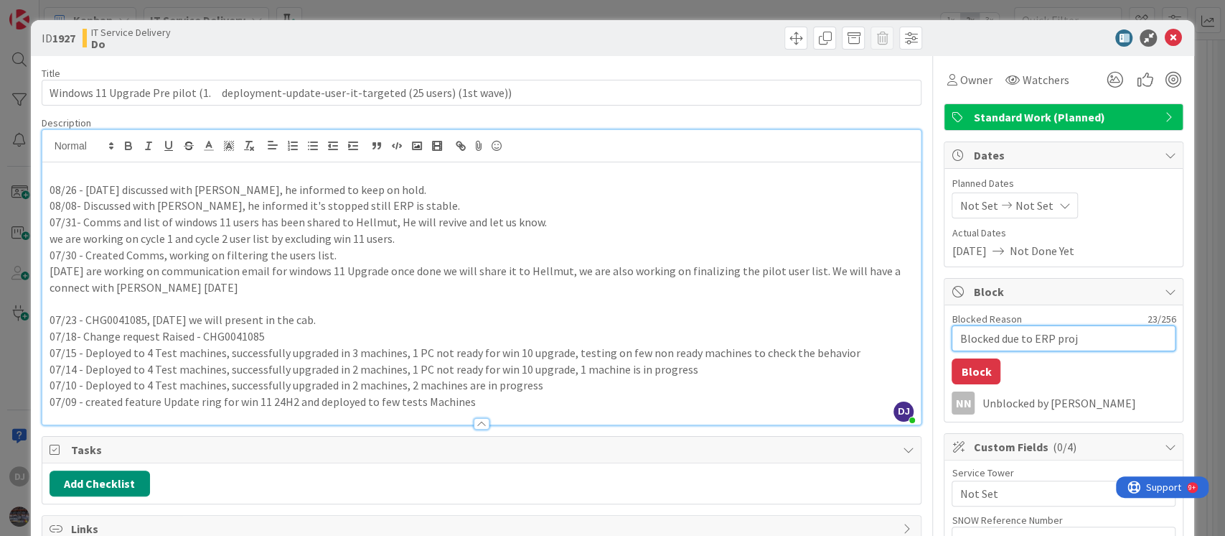
type textarea "x"
type textarea "Blocked due to ERP proje"
type textarea "x"
type textarea "Blocked due to ERP projec"
type textarea "x"
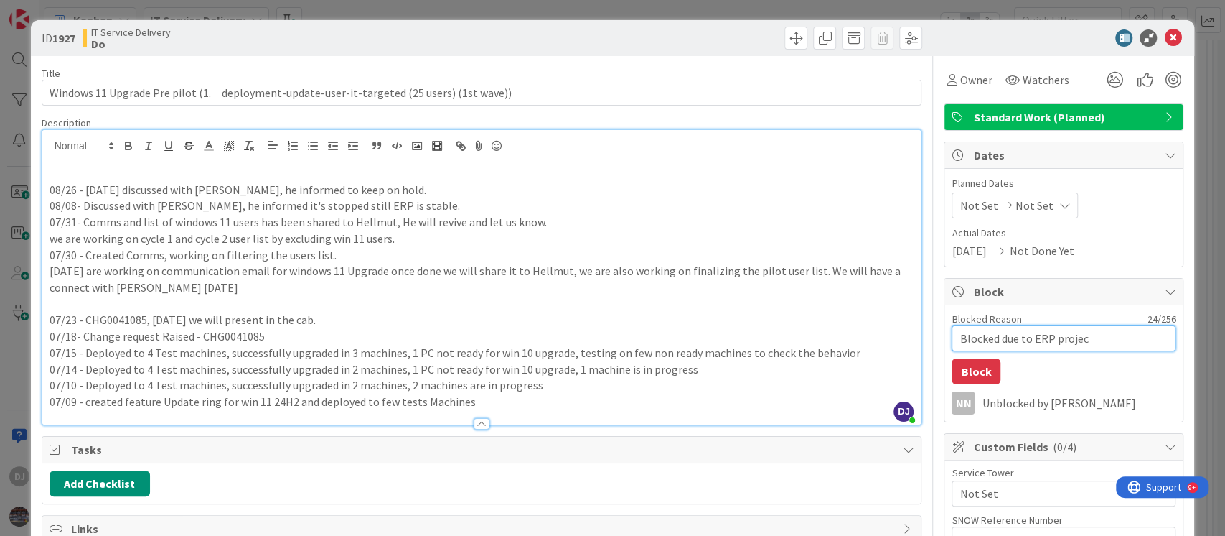
type textarea "Blocked due to ERP project"
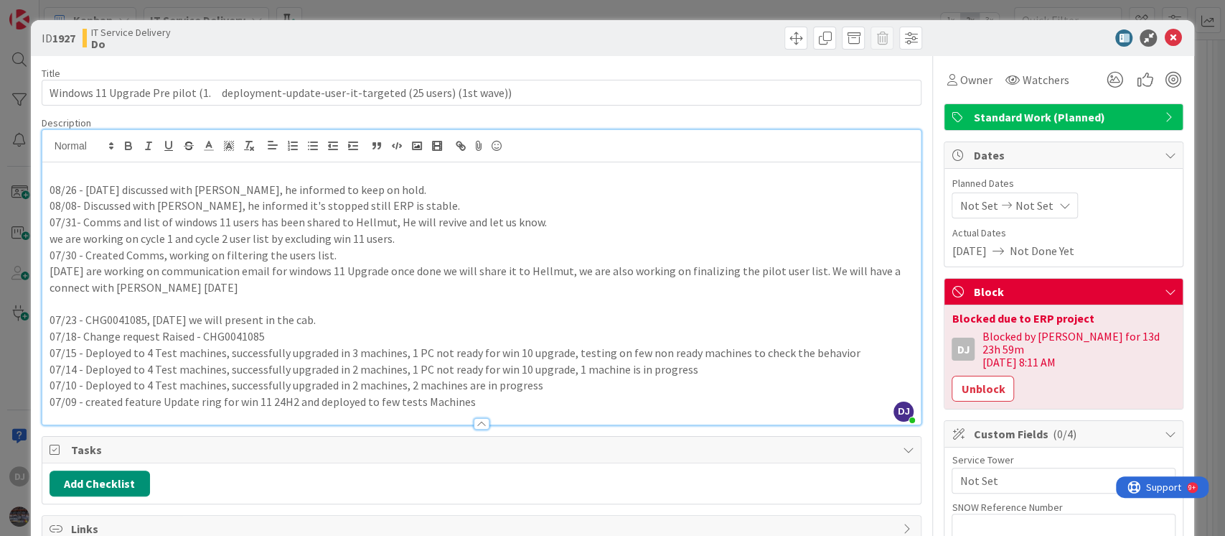
click at [707, 4] on div "ID 1927 IT Service Delivery Do Title 90 / 128 Windows 11 Upgrade Pre pilot (1. …" at bounding box center [612, 268] width 1225 height 536
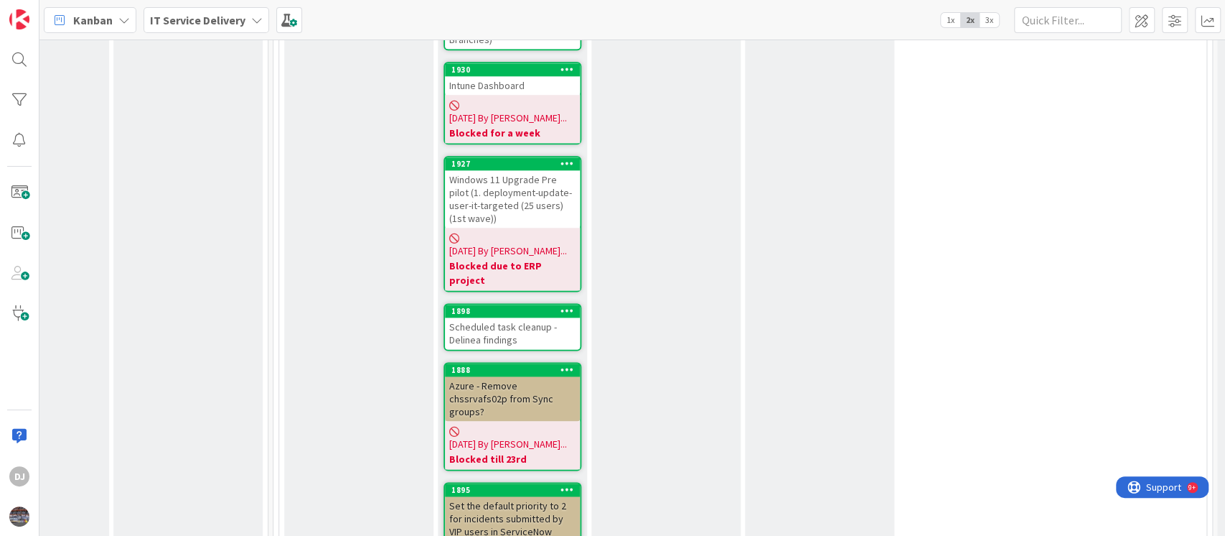
click at [551, 317] on div "Scheduled task cleanup - Delinea findings" at bounding box center [512, 333] width 135 height 32
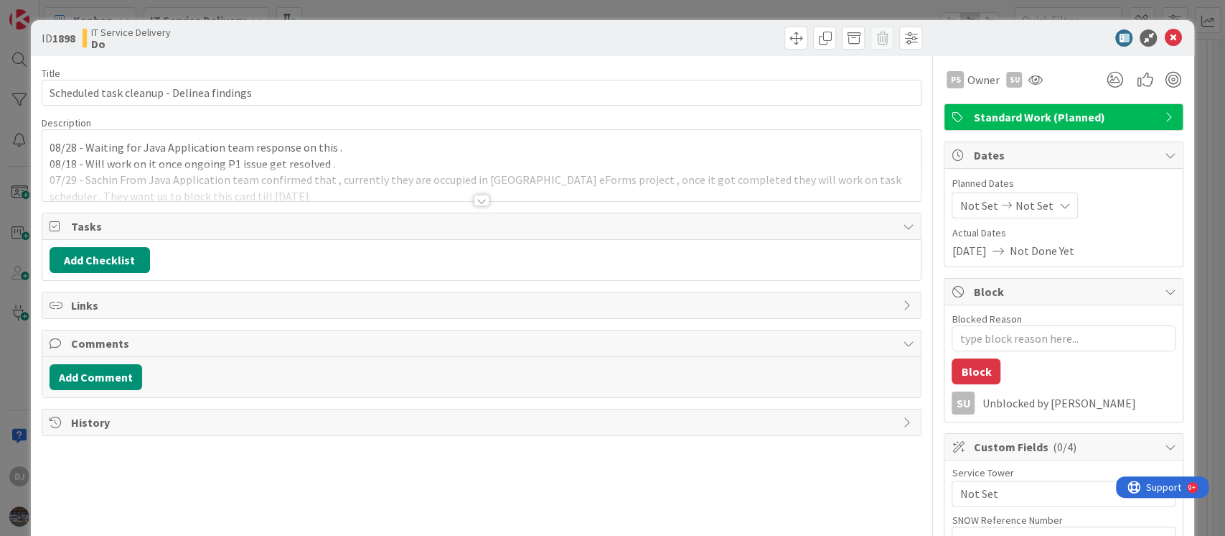
click at [608, 187] on div at bounding box center [481, 182] width 879 height 37
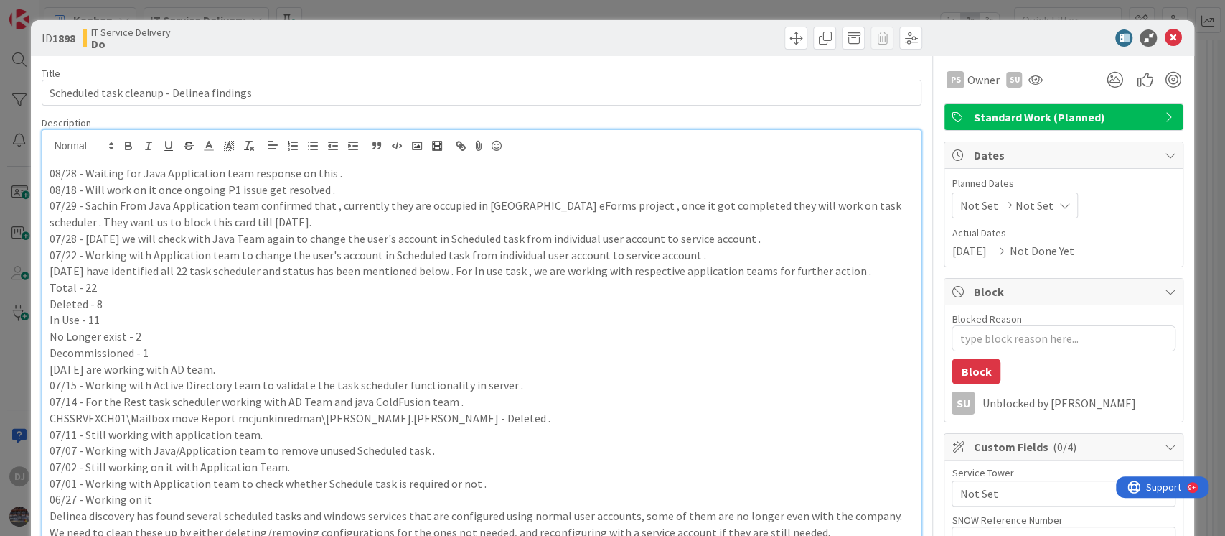
click at [532, 9] on div "ID 1898 IT Service Delivery Do Title 41 / 128 Scheduled task cleanup - Delinea …" at bounding box center [612, 268] width 1225 height 536
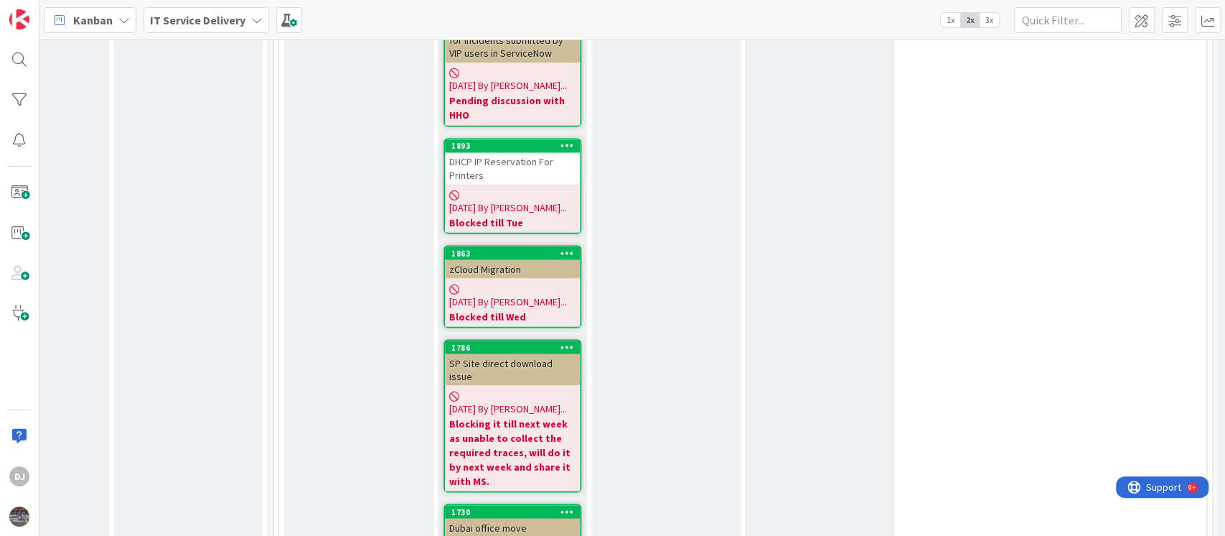
scroll to position [1604, 551]
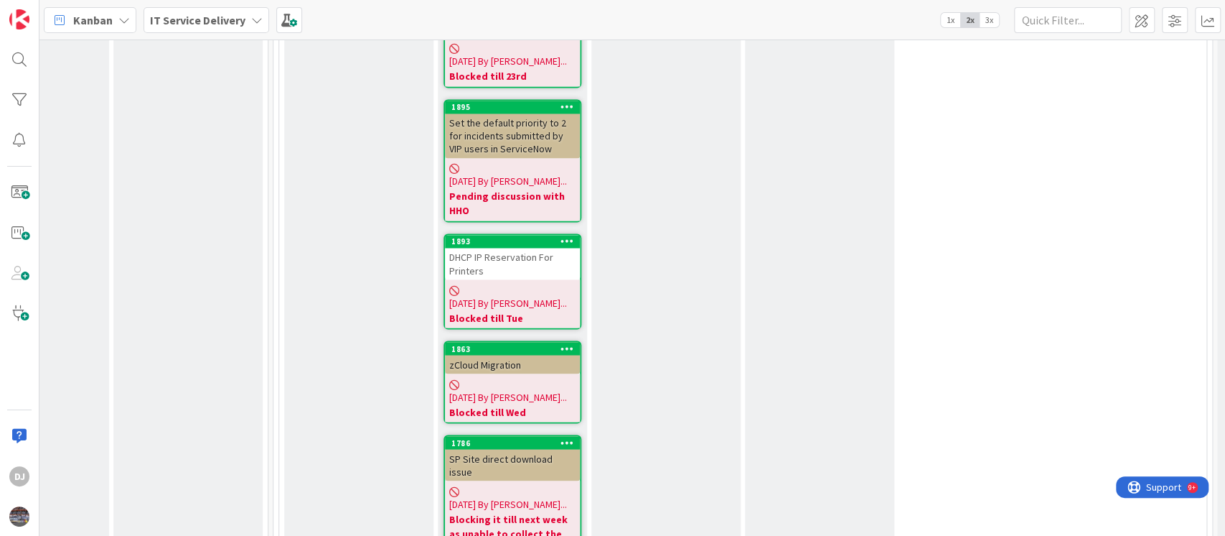
click at [488, 355] on div "zCloud Migration" at bounding box center [512, 364] width 135 height 19
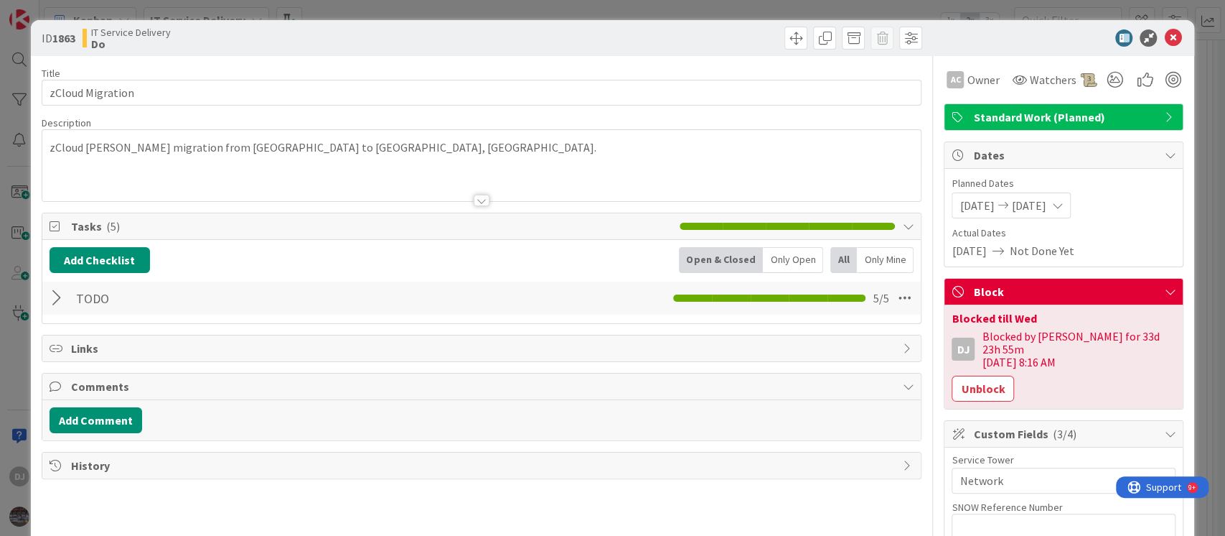
click at [495, 180] on div at bounding box center [481, 182] width 879 height 37
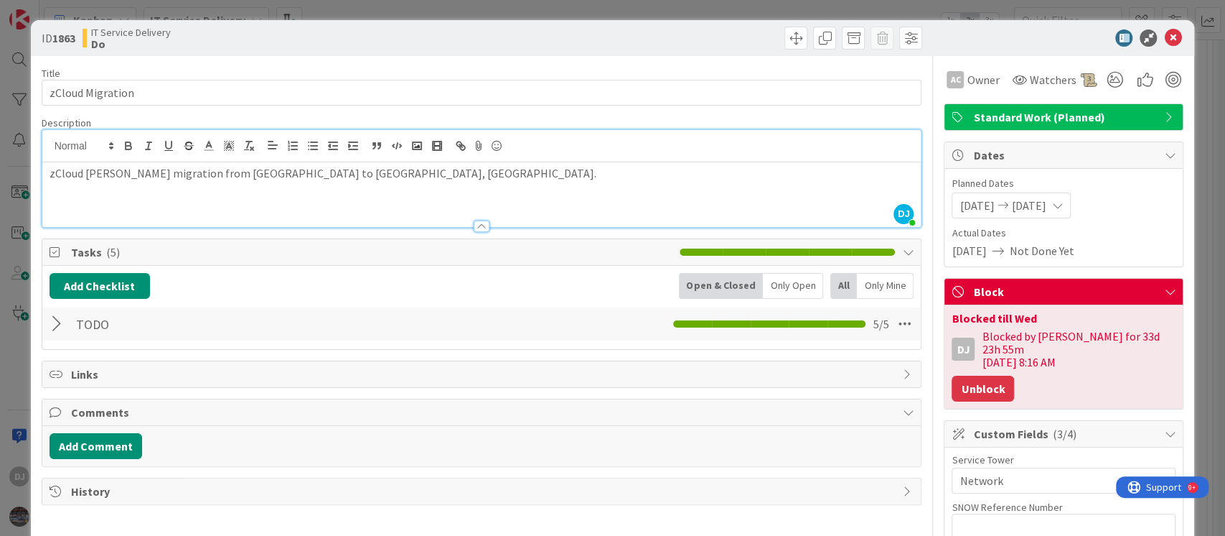
click at [967, 375] on button "Unblock" at bounding box center [983, 388] width 62 height 26
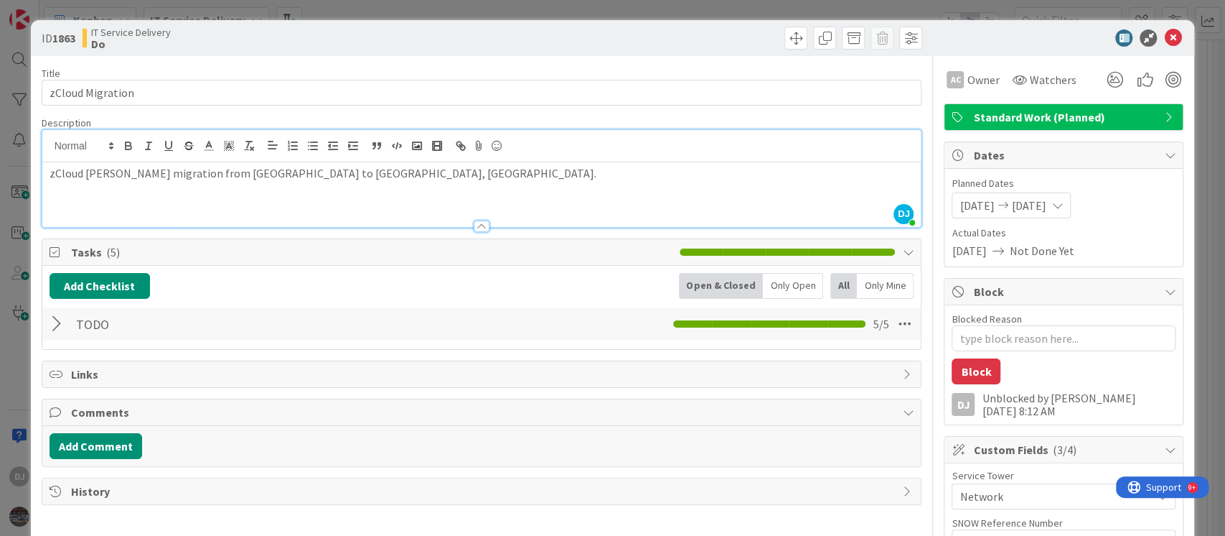
click at [358, 189] on div "zCloud [PERSON_NAME] migration from [GEOGRAPHIC_DATA] to [GEOGRAPHIC_DATA], [GE…" at bounding box center [481, 194] width 879 height 65
click at [310, 8] on div "ID 1863 IT Service Delivery Do Title 16 / 128 zCloud Migration Description DJ […" at bounding box center [612, 268] width 1225 height 536
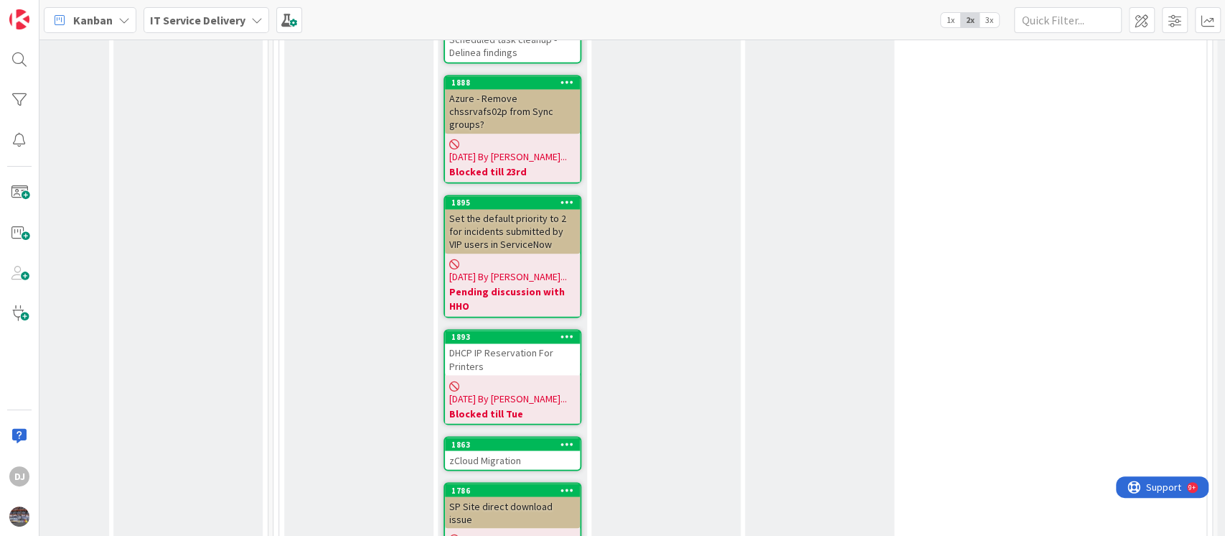
click at [549, 343] on div "DHCP IP Reservation For Printers" at bounding box center [512, 359] width 135 height 32
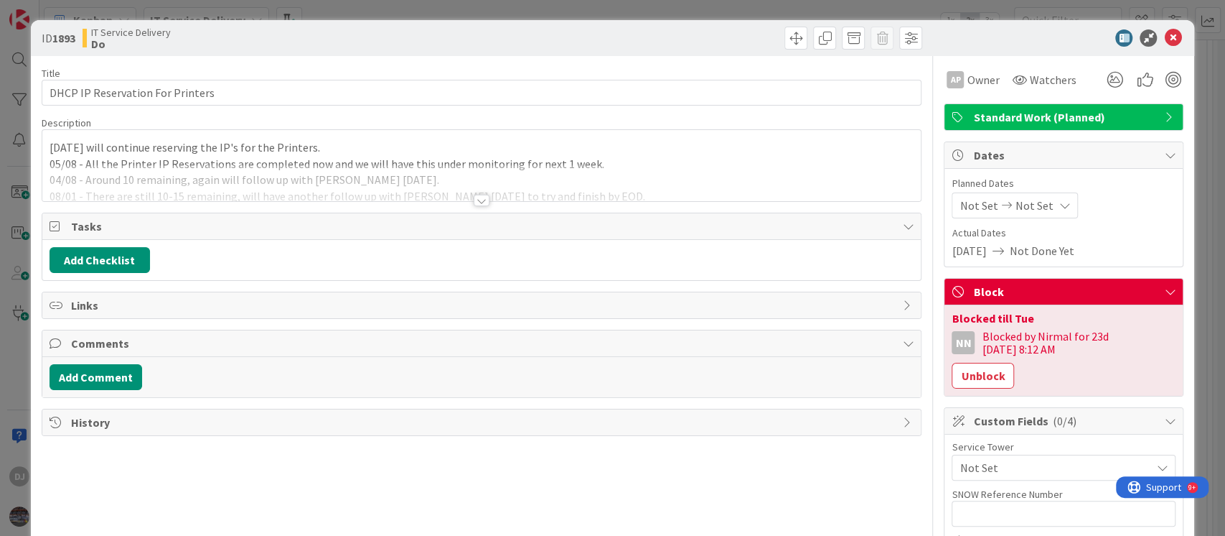
click at [458, 179] on div at bounding box center [481, 182] width 879 height 37
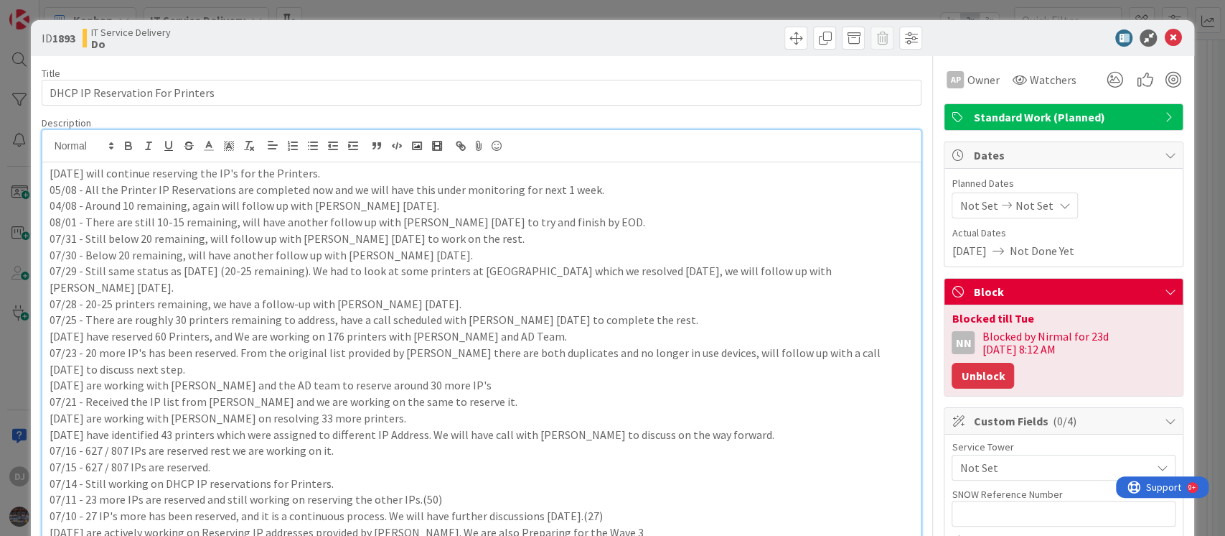
click at [1014, 363] on button "Unblock" at bounding box center [983, 376] width 62 height 26
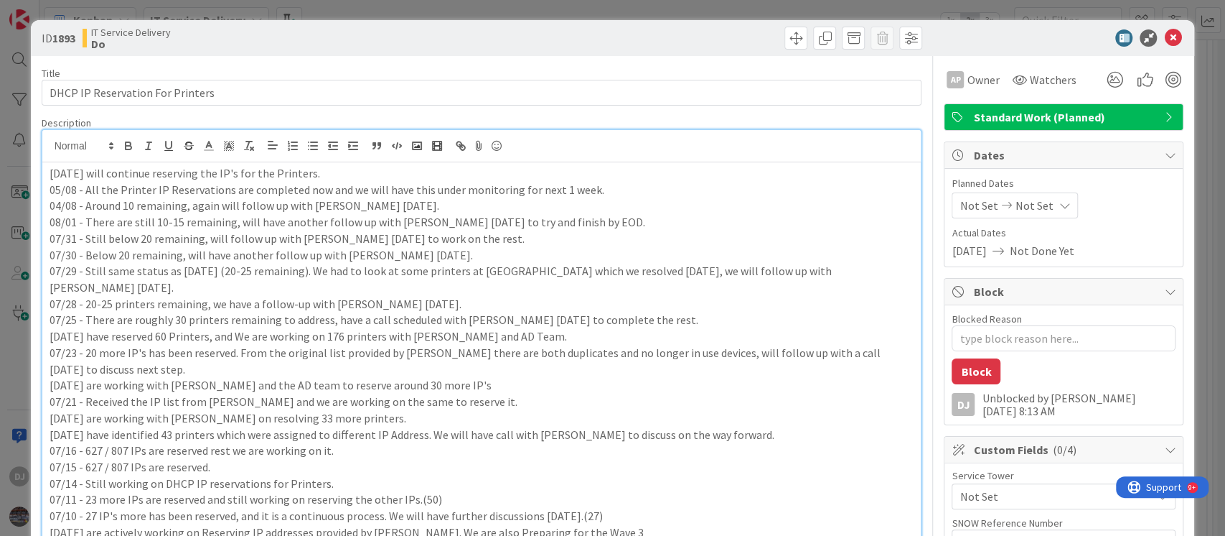
type textarea "x"
drag, startPoint x: 514, startPoint y: 7, endPoint x: 516, endPoint y: 22, distance: 15.2
click at [514, 7] on div "ID 1893 IT Service Delivery Do Title 32 / 128 DHCP IP Reservation For Printers …" at bounding box center [612, 268] width 1225 height 536
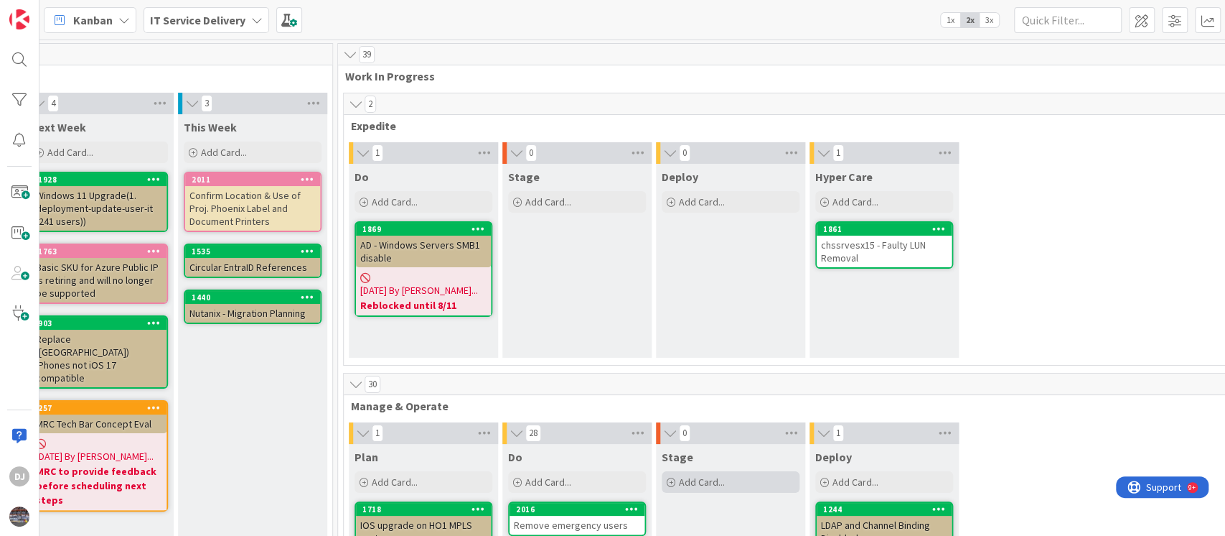
scroll to position [478, 487]
